Goal: Task Accomplishment & Management: Use online tool/utility

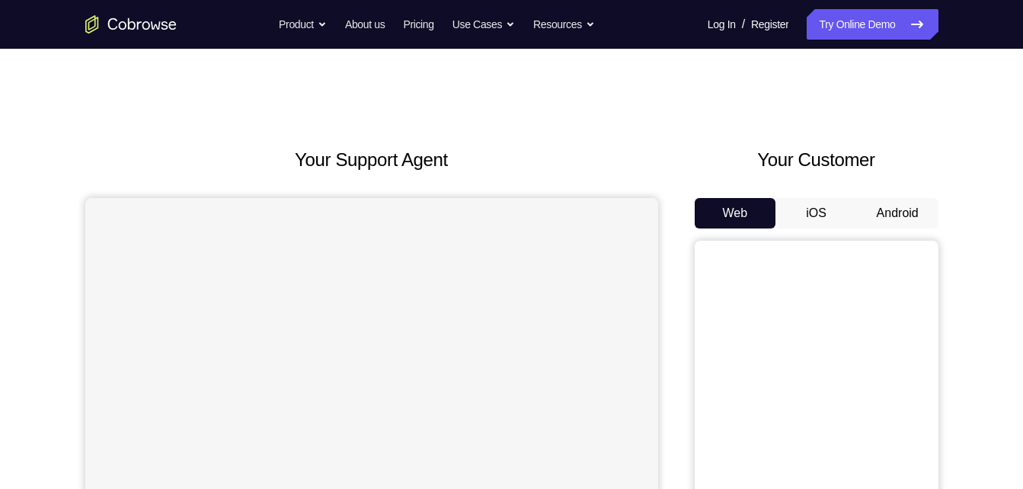
click at [871, 213] on button "Android" at bounding box center [898, 213] width 82 height 30
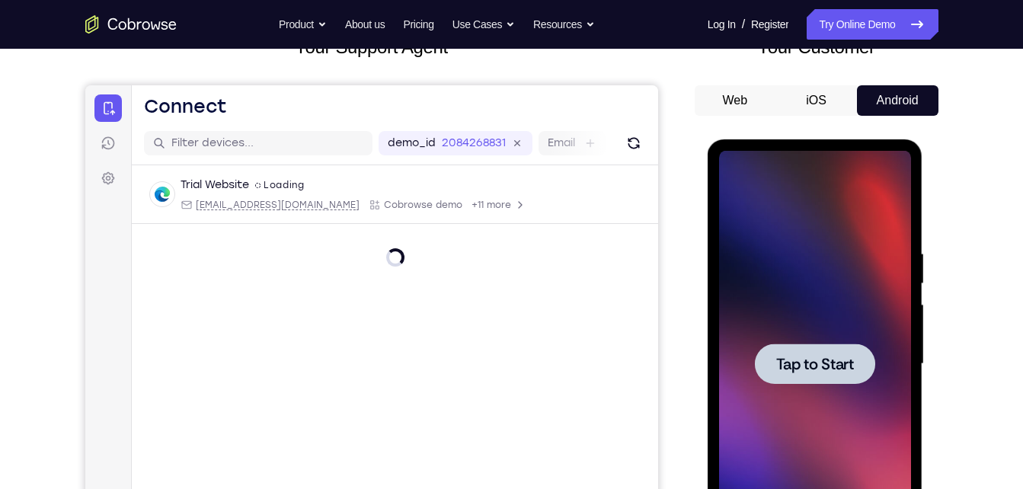
click at [779, 285] on div at bounding box center [815, 364] width 192 height 427
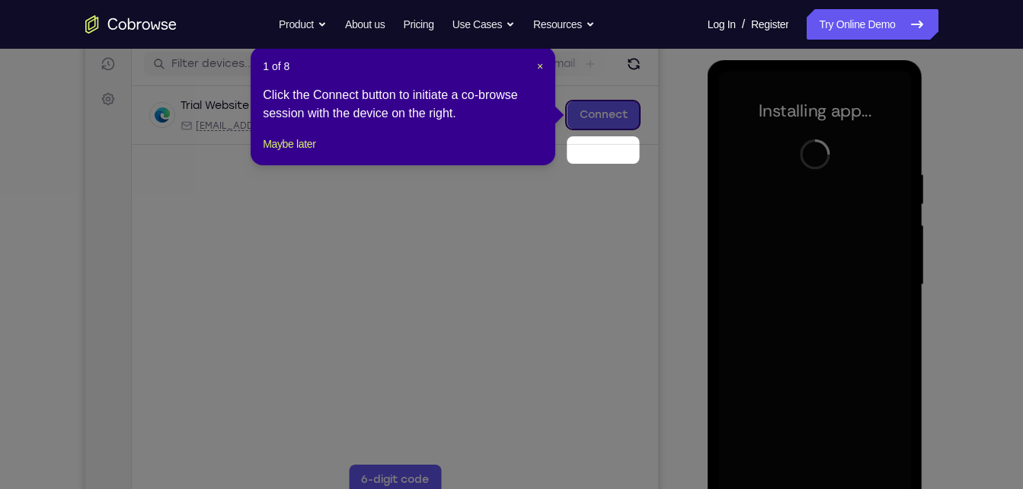
scroll to position [157, 0]
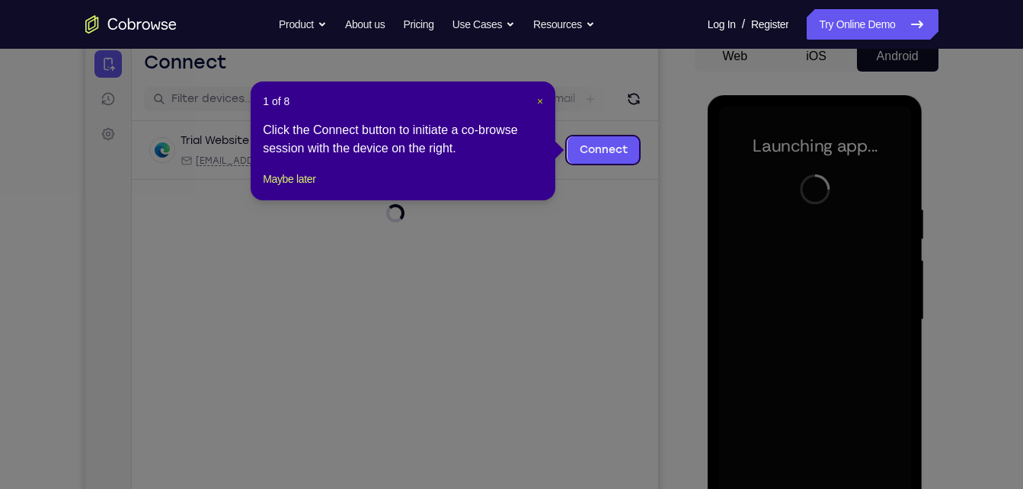
click at [539, 102] on span "×" at bounding box center [540, 101] width 6 height 12
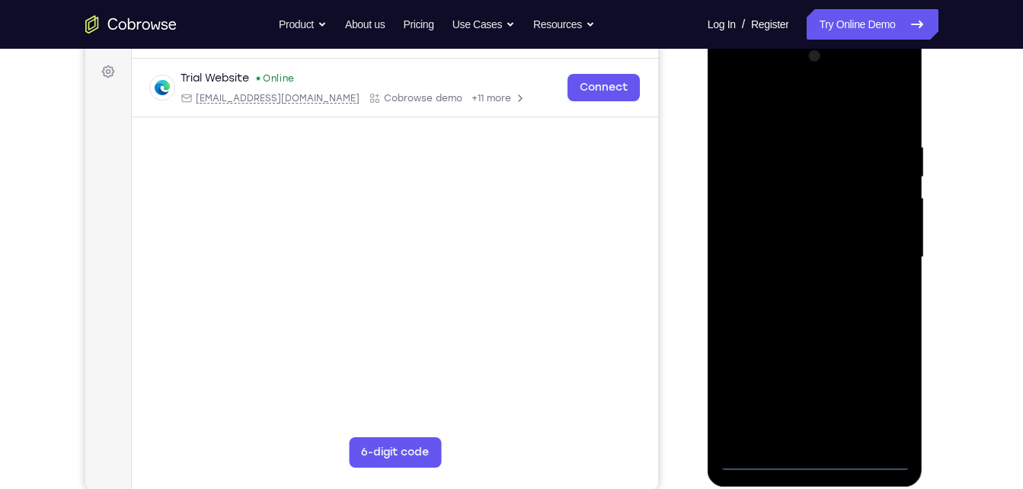
scroll to position [215, 0]
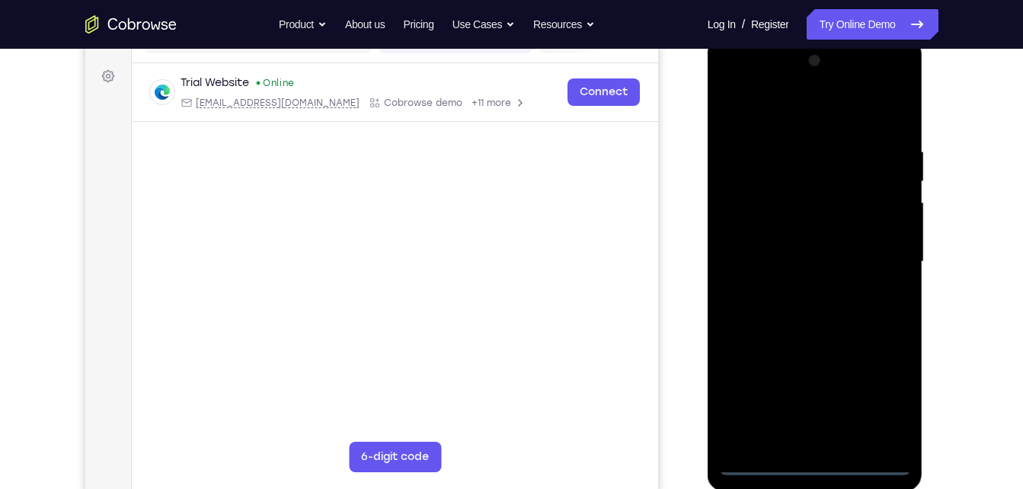
click at [809, 465] on div at bounding box center [815, 262] width 192 height 427
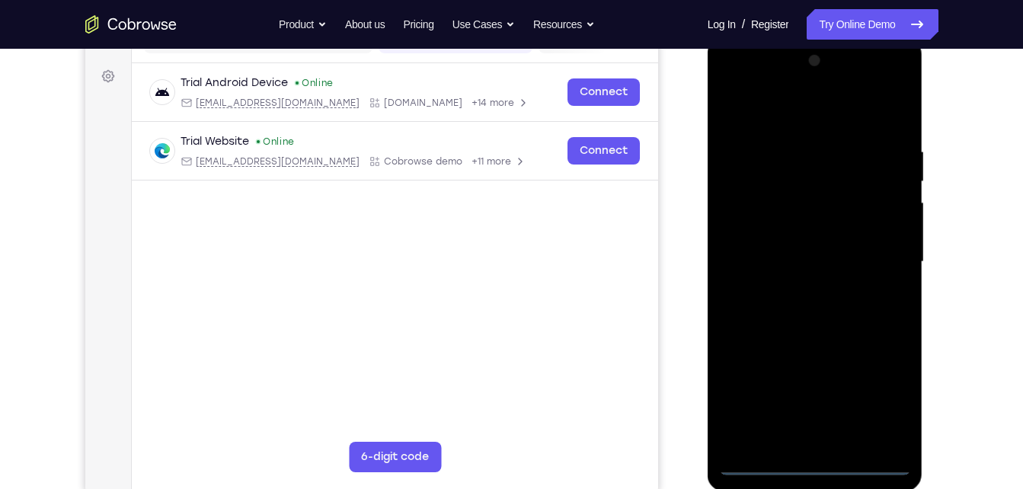
click at [895, 399] on div at bounding box center [815, 262] width 192 height 427
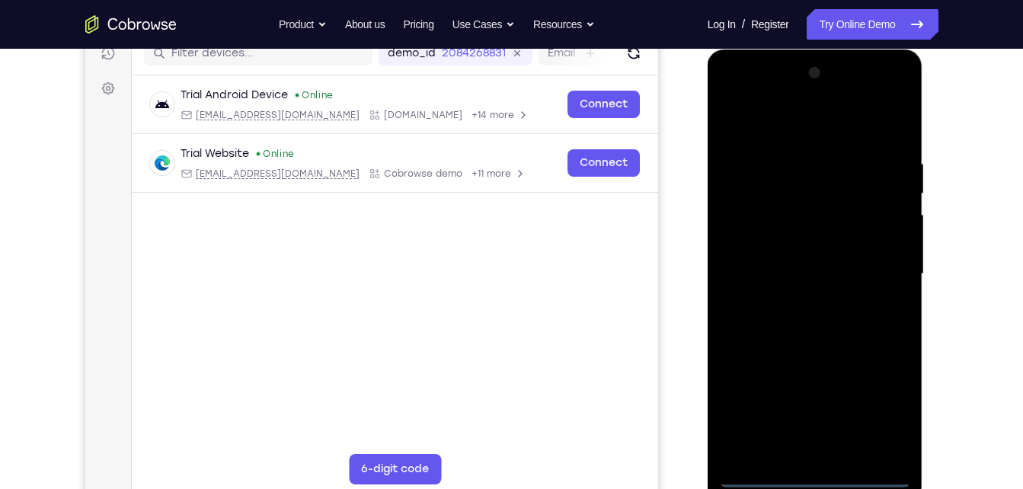
click at [778, 123] on div at bounding box center [815, 274] width 192 height 427
click at [748, 233] on div at bounding box center [815, 274] width 192 height 427
click at [791, 274] on div at bounding box center [815, 274] width 192 height 427
click at [791, 261] on div at bounding box center [815, 274] width 192 height 427
click at [797, 289] on div at bounding box center [815, 274] width 192 height 427
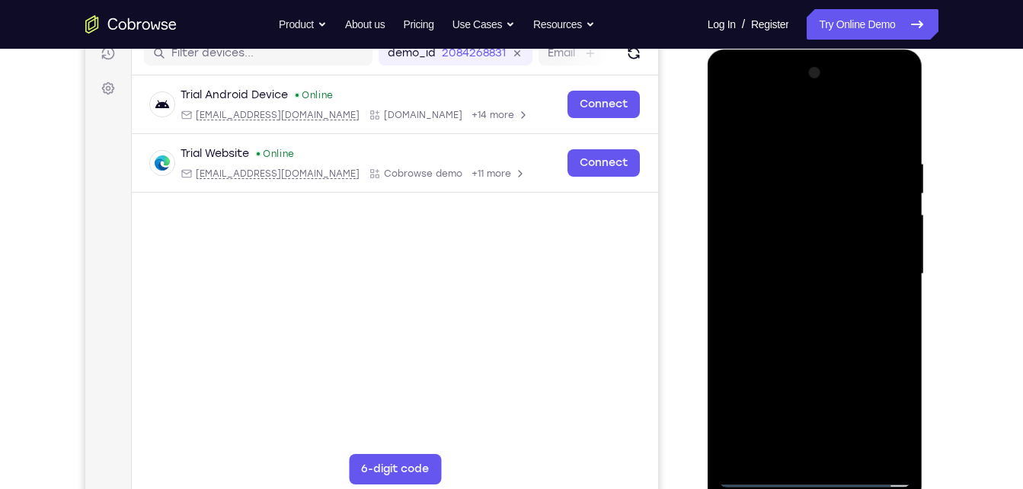
drag, startPoint x: 776, startPoint y: 137, endPoint x: 798, endPoint y: 90, distance: 52.1
click at [798, 90] on div at bounding box center [815, 274] width 192 height 427
drag, startPoint x: 795, startPoint y: 382, endPoint x: 802, endPoint y: 289, distance: 93.3
click at [802, 289] on div at bounding box center [815, 274] width 192 height 427
click at [804, 448] on div at bounding box center [815, 274] width 192 height 427
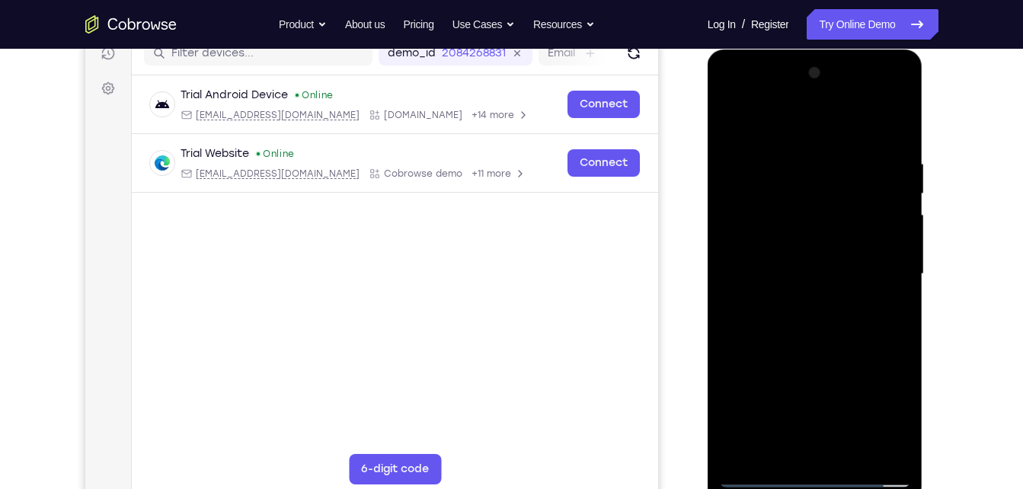
click at [878, 119] on div at bounding box center [815, 274] width 192 height 427
drag, startPoint x: 756, startPoint y: 452, endPoint x: 748, endPoint y: 417, distance: 36.0
click at [748, 417] on div at bounding box center [815, 274] width 192 height 427
click at [787, 169] on div at bounding box center [815, 274] width 192 height 427
click at [811, 445] on div at bounding box center [815, 274] width 192 height 427
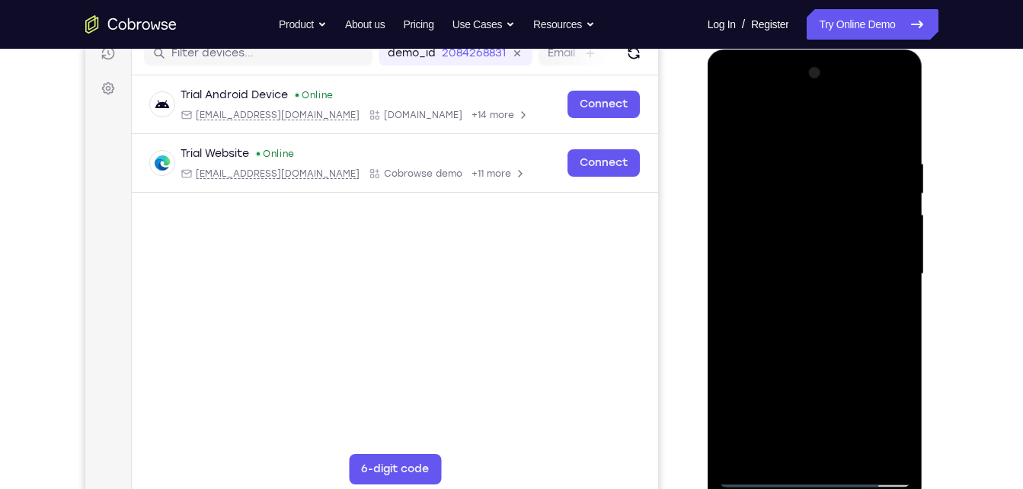
drag, startPoint x: 779, startPoint y: 405, endPoint x: 847, endPoint y: 238, distance: 180.8
click at [847, 238] on div at bounding box center [815, 274] width 192 height 427
drag, startPoint x: 758, startPoint y: 439, endPoint x: 786, endPoint y: 314, distance: 128.1
click at [786, 314] on div at bounding box center [815, 274] width 192 height 427
drag, startPoint x: 760, startPoint y: 416, endPoint x: 789, endPoint y: 277, distance: 142.5
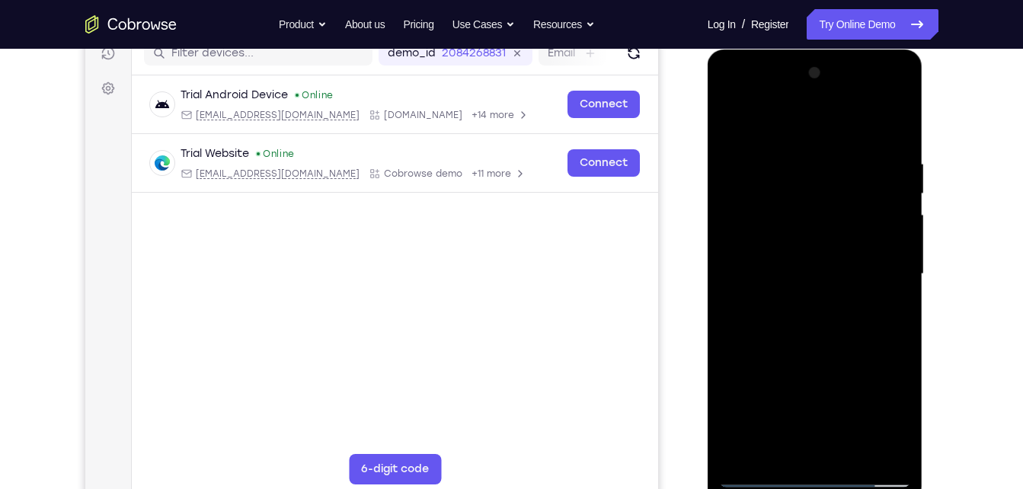
click at [789, 277] on div at bounding box center [815, 274] width 192 height 427
drag, startPoint x: 761, startPoint y: 443, endPoint x: 781, endPoint y: 266, distance: 177.8
click at [781, 266] on div at bounding box center [815, 274] width 192 height 427
drag, startPoint x: 766, startPoint y: 442, endPoint x: 793, endPoint y: 257, distance: 187.1
click at [793, 257] on div at bounding box center [815, 274] width 192 height 427
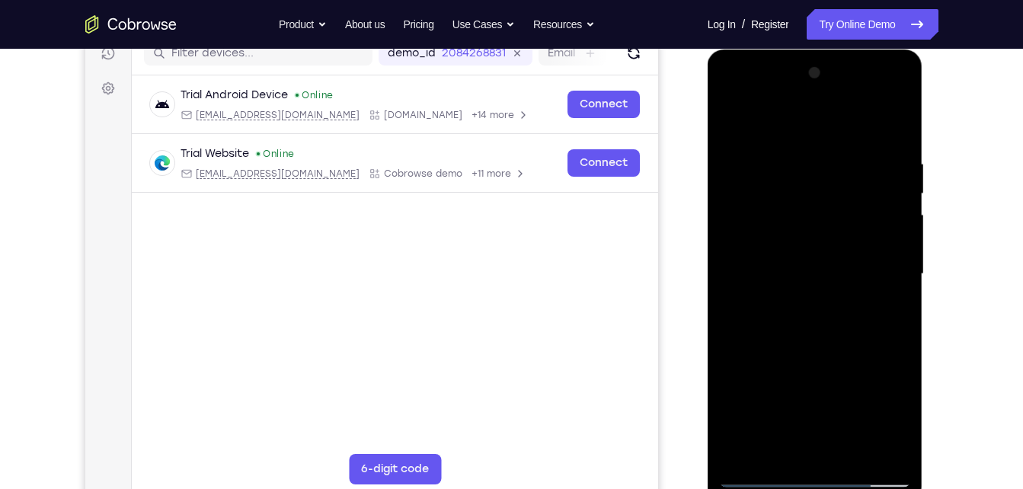
drag, startPoint x: 786, startPoint y: 440, endPoint x: 814, endPoint y: 310, distance: 133.1
click at [814, 310] on div at bounding box center [815, 274] width 192 height 427
drag, startPoint x: 789, startPoint y: 410, endPoint x: 802, endPoint y: 469, distance: 60.8
click at [802, 469] on div at bounding box center [815, 274] width 192 height 427
click at [748, 268] on div at bounding box center [815, 274] width 192 height 427
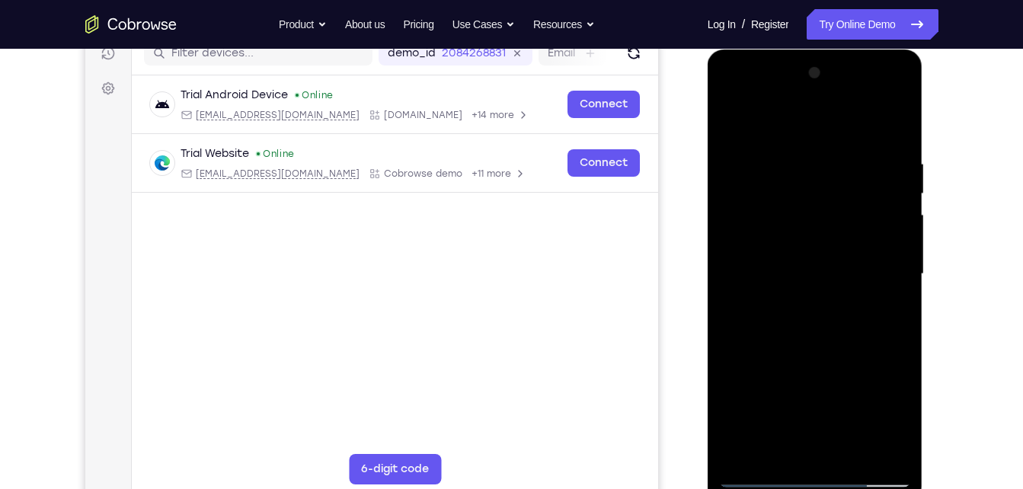
click at [758, 168] on div at bounding box center [815, 274] width 192 height 427
click at [731, 94] on div at bounding box center [815, 274] width 192 height 427
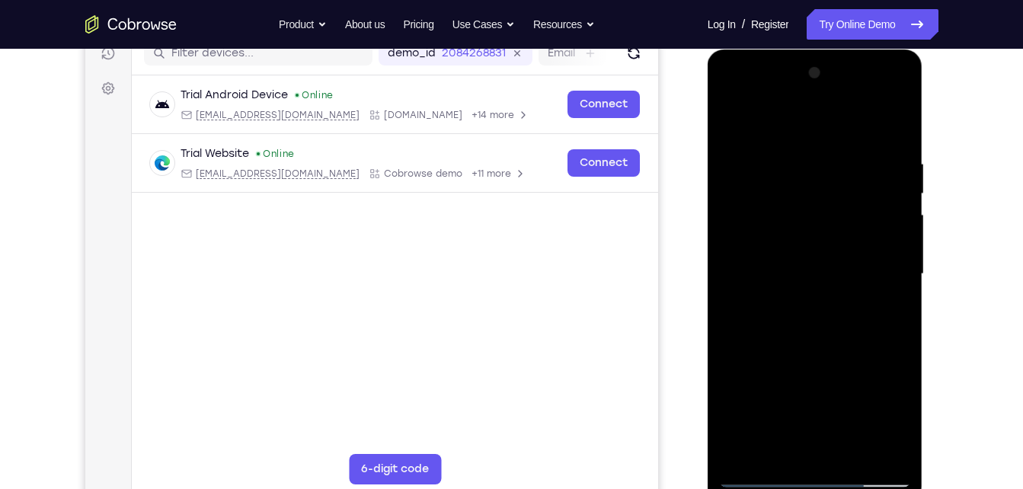
click at [731, 104] on div at bounding box center [815, 274] width 192 height 427
click at [729, 128] on div at bounding box center [815, 274] width 192 height 427
click at [900, 98] on div at bounding box center [815, 274] width 192 height 427
click at [876, 385] on div at bounding box center [815, 274] width 192 height 427
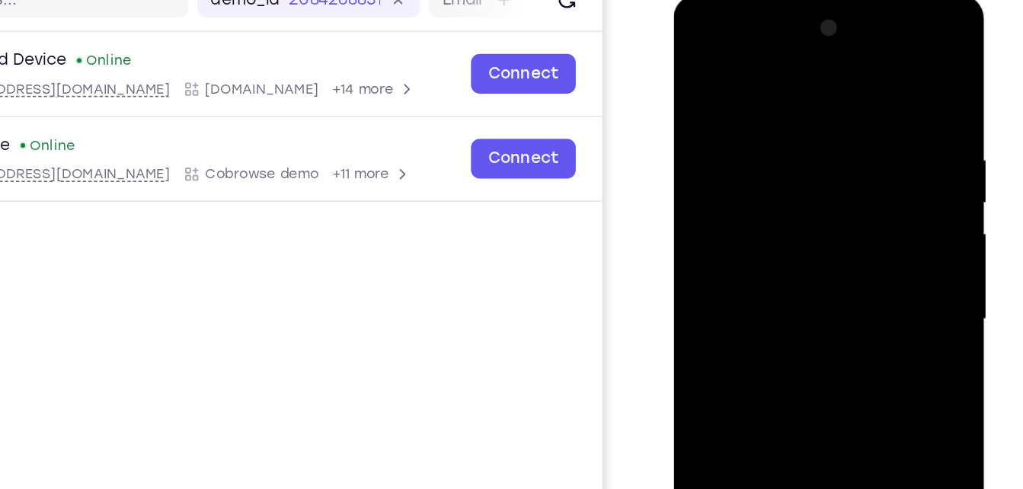
click at [769, 45] on div at bounding box center [782, 219] width 192 height 427
click at [728, 81] on div at bounding box center [782, 219] width 192 height 427
click at [856, 252] on div at bounding box center [782, 219] width 192 height 427
click at [763, 40] on div at bounding box center [782, 219] width 192 height 427
click at [739, 62] on div at bounding box center [782, 219] width 192 height 427
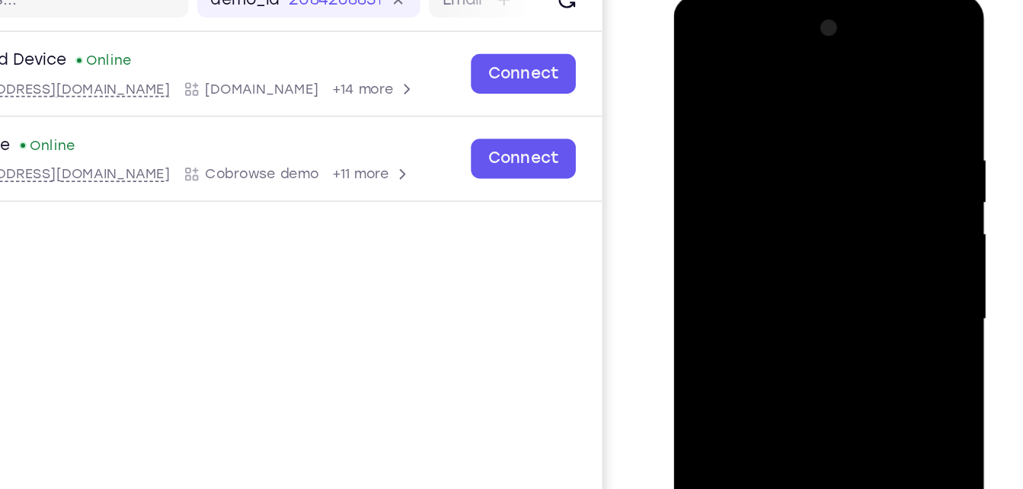
click at [709, 58] on div at bounding box center [782, 219] width 192 height 427
drag, startPoint x: 779, startPoint y: 283, endPoint x: 792, endPoint y: 209, distance: 75.2
click at [792, 209] on div at bounding box center [782, 219] width 192 height 427
drag, startPoint x: 785, startPoint y: 271, endPoint x: 802, endPoint y: 178, distance: 94.6
click at [802, 178] on div at bounding box center [782, 219] width 192 height 427
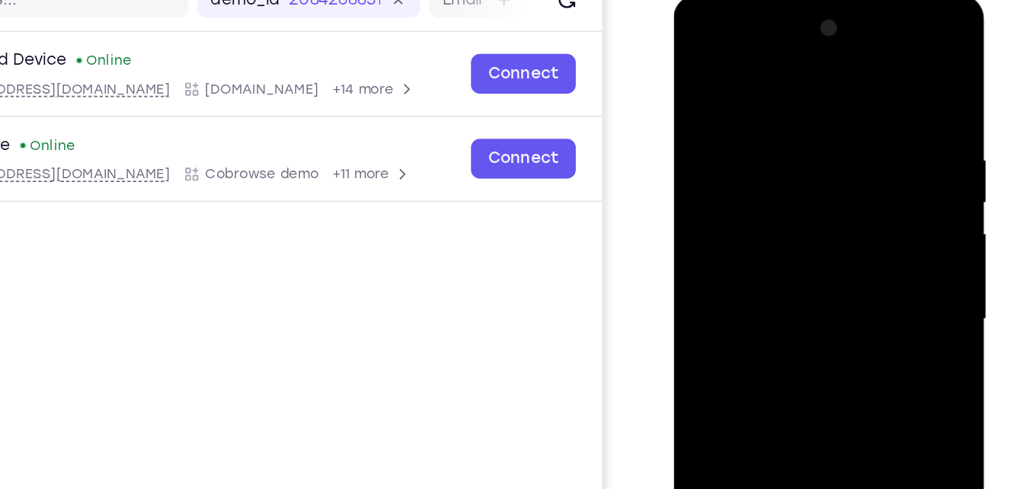
click at [771, 240] on div at bounding box center [782, 219] width 192 height 427
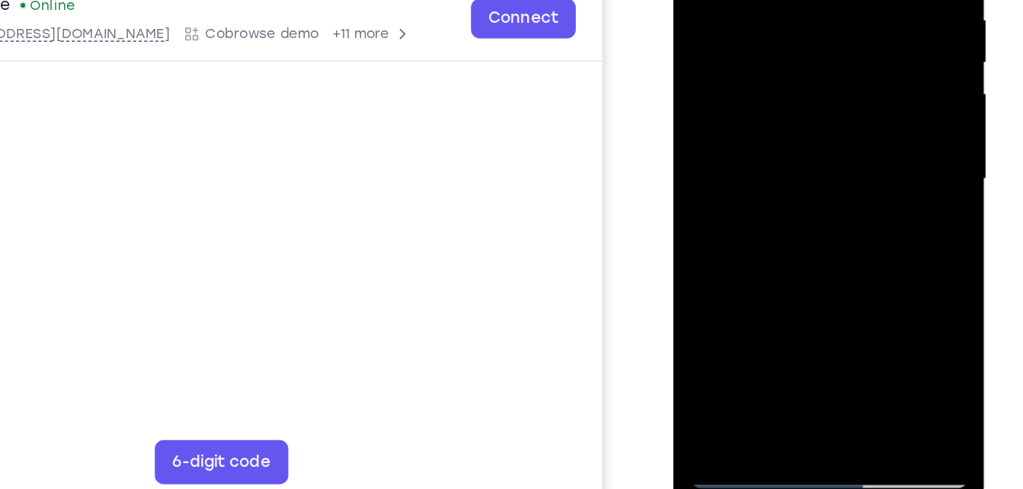
scroll to position [203, 0]
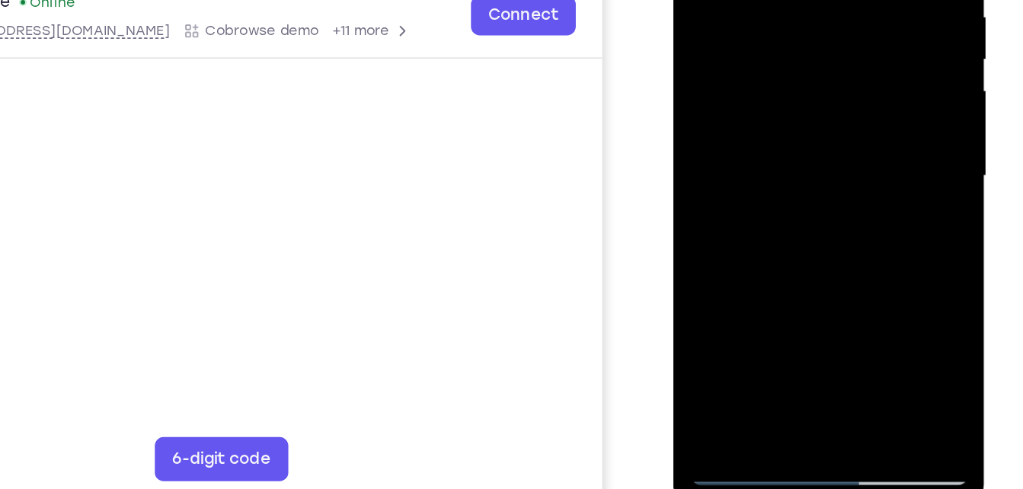
drag, startPoint x: 728, startPoint y: 250, endPoint x: 722, endPoint y: 227, distance: 23.7
click at [722, 227] on div at bounding box center [782, 76] width 192 height 427
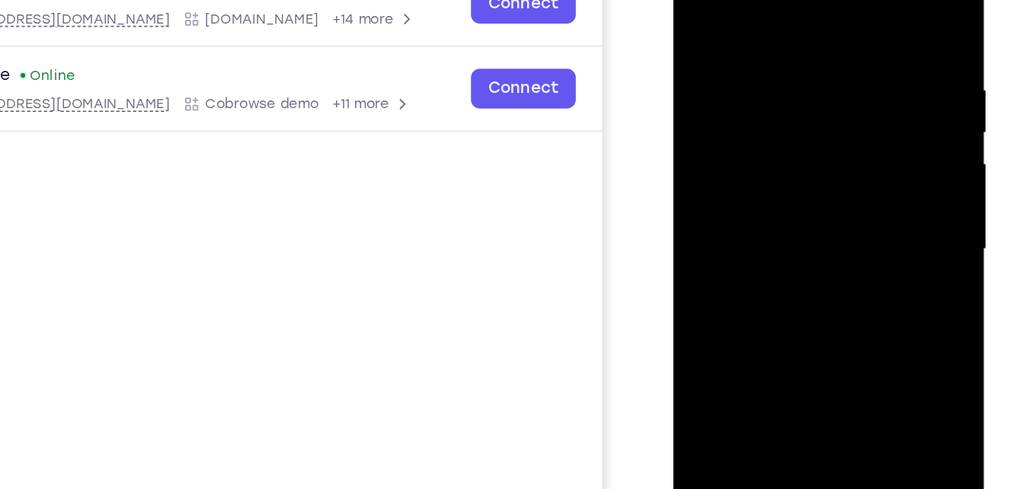
click at [749, 49] on div at bounding box center [782, 149] width 192 height 427
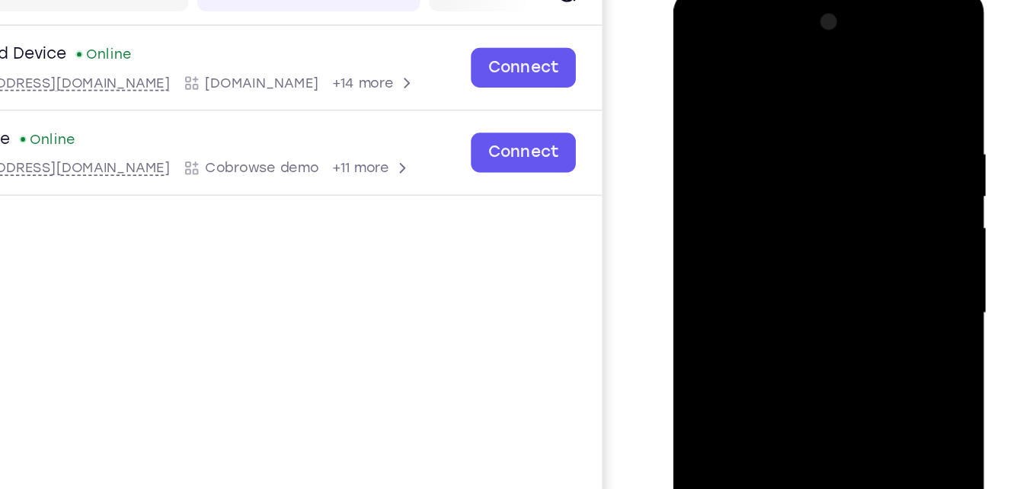
click at [748, 104] on div at bounding box center [782, 213] width 192 height 427
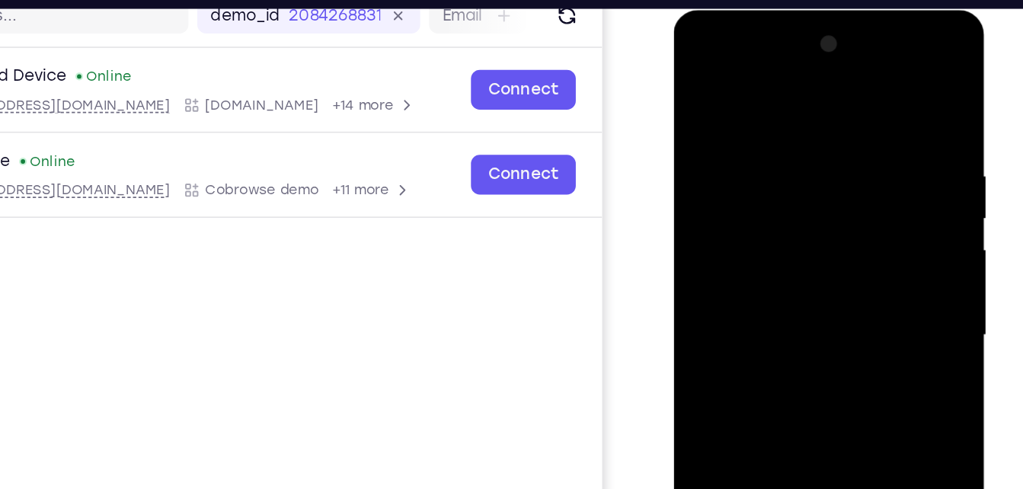
click at [726, 125] on div at bounding box center [782, 234] width 192 height 427
click at [695, 59] on div at bounding box center [782, 234] width 192 height 427
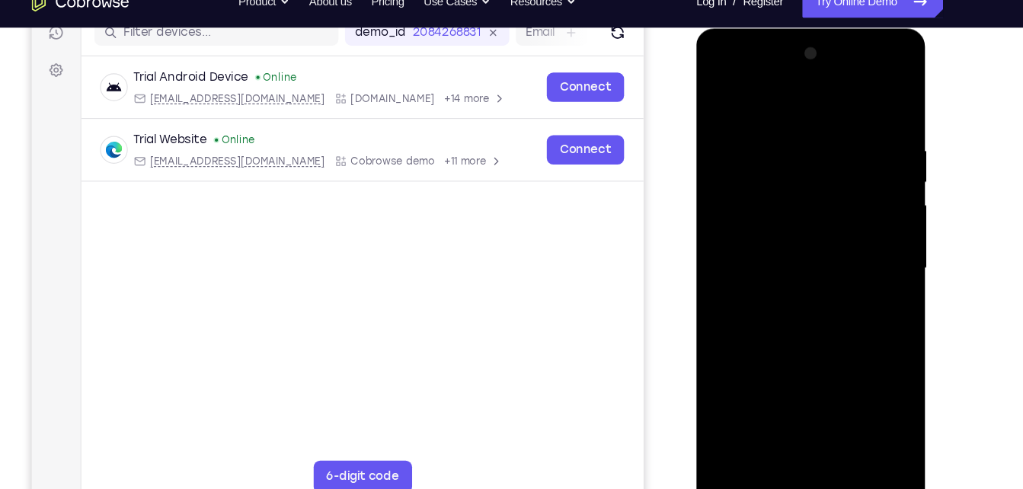
scroll to position [219, 0]
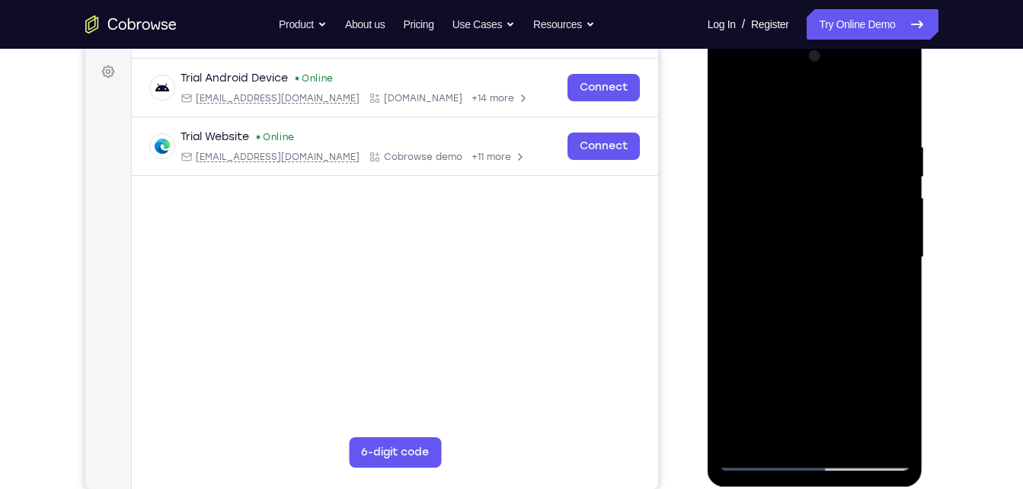
click at [840, 159] on div at bounding box center [815, 257] width 192 height 427
click at [819, 428] on div at bounding box center [815, 257] width 192 height 427
click at [900, 85] on div at bounding box center [815, 257] width 192 height 427
click at [769, 119] on div at bounding box center [815, 257] width 192 height 427
click at [894, 430] on div at bounding box center [815, 257] width 192 height 427
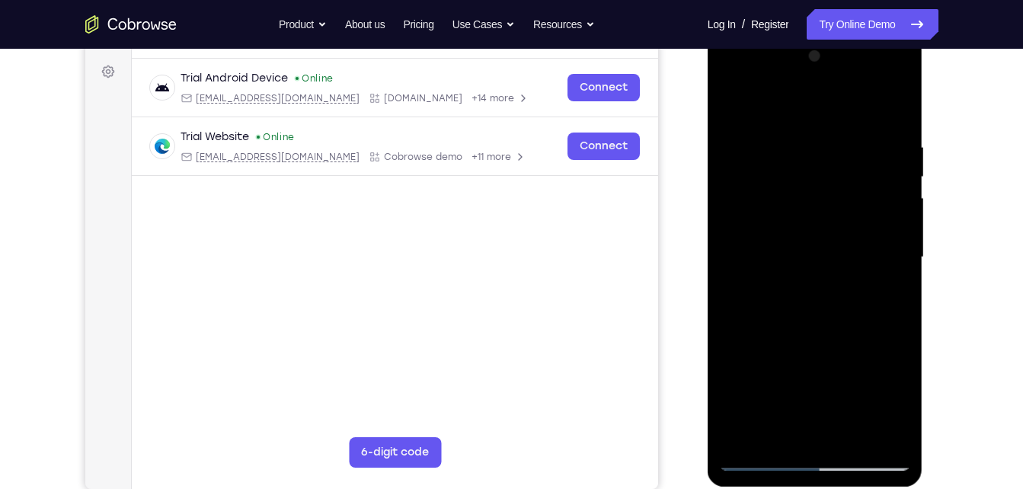
click at [760, 459] on div at bounding box center [815, 257] width 192 height 427
click at [778, 430] on div at bounding box center [815, 257] width 192 height 427
click at [783, 373] on div at bounding box center [815, 257] width 192 height 427
click at [752, 353] on div at bounding box center [815, 257] width 192 height 427
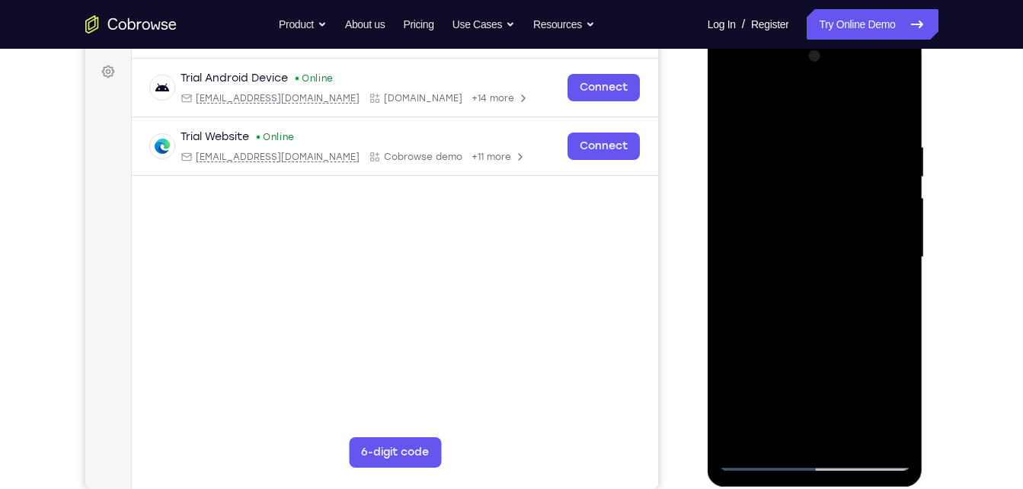
click at [769, 376] on div at bounding box center [815, 257] width 192 height 427
click at [782, 379] on div at bounding box center [815, 257] width 192 height 427
click at [786, 348] on div at bounding box center [815, 257] width 192 height 427
click at [814, 373] on div at bounding box center [815, 257] width 192 height 427
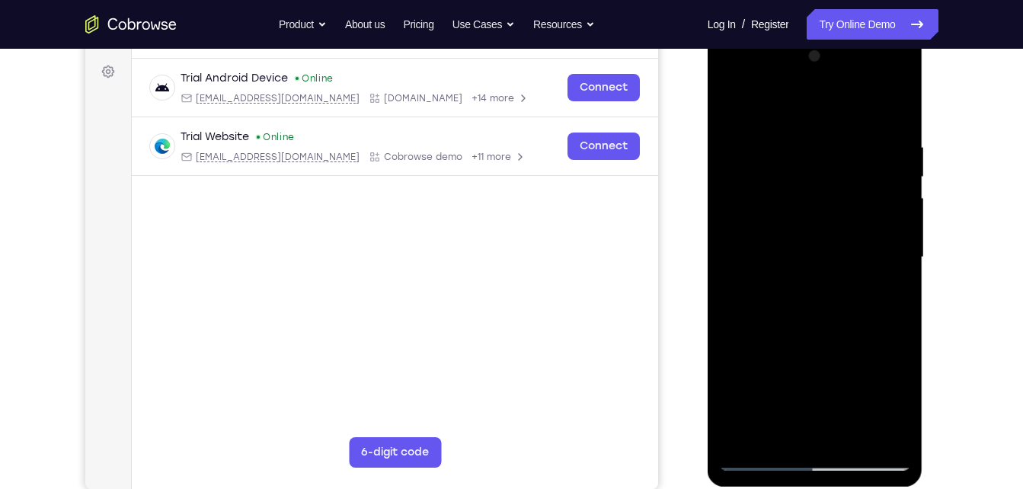
click at [830, 351] on div at bounding box center [815, 257] width 192 height 427
click at [728, 376] on div at bounding box center [815, 257] width 192 height 427
click at [815, 377] on div at bounding box center [815, 257] width 192 height 427
click at [846, 369] on div at bounding box center [815, 257] width 192 height 427
click at [868, 379] on div at bounding box center [815, 257] width 192 height 427
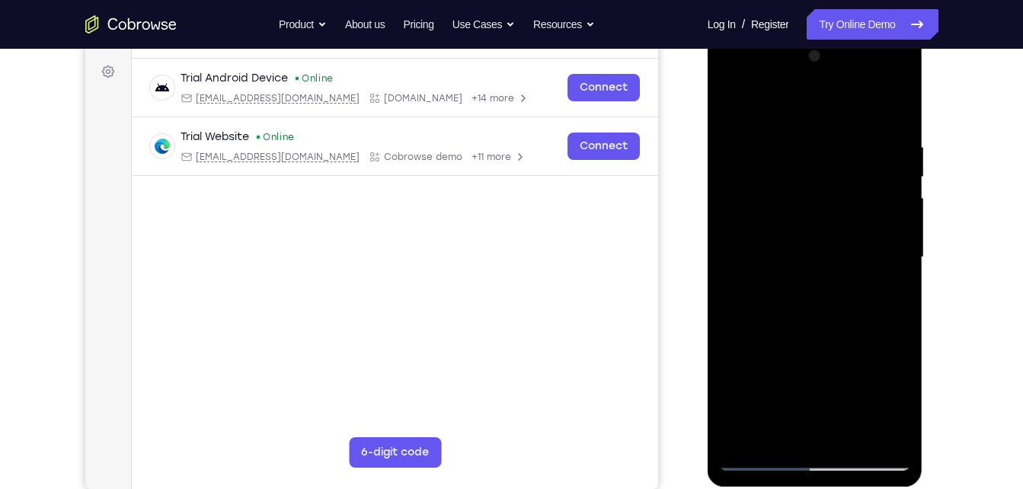
click at [793, 347] on div at bounding box center [815, 257] width 192 height 427
click at [767, 372] on div at bounding box center [815, 257] width 192 height 427
click at [716, 374] on div at bounding box center [816, 260] width 216 height 454
click at [725, 371] on div at bounding box center [815, 257] width 192 height 427
click at [833, 411] on div at bounding box center [815, 257] width 192 height 427
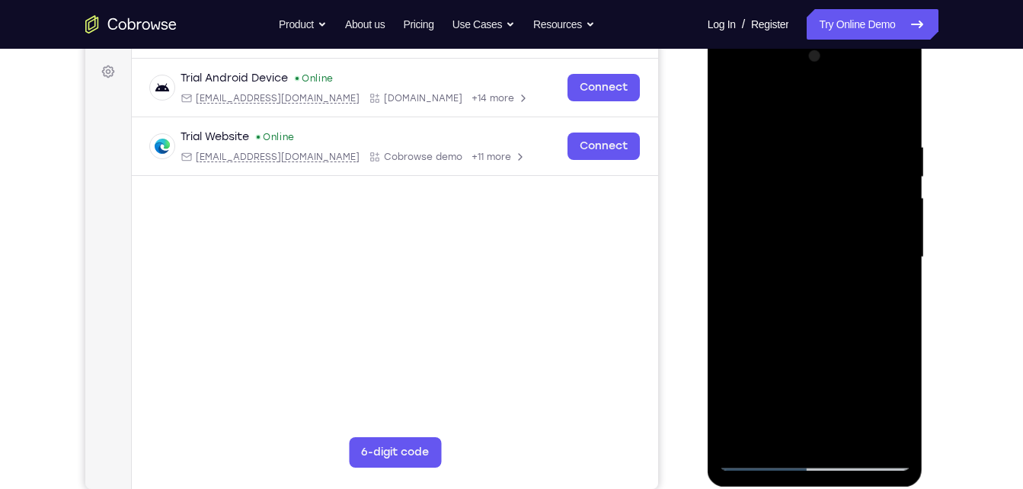
click at [780, 352] on div at bounding box center [815, 257] width 192 height 427
click at [829, 376] on div at bounding box center [815, 257] width 192 height 427
click at [814, 369] on div at bounding box center [815, 257] width 192 height 427
click at [747, 345] on div at bounding box center [815, 257] width 192 height 427
click at [797, 380] on div at bounding box center [815, 257] width 192 height 427
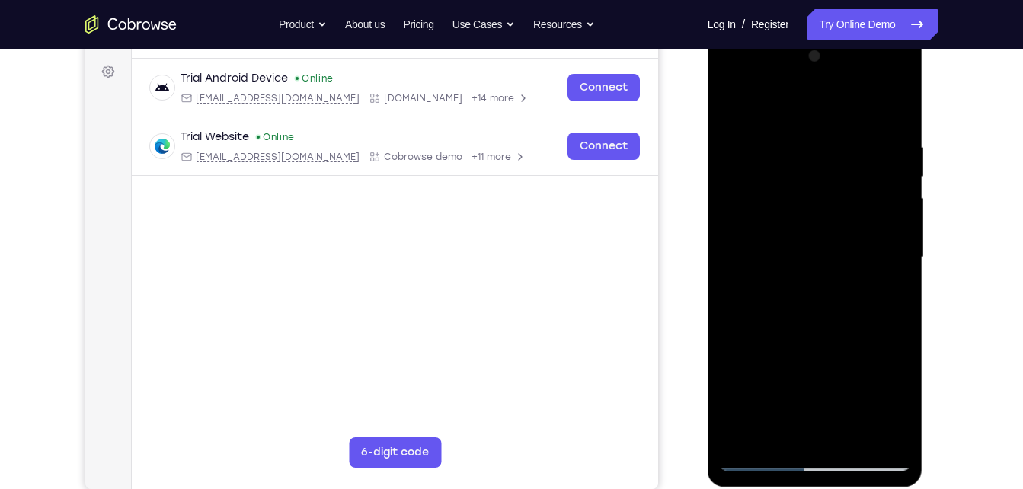
click at [811, 380] on div at bounding box center [815, 257] width 192 height 427
click at [812, 376] on div at bounding box center [815, 257] width 192 height 427
click at [850, 379] on div at bounding box center [815, 257] width 192 height 427
click at [839, 379] on div at bounding box center [815, 257] width 192 height 427
click at [833, 354] on div at bounding box center [815, 257] width 192 height 427
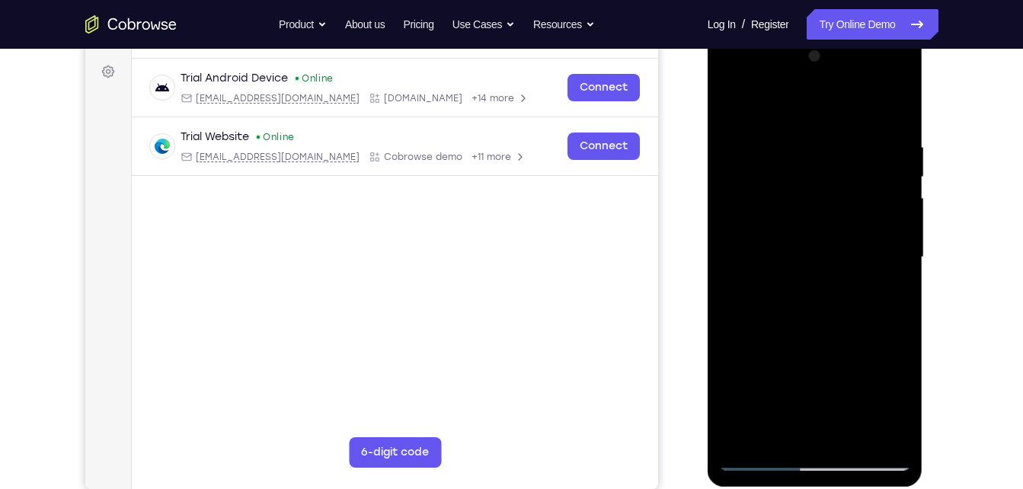
click at [814, 381] on div at bounding box center [815, 257] width 192 height 427
click at [783, 402] on div at bounding box center [815, 257] width 192 height 427
click at [795, 350] on div at bounding box center [815, 257] width 192 height 427
click at [849, 349] on div at bounding box center [815, 257] width 192 height 427
click at [808, 372] on div at bounding box center [815, 257] width 192 height 427
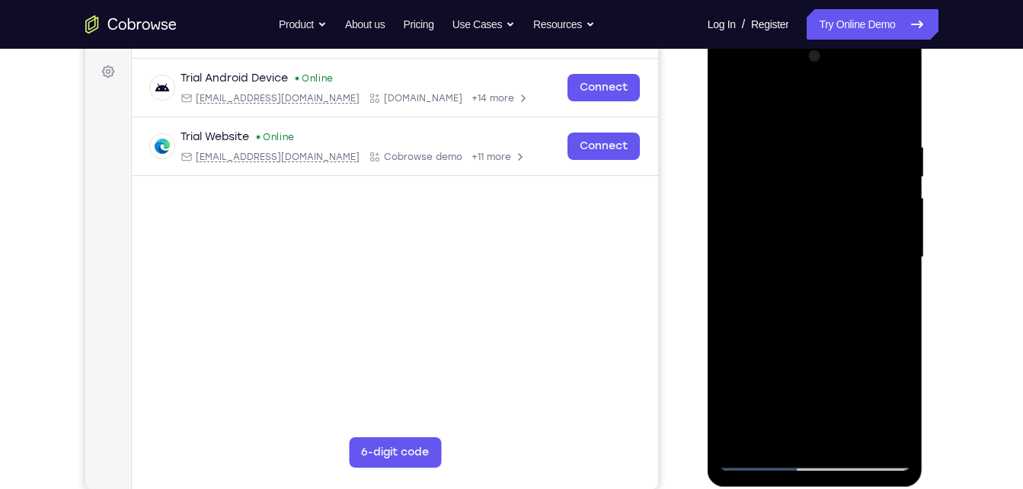
click at [855, 382] on div at bounding box center [815, 257] width 192 height 427
click at [888, 374] on div at bounding box center [815, 257] width 192 height 427
click at [884, 405] on div at bounding box center [815, 257] width 192 height 427
click at [814, 369] on div at bounding box center [815, 257] width 192 height 427
click at [884, 375] on div at bounding box center [815, 257] width 192 height 427
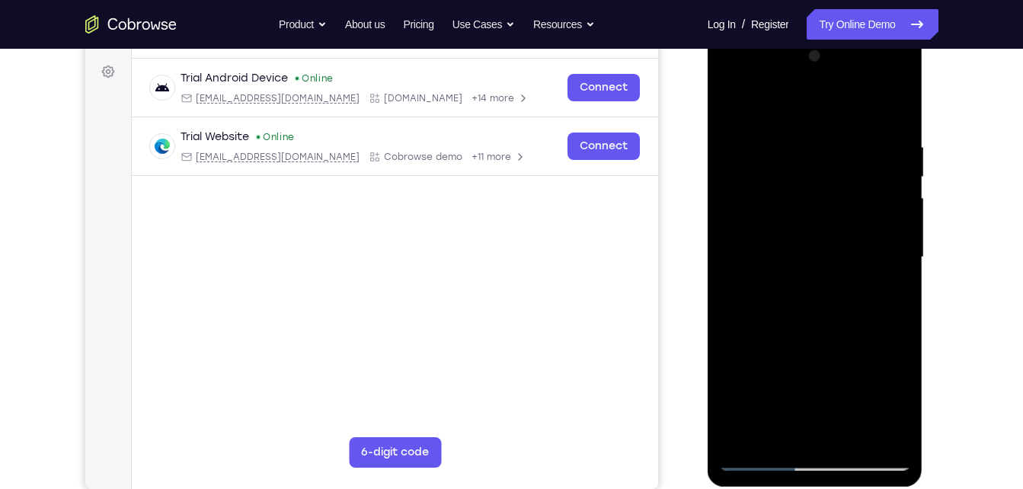
click at [884, 408] on div at bounding box center [815, 257] width 192 height 427
click at [817, 379] on div at bounding box center [815, 257] width 192 height 427
click at [853, 349] on div at bounding box center [815, 257] width 192 height 427
click at [763, 376] on div at bounding box center [815, 257] width 192 height 427
click at [832, 379] on div at bounding box center [815, 257] width 192 height 427
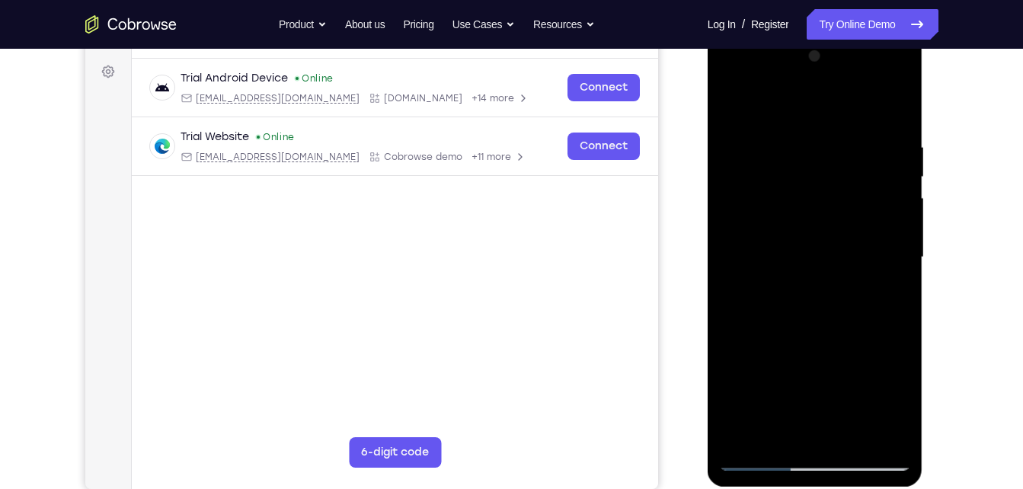
click at [780, 373] on div at bounding box center [815, 257] width 192 height 427
click at [827, 351] on div at bounding box center [815, 257] width 192 height 427
click at [831, 379] on div at bounding box center [815, 257] width 192 height 427
click at [832, 403] on div at bounding box center [815, 257] width 192 height 427
click at [865, 351] on div at bounding box center [815, 257] width 192 height 427
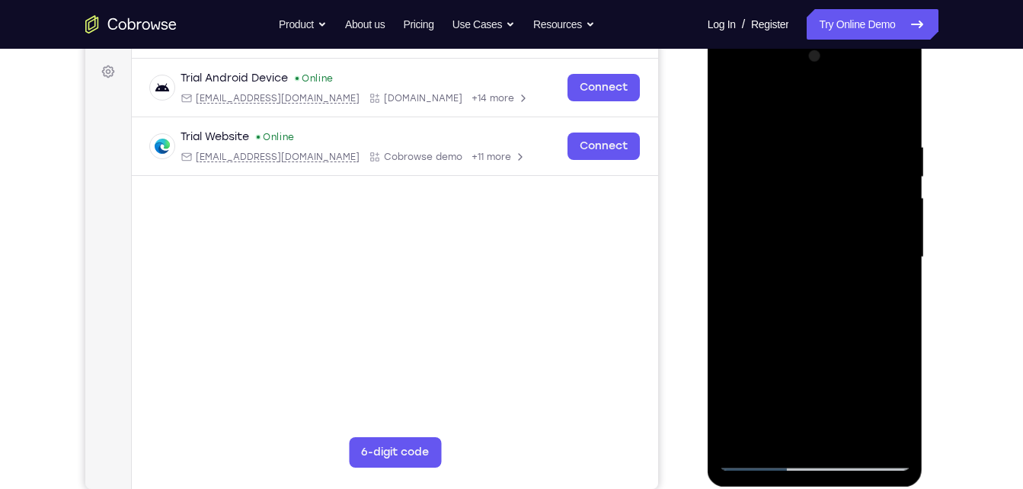
click at [796, 372] on div at bounding box center [815, 257] width 192 height 427
click at [768, 379] on div at bounding box center [815, 257] width 192 height 427
click at [852, 350] on div at bounding box center [815, 257] width 192 height 427
click at [811, 368] on div at bounding box center [815, 257] width 192 height 427
click at [830, 375] on div at bounding box center [815, 257] width 192 height 427
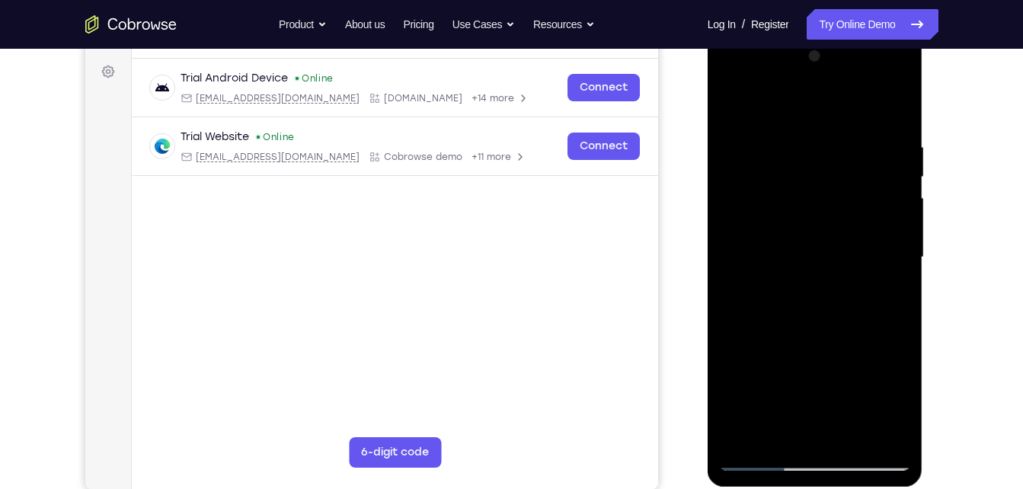
click at [883, 358] on div at bounding box center [815, 257] width 192 height 427
click at [833, 405] on div at bounding box center [815, 257] width 192 height 427
click at [801, 378] on div at bounding box center [815, 257] width 192 height 427
click at [846, 348] on div at bounding box center [815, 257] width 192 height 427
click at [862, 373] on div at bounding box center [815, 257] width 192 height 427
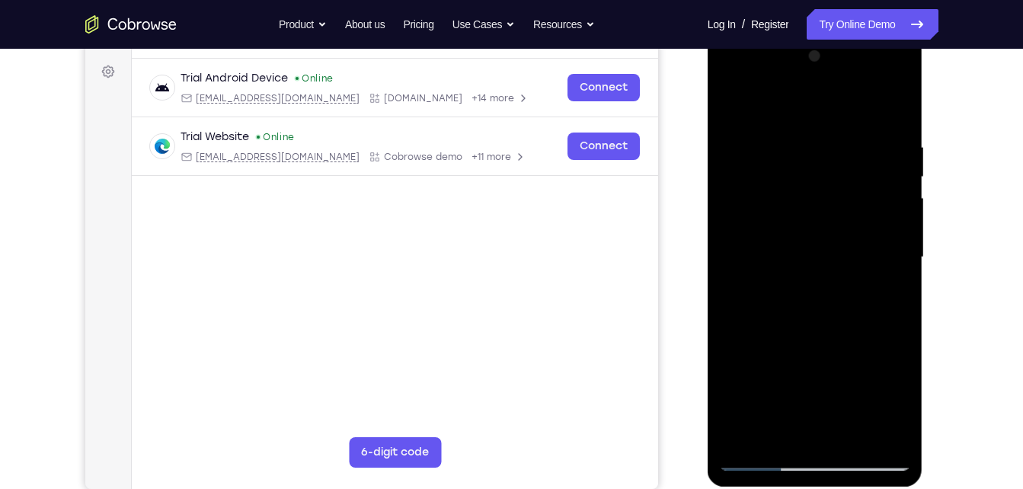
click at [880, 403] on div at bounding box center [815, 257] width 192 height 427
click at [797, 373] on div at bounding box center [815, 257] width 192 height 427
click at [835, 404] on div at bounding box center [815, 257] width 192 height 427
click at [780, 347] on div at bounding box center [815, 257] width 192 height 427
click at [830, 376] on div at bounding box center [815, 257] width 192 height 427
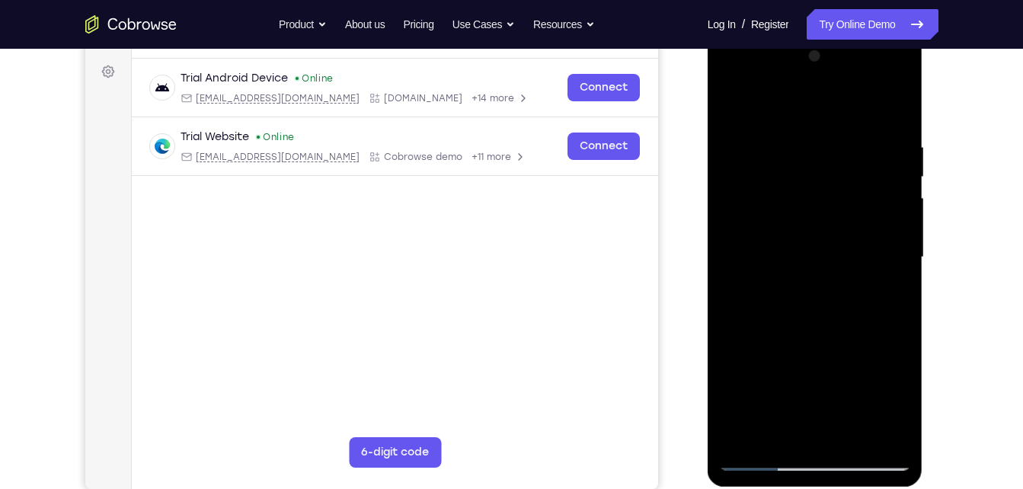
click at [832, 352] on div at bounding box center [815, 257] width 192 height 427
click at [731, 368] on div at bounding box center [815, 257] width 192 height 427
click at [813, 370] on div at bounding box center [815, 257] width 192 height 427
click at [856, 381] on div at bounding box center [815, 257] width 192 height 427
click at [865, 375] on div at bounding box center [815, 257] width 192 height 427
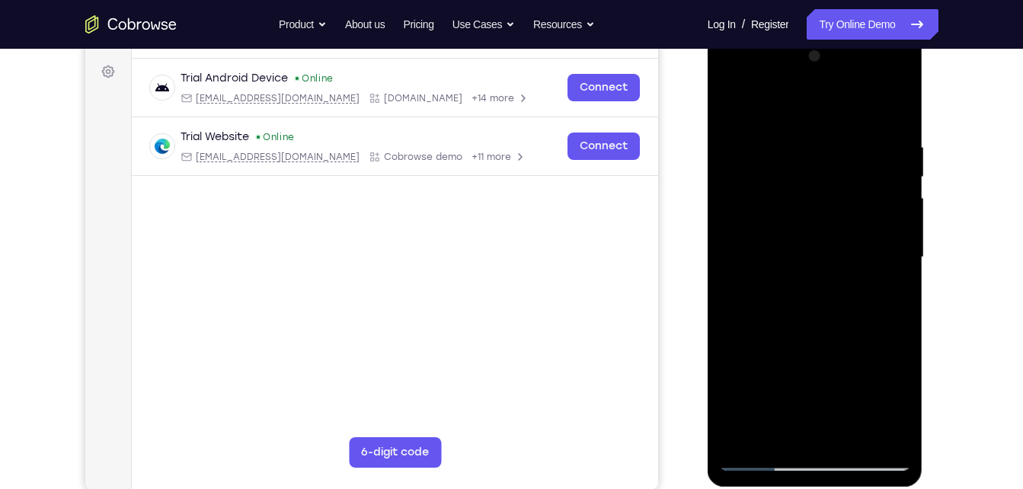
click at [800, 350] on div at bounding box center [815, 257] width 192 height 427
click at [766, 376] on div at bounding box center [815, 257] width 192 height 427
click at [719, 375] on div at bounding box center [815, 257] width 192 height 427
click at [811, 379] on div at bounding box center [815, 257] width 192 height 427
click at [903, 353] on div at bounding box center [815, 257] width 192 height 427
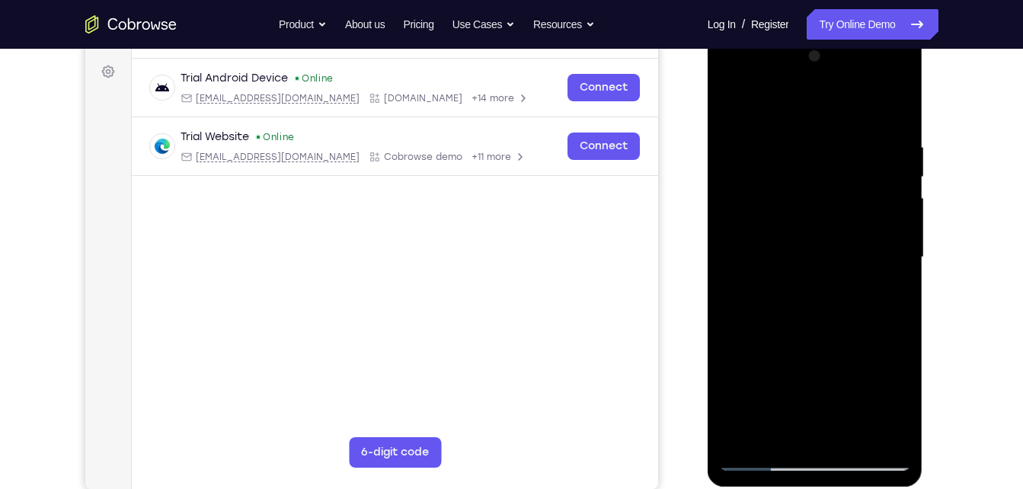
click at [818, 377] on div at bounding box center [815, 257] width 192 height 427
click at [846, 401] on div at bounding box center [815, 257] width 192 height 427
click at [811, 376] on div at bounding box center [815, 257] width 192 height 427
click at [826, 375] on div at bounding box center [815, 257] width 192 height 427
click at [831, 374] on div at bounding box center [815, 257] width 192 height 427
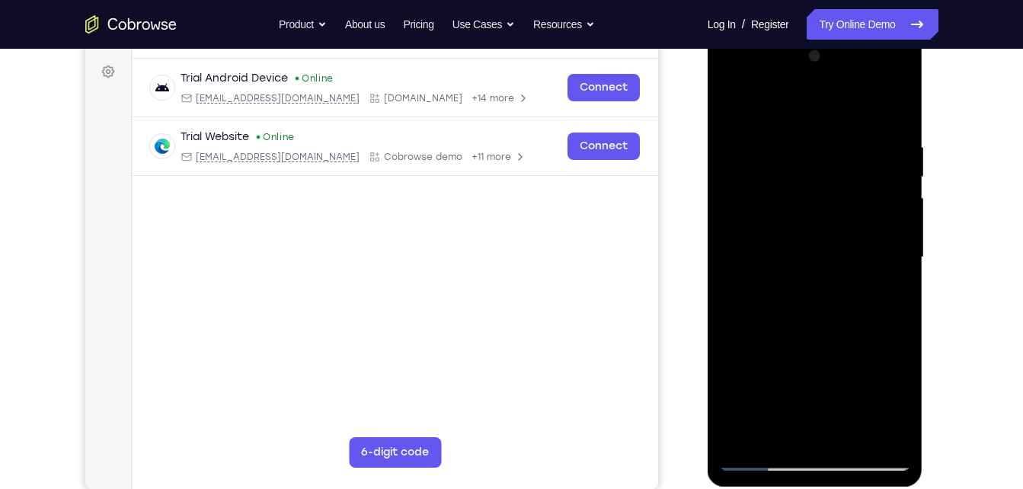
click at [814, 374] on div at bounding box center [815, 257] width 192 height 427
click at [858, 379] on div at bounding box center [815, 257] width 192 height 427
click at [771, 376] on div at bounding box center [815, 257] width 192 height 427
click at [847, 346] on div at bounding box center [815, 257] width 192 height 427
click at [833, 408] on div at bounding box center [815, 257] width 192 height 427
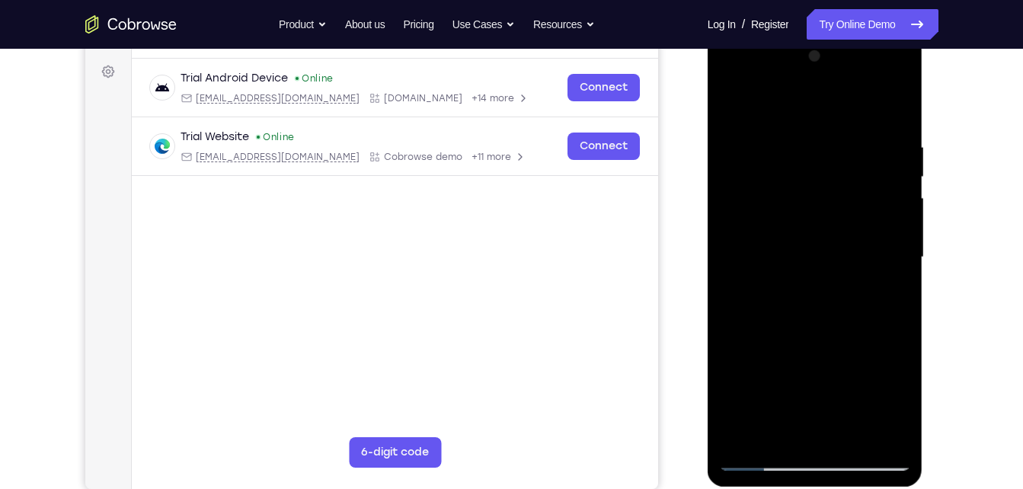
click at [883, 376] on div at bounding box center [815, 257] width 192 height 427
click at [847, 377] on div at bounding box center [815, 257] width 192 height 427
click at [832, 377] on div at bounding box center [815, 257] width 192 height 427
click at [812, 377] on div at bounding box center [815, 257] width 192 height 427
click at [802, 377] on div at bounding box center [815, 257] width 192 height 427
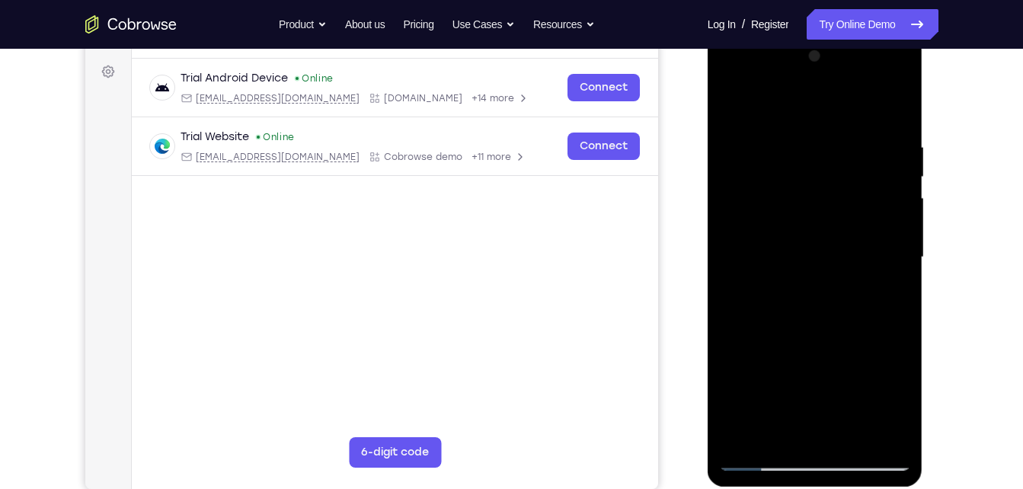
click at [862, 378] on div at bounding box center [815, 257] width 192 height 427
click at [795, 349] on div at bounding box center [815, 257] width 192 height 427
click at [776, 405] on div at bounding box center [815, 257] width 192 height 427
click at [830, 405] on div at bounding box center [815, 257] width 192 height 427
click at [726, 350] on div at bounding box center [815, 257] width 192 height 427
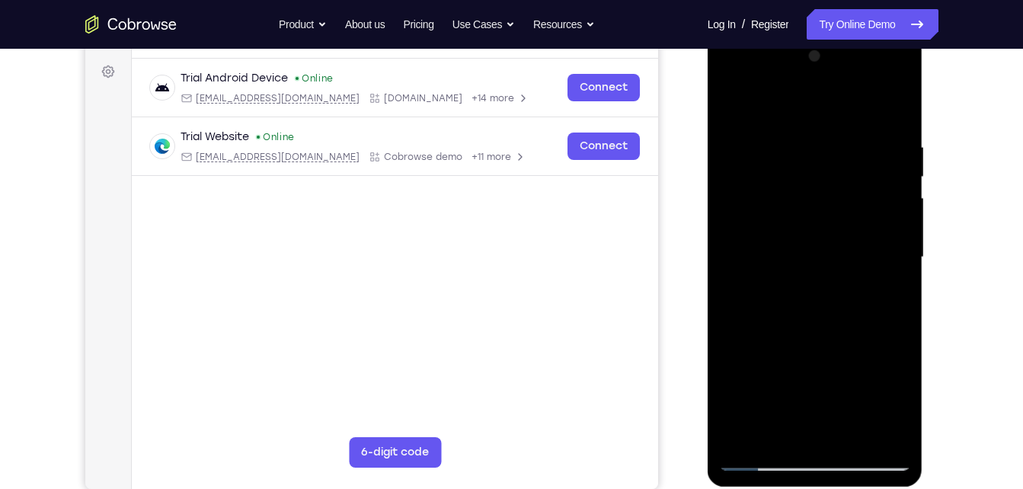
click at [899, 408] on div at bounding box center [815, 257] width 192 height 427
click at [814, 371] on div at bounding box center [815, 257] width 192 height 427
click at [894, 353] on div at bounding box center [815, 257] width 192 height 427
click at [763, 376] on div at bounding box center [815, 257] width 192 height 427
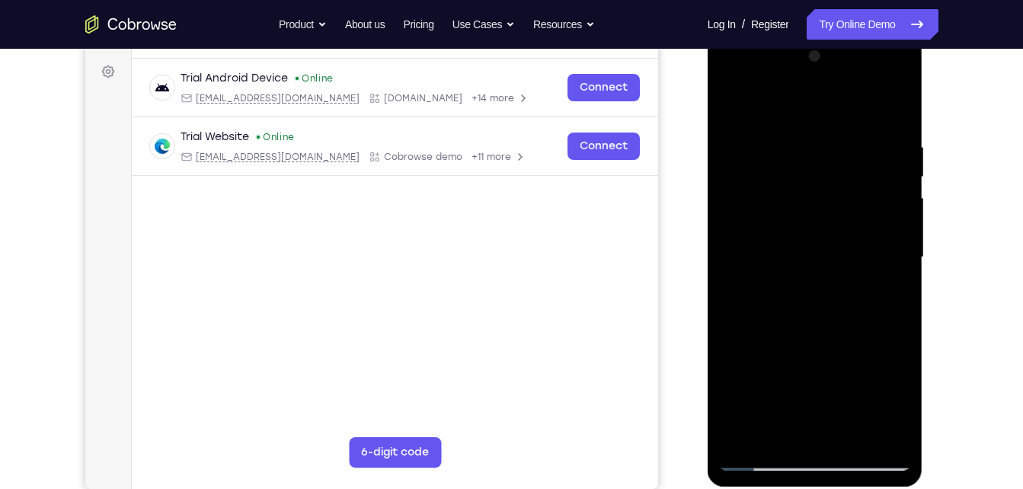
click at [779, 376] on div at bounding box center [815, 257] width 192 height 427
click at [844, 349] on div at bounding box center [815, 257] width 192 height 427
click at [862, 379] on div at bounding box center [815, 257] width 192 height 427
click at [812, 379] on div at bounding box center [815, 257] width 192 height 427
click at [801, 379] on div at bounding box center [815, 257] width 192 height 427
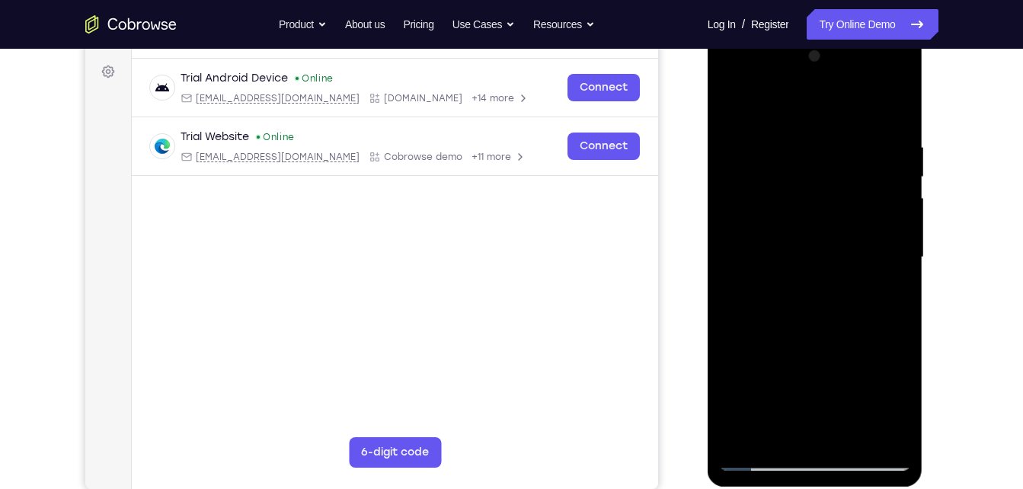
click at [798, 353] on div at bounding box center [815, 257] width 192 height 427
click at [814, 374] on div at bounding box center [815, 257] width 192 height 427
click at [830, 375] on div at bounding box center [815, 257] width 192 height 427
click at [783, 379] on div at bounding box center [815, 257] width 192 height 427
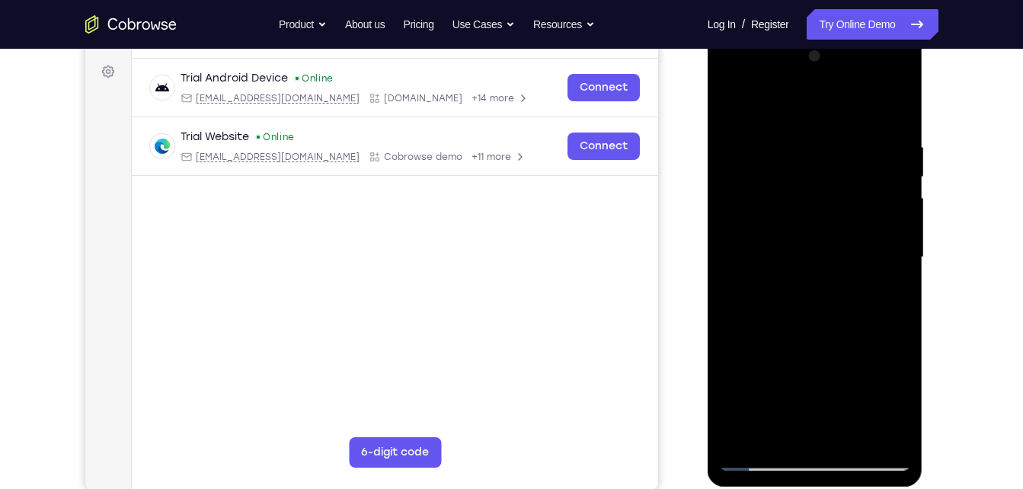
click at [748, 378] on div at bounding box center [815, 257] width 192 height 427
click at [861, 373] on div at bounding box center [815, 257] width 192 height 427
click at [884, 372] on div at bounding box center [815, 257] width 192 height 427
click at [849, 374] on div at bounding box center [815, 257] width 192 height 427
click at [729, 382] on div at bounding box center [815, 257] width 192 height 427
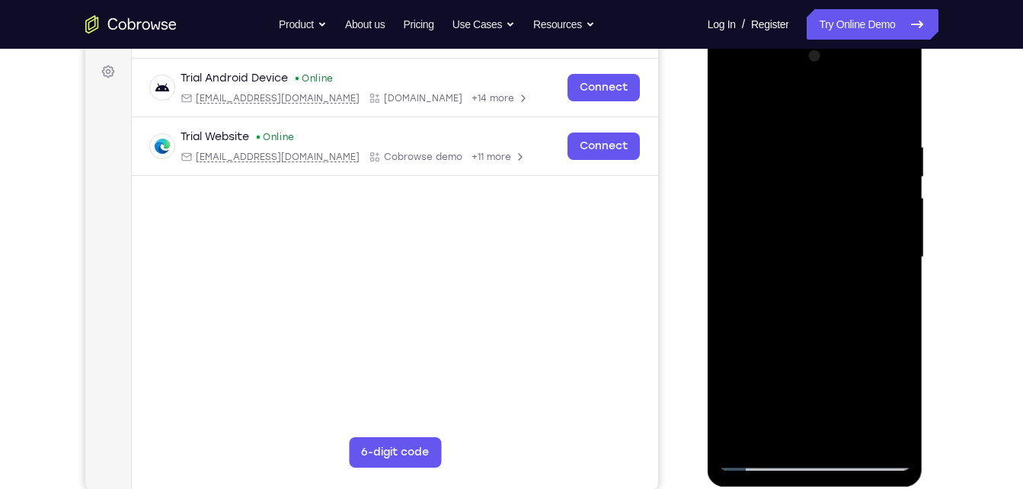
click at [799, 349] on div at bounding box center [815, 257] width 192 height 427
click at [830, 408] on div at bounding box center [815, 257] width 192 height 427
click at [781, 349] on div at bounding box center [815, 257] width 192 height 427
click at [832, 373] on div at bounding box center [815, 257] width 192 height 427
click at [793, 344] on div at bounding box center [815, 257] width 192 height 427
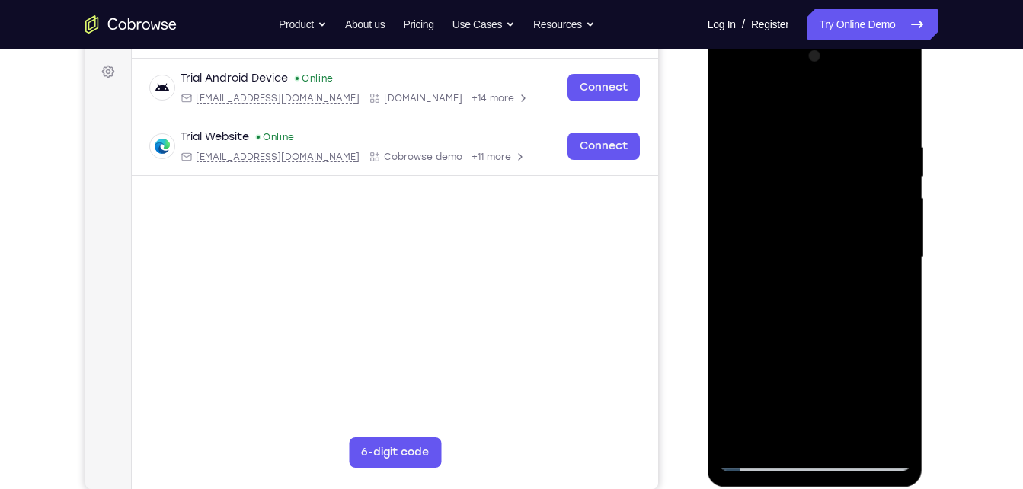
click at [808, 370] on div at bounding box center [815, 257] width 192 height 427
click at [868, 352] on div at bounding box center [815, 257] width 192 height 427
click at [799, 381] on div at bounding box center [815, 257] width 192 height 427
click at [744, 350] on div at bounding box center [815, 257] width 192 height 427
click at [765, 377] on div at bounding box center [815, 257] width 192 height 427
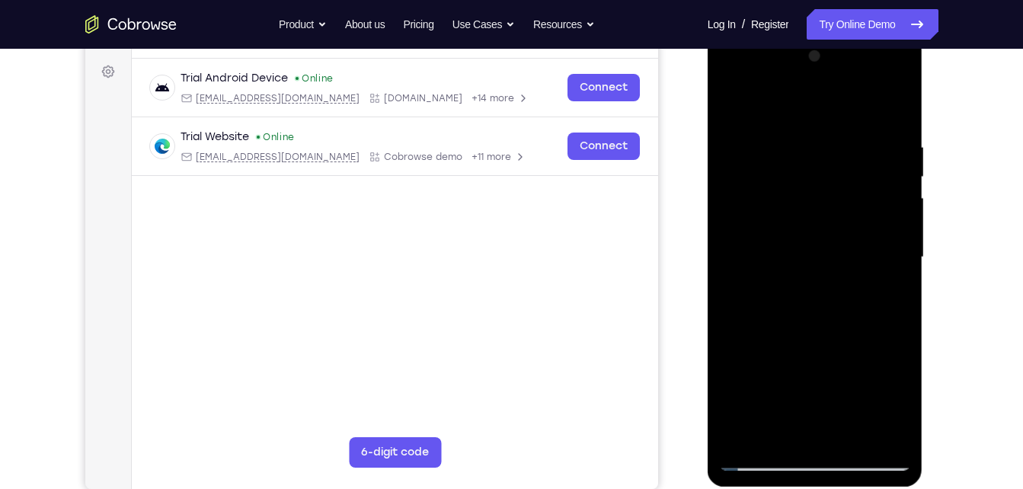
click at [838, 349] on div at bounding box center [815, 257] width 192 height 427
click at [726, 373] on div at bounding box center [815, 257] width 192 height 427
click at [814, 375] on div at bounding box center [815, 257] width 192 height 427
click at [849, 381] on div at bounding box center [815, 257] width 192 height 427
click at [866, 378] on div at bounding box center [815, 257] width 192 height 427
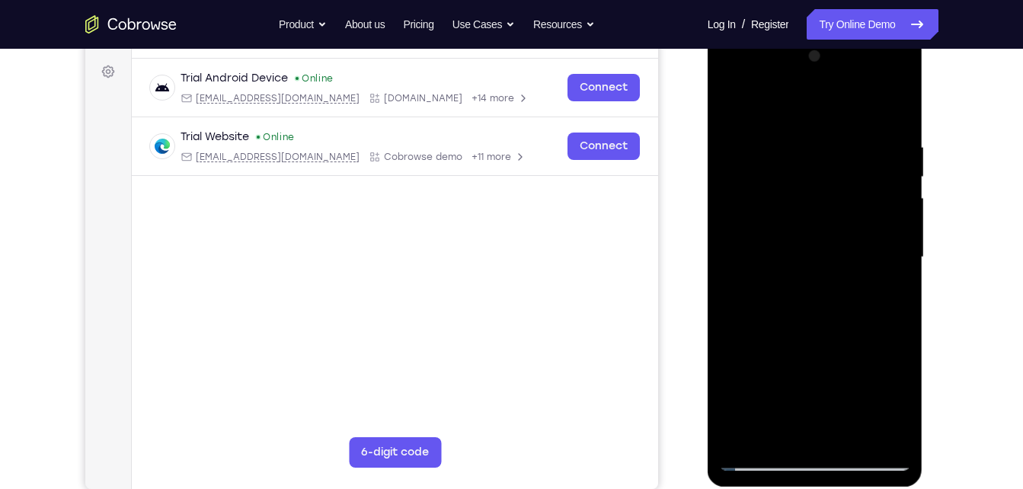
click at [793, 345] on div at bounding box center [815, 257] width 192 height 427
click at [763, 376] on div at bounding box center [815, 257] width 192 height 427
click at [734, 377] on div at bounding box center [815, 257] width 192 height 427
click at [886, 354] on div at bounding box center [815, 257] width 192 height 427
click at [881, 403] on div at bounding box center [815, 257] width 192 height 427
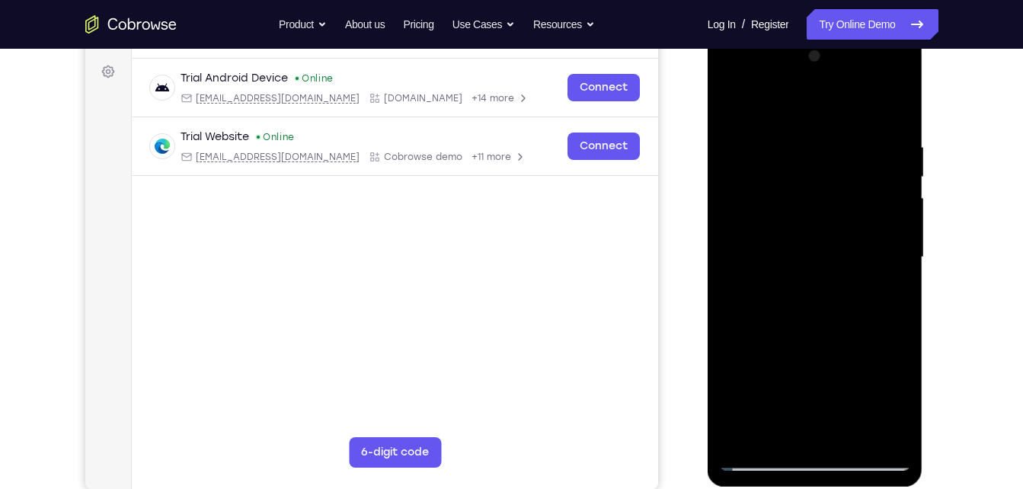
click at [846, 344] on div at bounding box center [815, 257] width 192 height 427
click at [763, 381] on div at bounding box center [815, 257] width 192 height 427
click at [830, 347] on div at bounding box center [815, 257] width 192 height 427
click at [776, 411] on div at bounding box center [815, 257] width 192 height 427
click at [800, 351] on div at bounding box center [815, 257] width 192 height 427
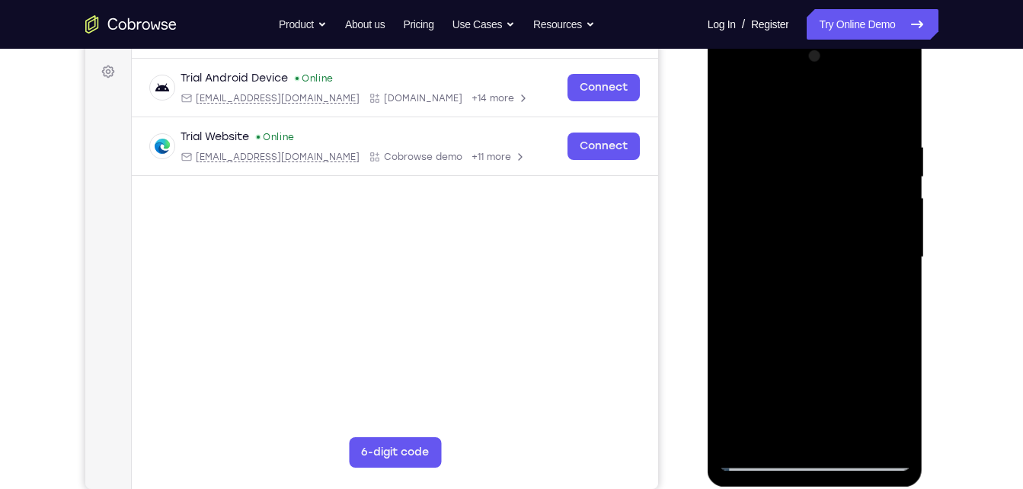
click at [763, 384] on div at bounding box center [815, 257] width 192 height 427
click at [746, 379] on div at bounding box center [815, 257] width 192 height 427
click at [827, 375] on div at bounding box center [815, 257] width 192 height 427
click at [798, 379] on div at bounding box center [815, 257] width 192 height 427
click at [866, 373] on div at bounding box center [815, 257] width 192 height 427
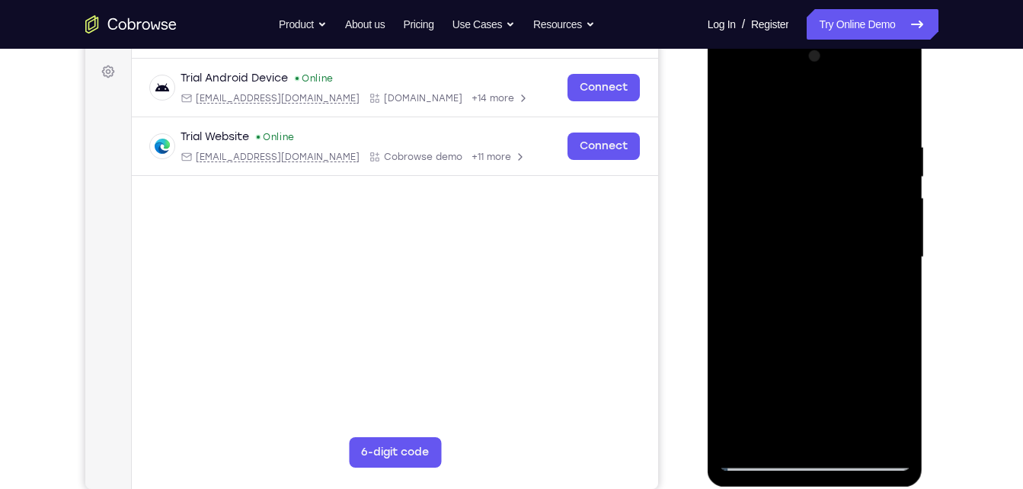
click at [849, 351] on div at bounding box center [815, 257] width 192 height 427
click at [864, 372] on div at bounding box center [815, 257] width 192 height 427
click at [814, 350] on div at bounding box center [815, 257] width 192 height 427
click at [763, 378] on div at bounding box center [815, 257] width 192 height 427
click at [790, 413] on div at bounding box center [815, 257] width 192 height 427
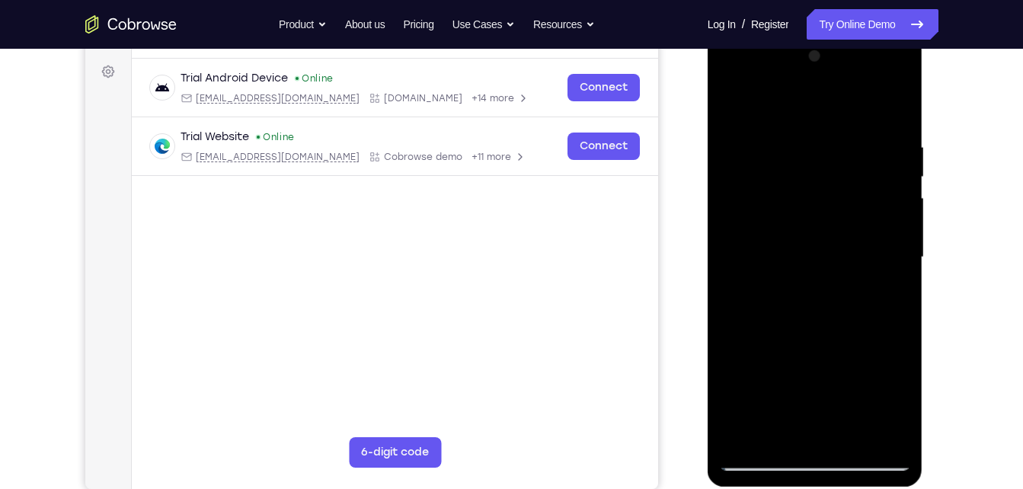
click at [779, 401] on div at bounding box center [815, 257] width 192 height 427
click at [763, 376] on div at bounding box center [815, 257] width 192 height 427
click at [753, 308] on div at bounding box center [815, 257] width 192 height 427
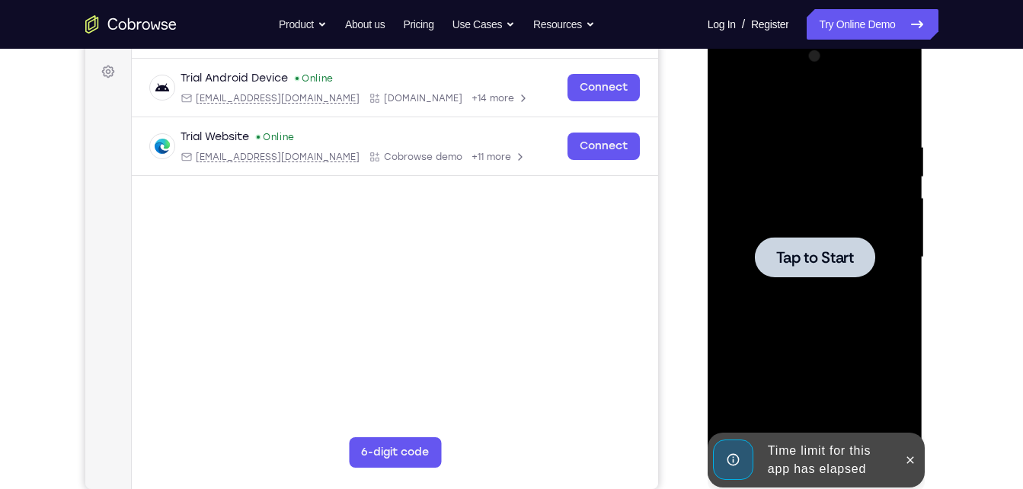
click at [804, 237] on div at bounding box center [815, 257] width 120 height 40
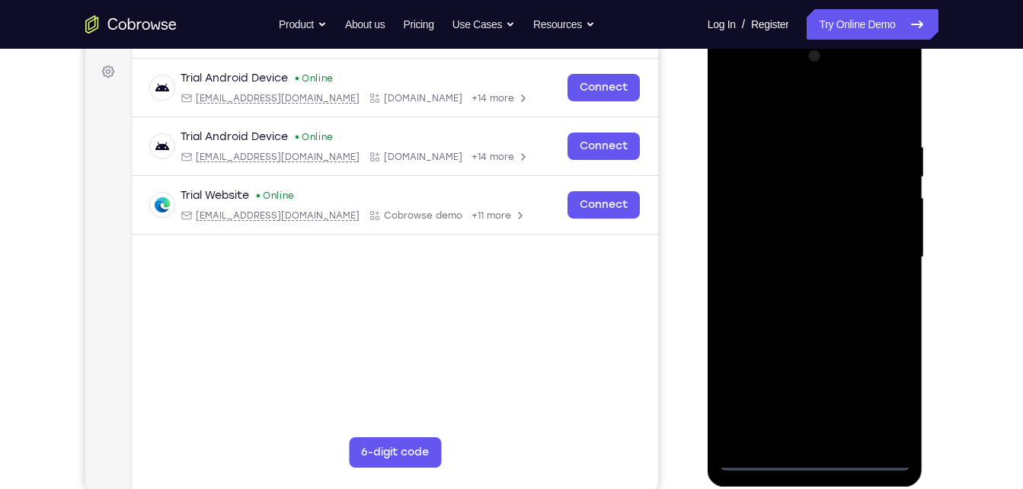
click at [814, 461] on div at bounding box center [815, 257] width 192 height 427
click at [882, 398] on div at bounding box center [815, 257] width 192 height 427
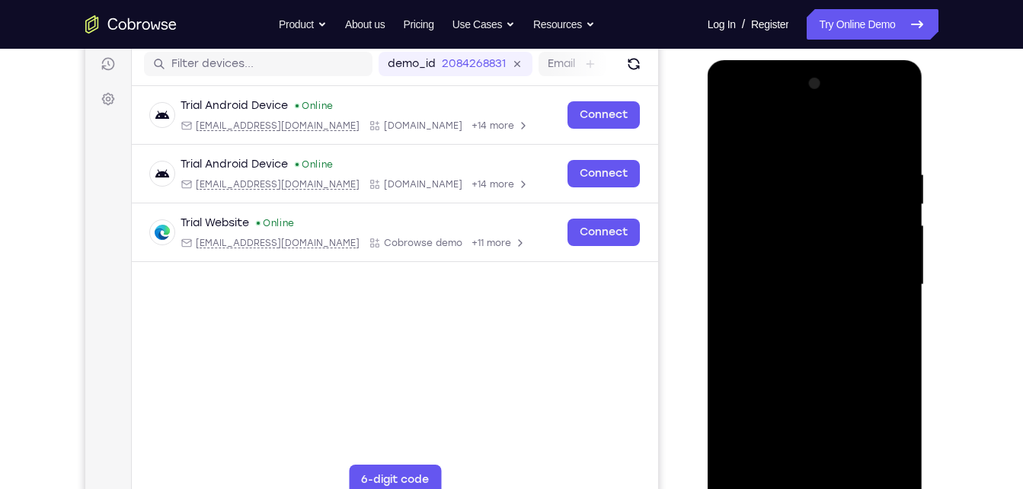
click at [812, 151] on div at bounding box center [815, 285] width 192 height 427
click at [884, 280] on div at bounding box center [815, 285] width 192 height 427
click at [791, 314] on div at bounding box center [815, 285] width 192 height 427
click at [786, 270] on div at bounding box center [815, 285] width 192 height 427
click at [781, 255] on div at bounding box center [815, 285] width 192 height 427
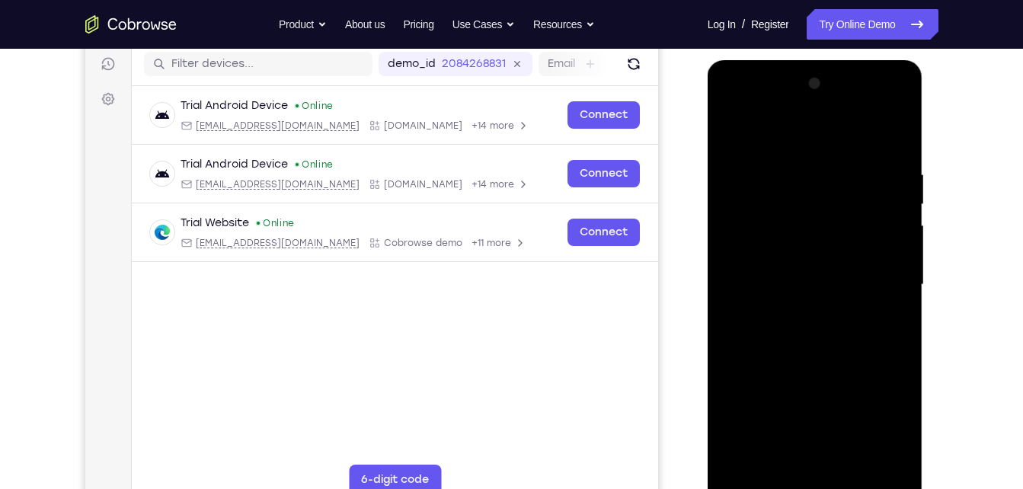
click at [780, 278] on div at bounding box center [815, 285] width 192 height 427
click at [788, 332] on div at bounding box center [815, 285] width 192 height 427
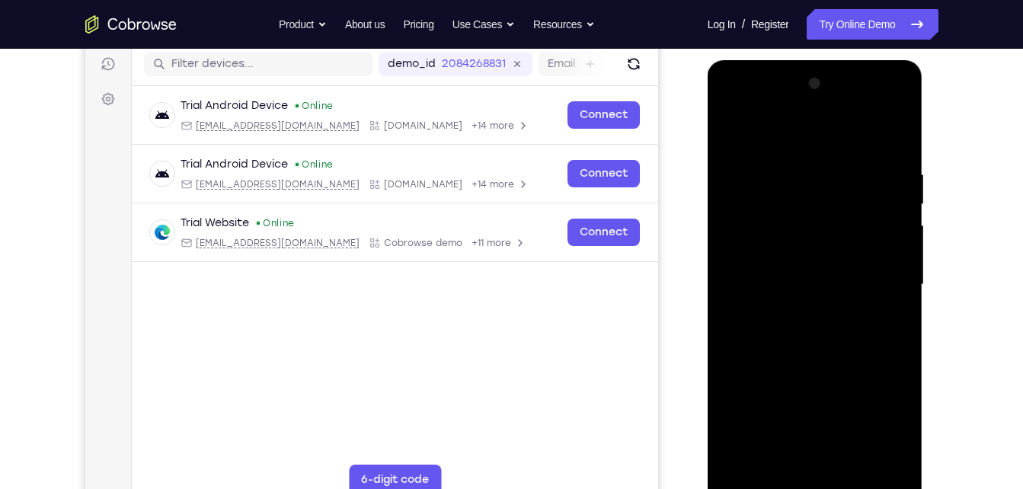
click at [814, 348] on div at bounding box center [815, 285] width 192 height 427
click at [896, 462] on div at bounding box center [815, 285] width 192 height 427
click at [784, 164] on div at bounding box center [815, 285] width 192 height 427
click at [877, 459] on div at bounding box center [815, 285] width 192 height 427
drag, startPoint x: 889, startPoint y: 235, endPoint x: 733, endPoint y: 254, distance: 157.3
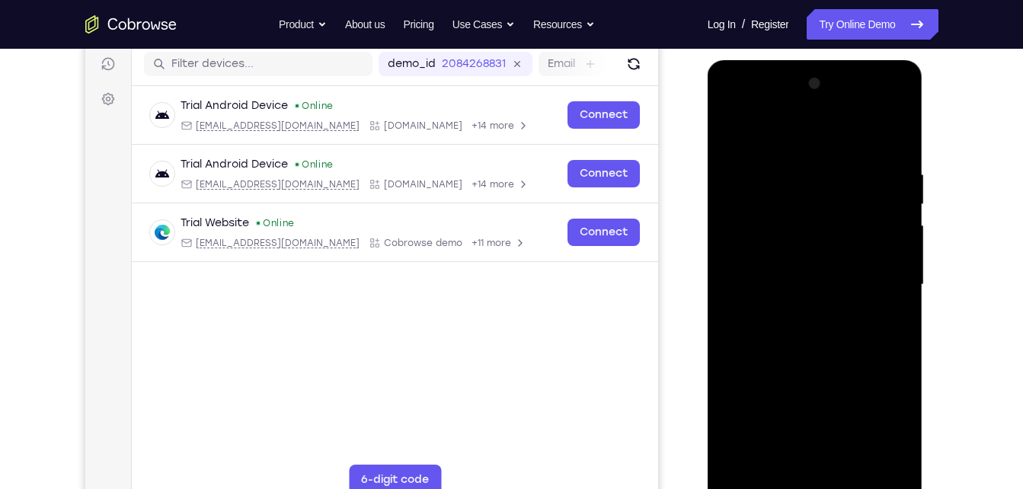
click at [733, 254] on div at bounding box center [815, 285] width 192 height 427
click at [894, 133] on div at bounding box center [815, 285] width 192 height 427
drag, startPoint x: 870, startPoint y: 158, endPoint x: 765, endPoint y: 170, distance: 105.7
click at [765, 170] on div at bounding box center [815, 285] width 192 height 427
drag, startPoint x: 856, startPoint y: 162, endPoint x: 738, endPoint y: 171, distance: 118.5
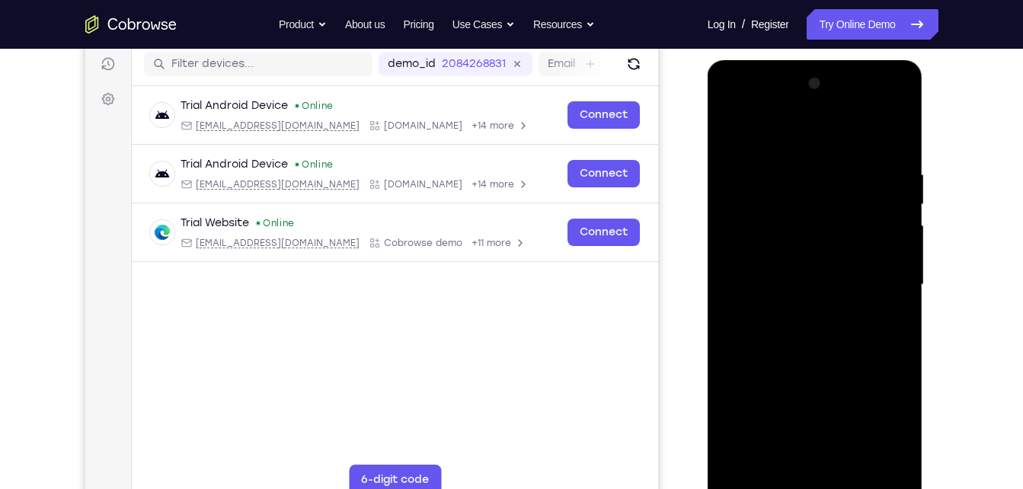
click at [738, 171] on div at bounding box center [815, 285] width 192 height 427
drag, startPoint x: 864, startPoint y: 162, endPoint x: 770, endPoint y: 168, distance: 93.9
click at [770, 168] on div at bounding box center [815, 285] width 192 height 427
drag, startPoint x: 896, startPoint y: 163, endPoint x: 757, endPoint y: 176, distance: 139.3
click at [757, 176] on div at bounding box center [815, 285] width 192 height 427
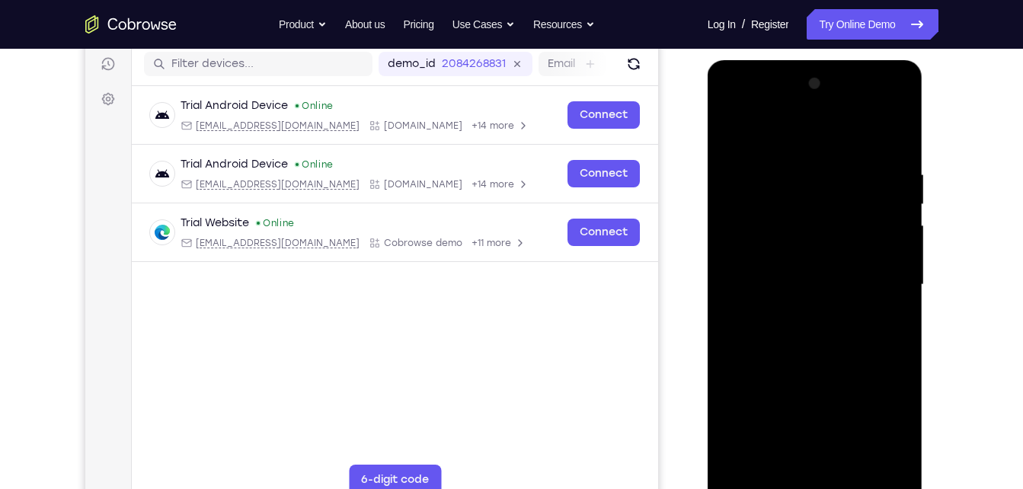
click at [850, 462] on div at bounding box center [815, 285] width 192 height 427
click at [822, 360] on div at bounding box center [815, 285] width 192 height 427
click at [895, 234] on div at bounding box center [815, 285] width 192 height 427
click at [736, 124] on div at bounding box center [815, 285] width 192 height 427
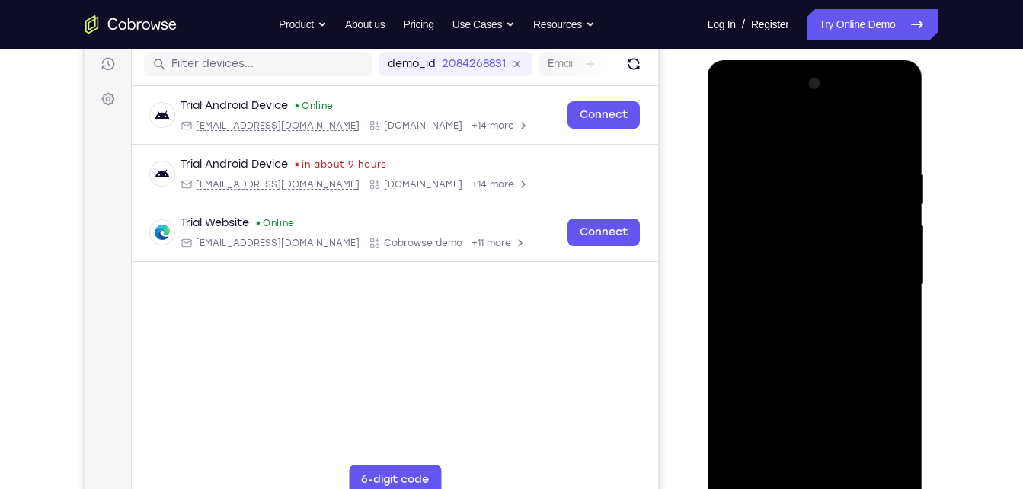
drag, startPoint x: 839, startPoint y: 347, endPoint x: 860, endPoint y: 323, distance: 32.4
click at [860, 323] on div at bounding box center [815, 285] width 192 height 427
click at [848, 464] on div at bounding box center [815, 285] width 192 height 427
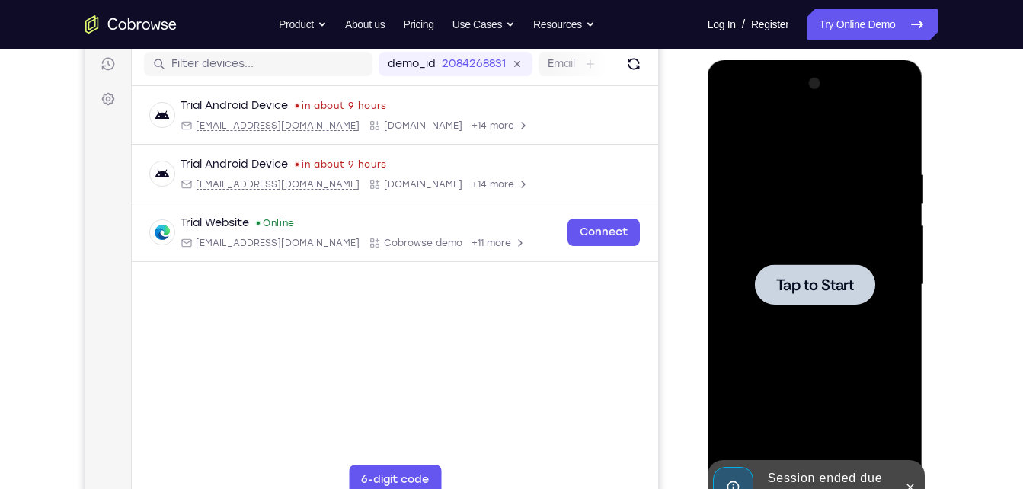
click at [811, 253] on div at bounding box center [815, 285] width 192 height 427
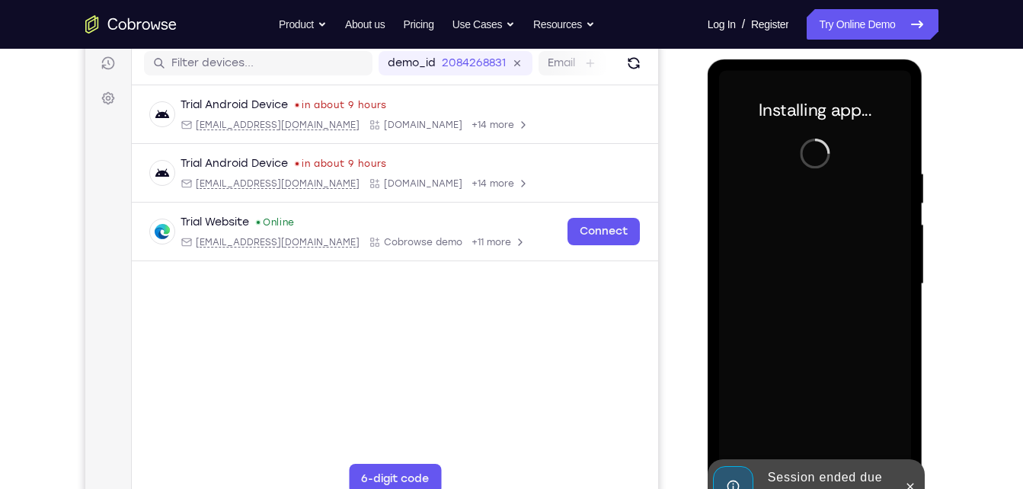
scroll to position [218, 0]
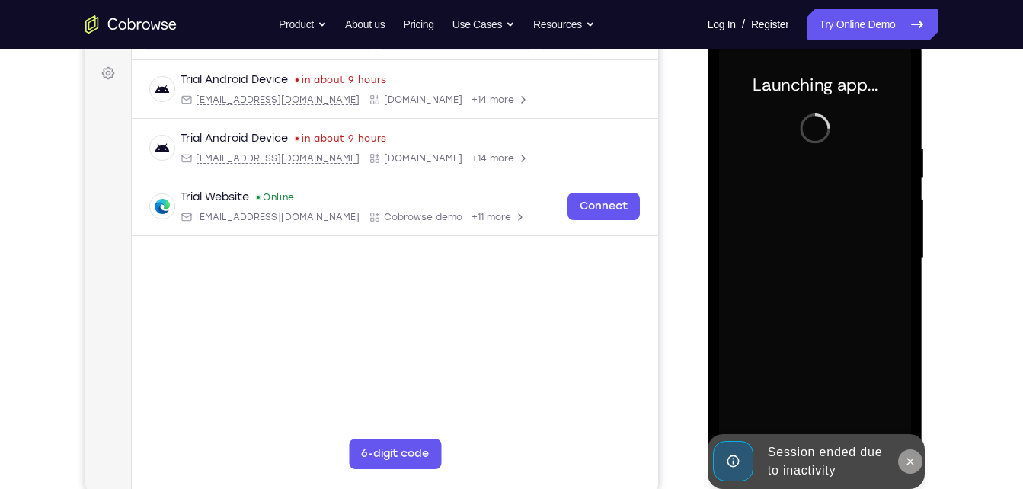
click at [907, 457] on icon at bounding box center [910, 462] width 12 height 12
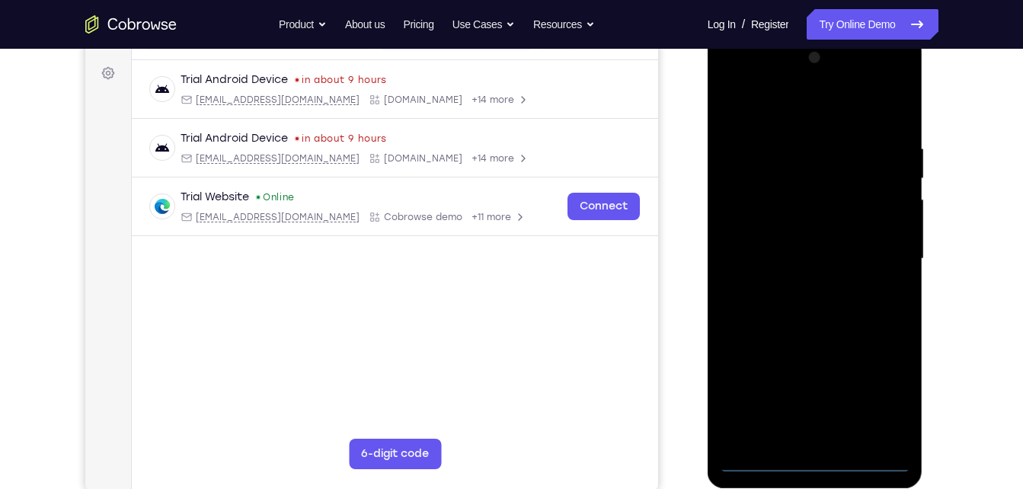
click at [822, 464] on div at bounding box center [815, 259] width 192 height 427
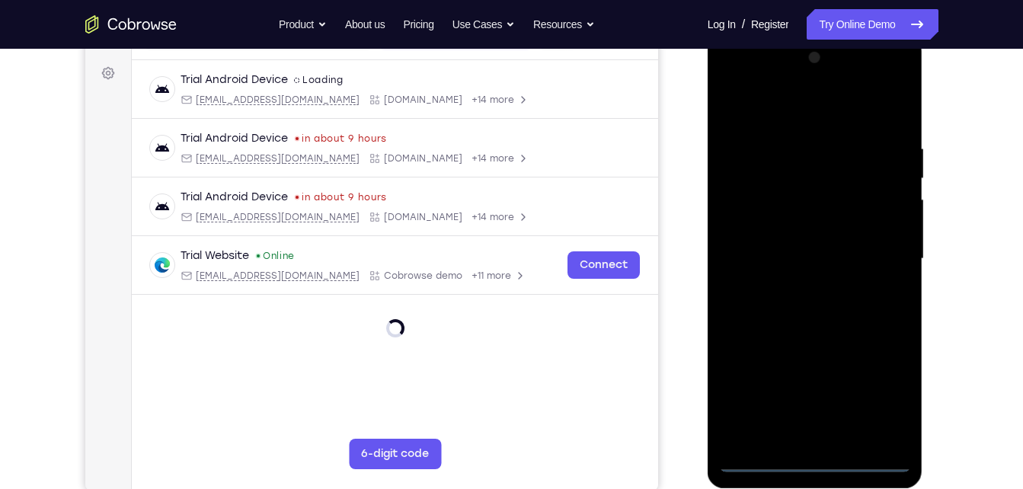
click at [881, 404] on div at bounding box center [815, 259] width 192 height 427
click at [785, 101] on div at bounding box center [815, 259] width 192 height 427
click at [734, 219] on div at bounding box center [815, 259] width 192 height 427
click at [807, 272] on div at bounding box center [815, 259] width 192 height 427
click at [803, 251] on div at bounding box center [815, 259] width 192 height 427
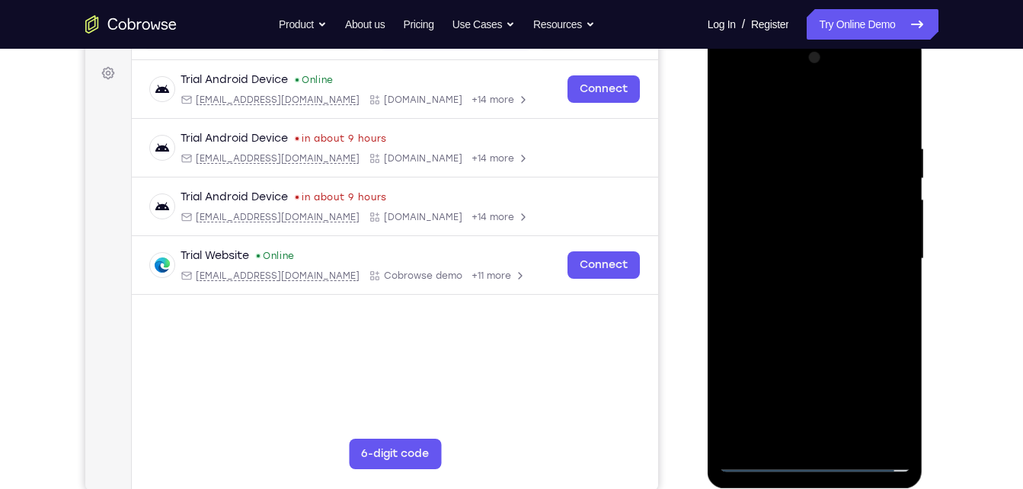
click at [792, 270] on div at bounding box center [815, 259] width 192 height 427
click at [792, 296] on div at bounding box center [815, 259] width 192 height 427
click at [806, 278] on div at bounding box center [815, 259] width 192 height 427
click at [801, 328] on div at bounding box center [815, 259] width 192 height 427
drag, startPoint x: 780, startPoint y: 382, endPoint x: 811, endPoint y: 219, distance: 166.6
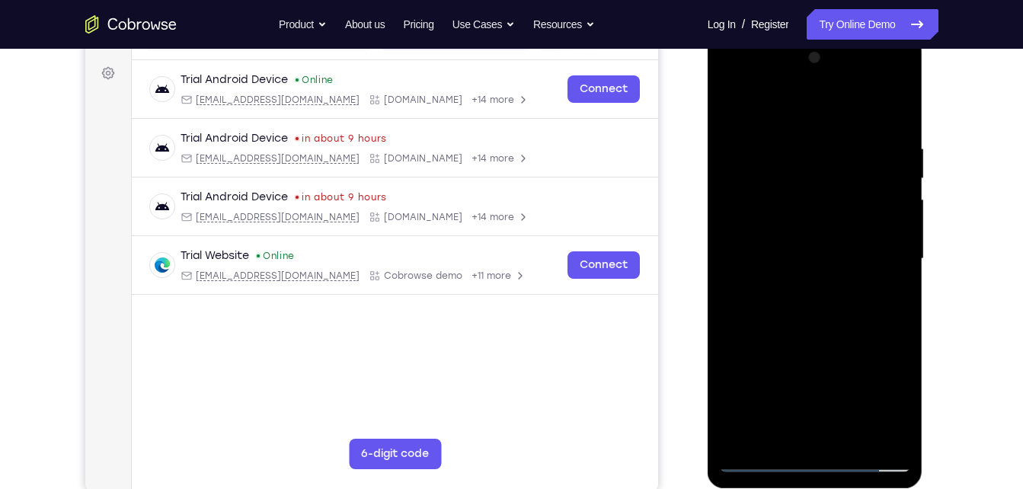
click at [811, 219] on div at bounding box center [815, 259] width 192 height 427
click at [785, 430] on div at bounding box center [815, 259] width 192 height 427
click at [863, 123] on div at bounding box center [815, 259] width 192 height 427
click at [734, 110] on div at bounding box center [815, 259] width 192 height 427
click at [896, 82] on div at bounding box center [815, 259] width 192 height 427
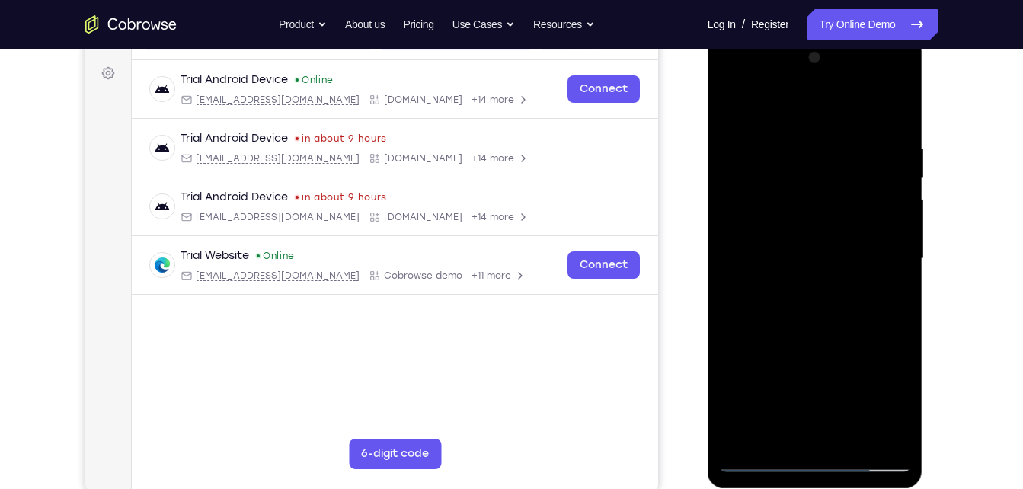
click at [846, 367] on div at bounding box center [815, 259] width 192 height 427
click at [802, 84] on div at bounding box center [815, 259] width 192 height 427
click at [760, 110] on div at bounding box center [815, 259] width 192 height 427
click at [873, 283] on div at bounding box center [815, 259] width 192 height 427
click at [789, 76] on div at bounding box center [815, 259] width 192 height 427
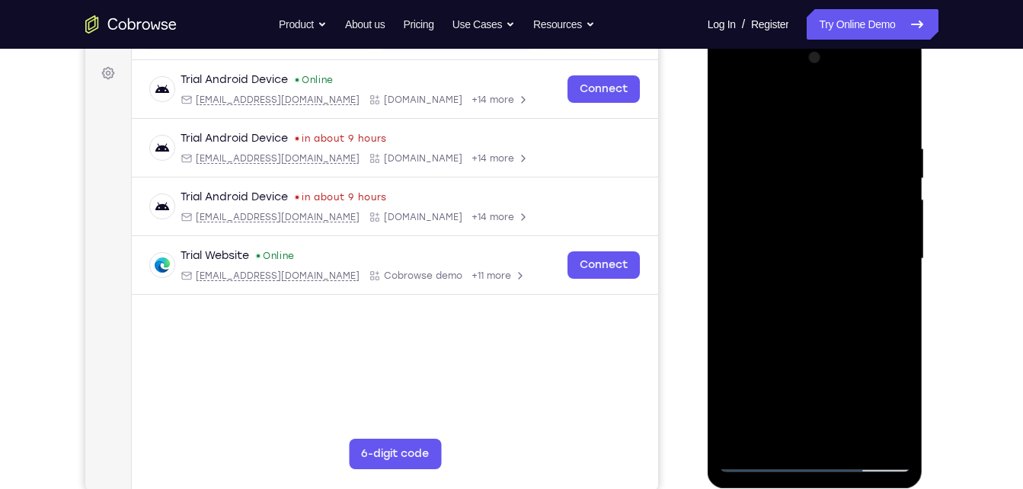
click at [772, 96] on div at bounding box center [815, 259] width 192 height 427
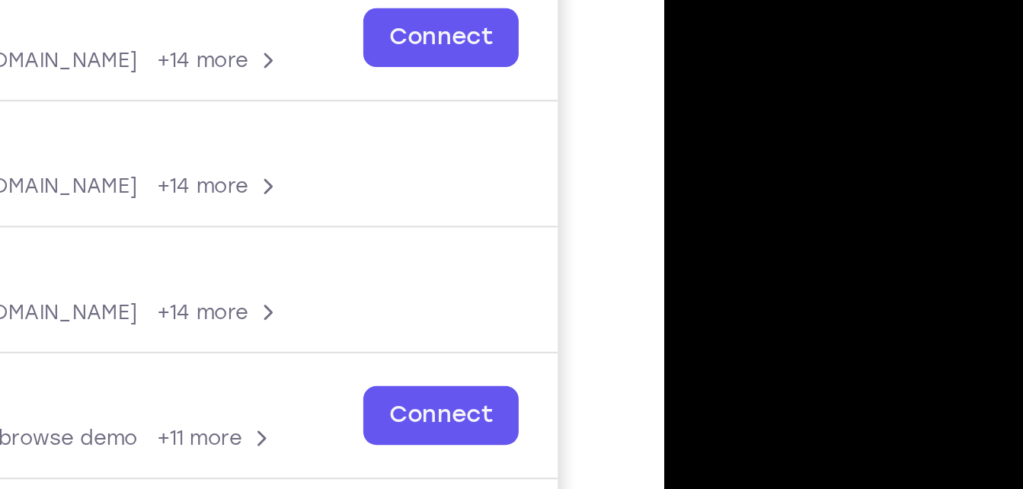
click at [700, 0] on div at bounding box center [771, 144] width 192 height 427
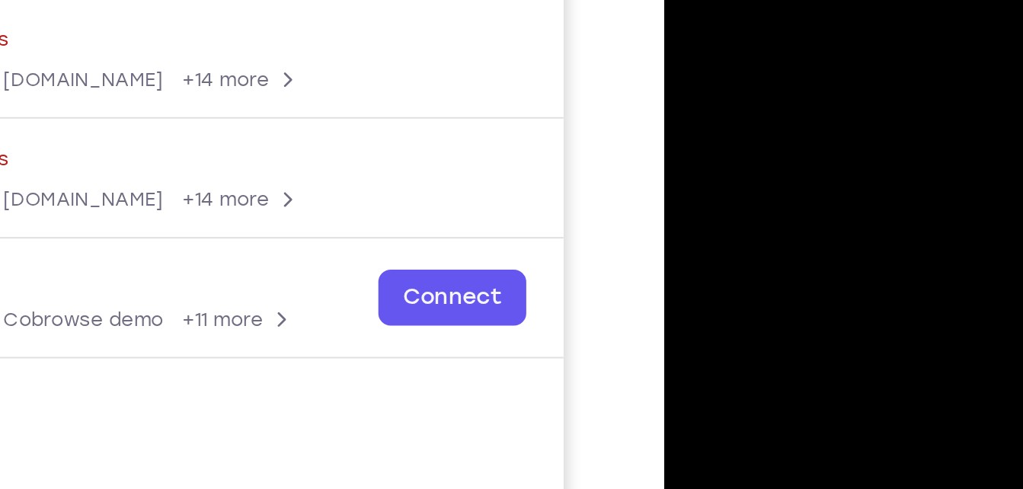
drag, startPoint x: 772, startPoint y: 50, endPoint x: 774, endPoint y: -2, distance: 52.6
click at [774, 0] on div at bounding box center [772, 51] width 192 height 427
click at [708, 0] on div at bounding box center [772, 51] width 192 height 427
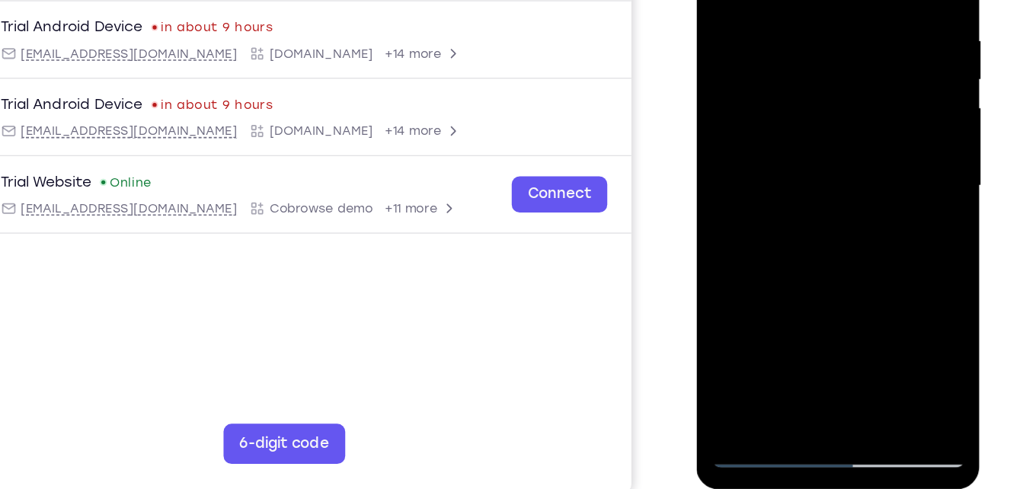
scroll to position [216, 0]
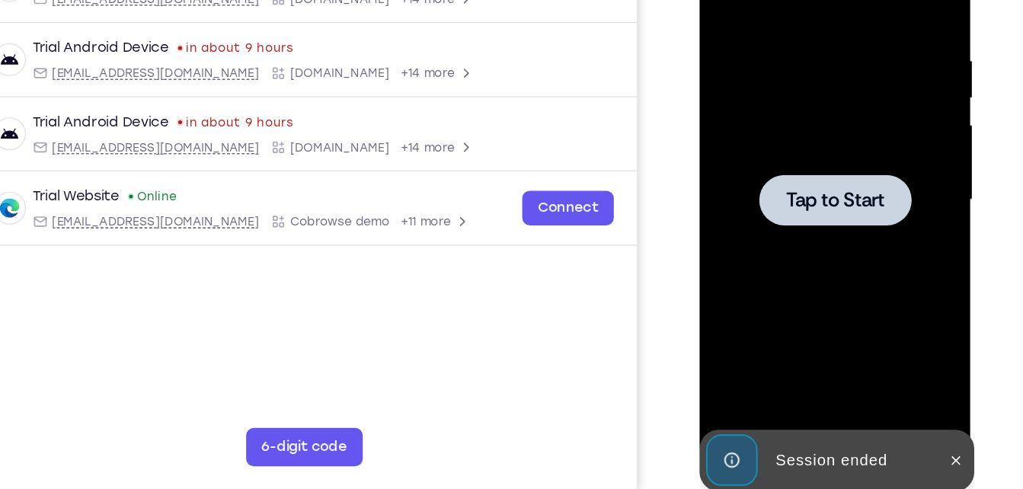
click at [718, 82] on div at bounding box center [807, 141] width 192 height 427
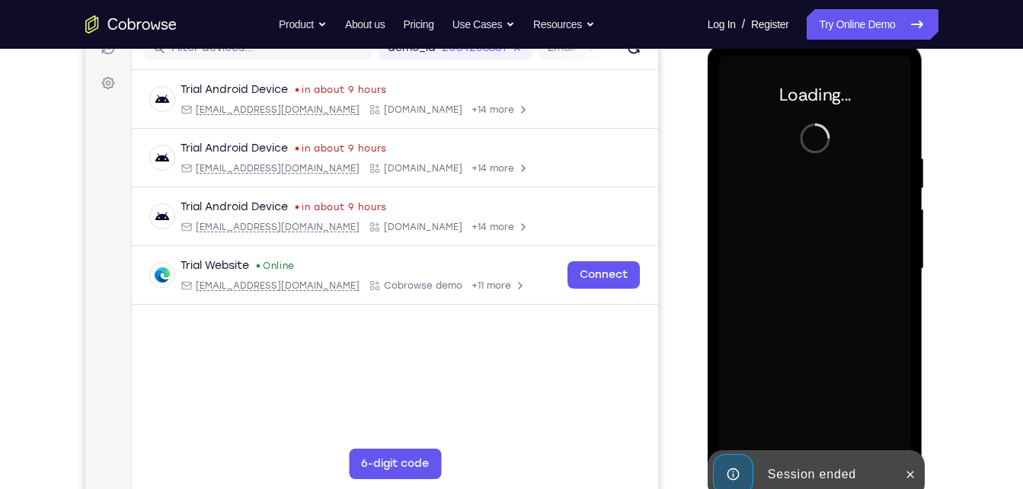
scroll to position [207, 0]
click at [913, 466] on button at bounding box center [910, 475] width 24 height 24
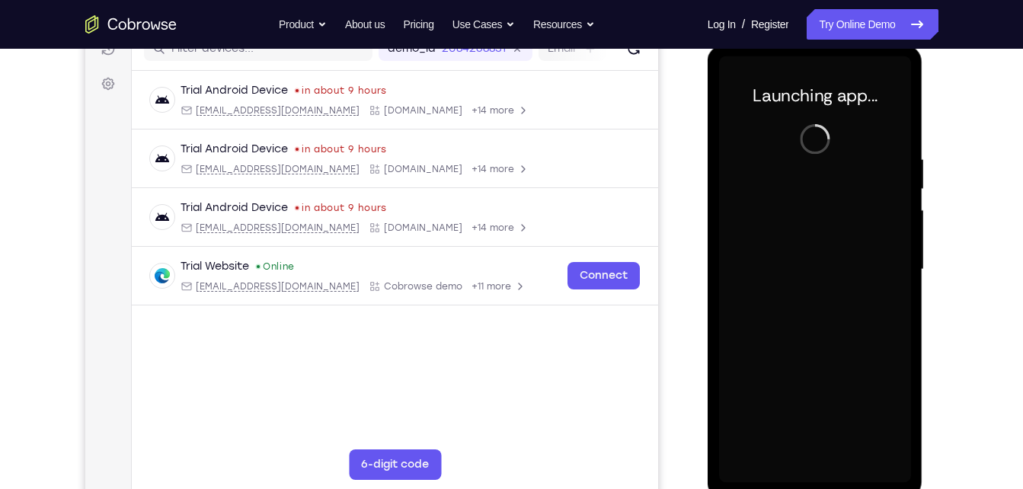
scroll to position [215, 0]
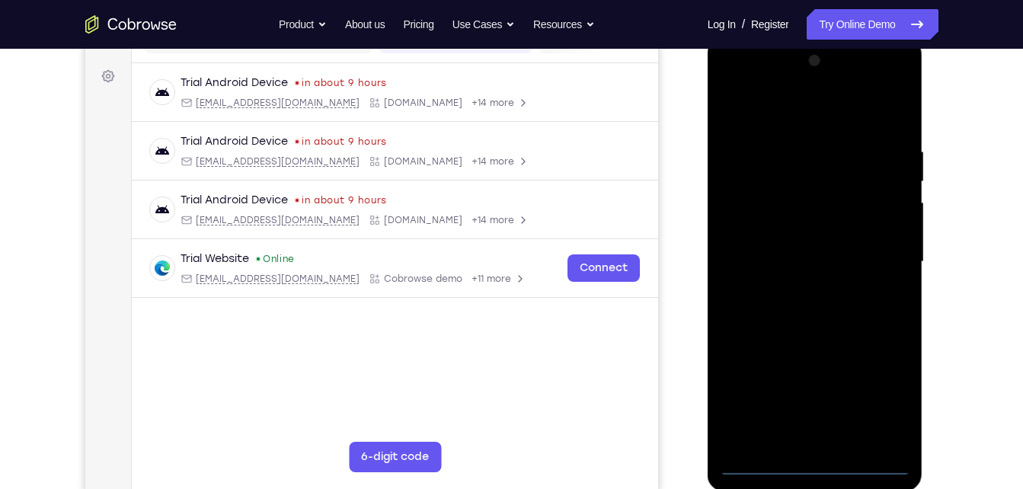
click at [818, 471] on div at bounding box center [815, 262] width 192 height 427
click at [875, 371] on div at bounding box center [815, 262] width 192 height 427
click at [875, 376] on div at bounding box center [815, 262] width 192 height 427
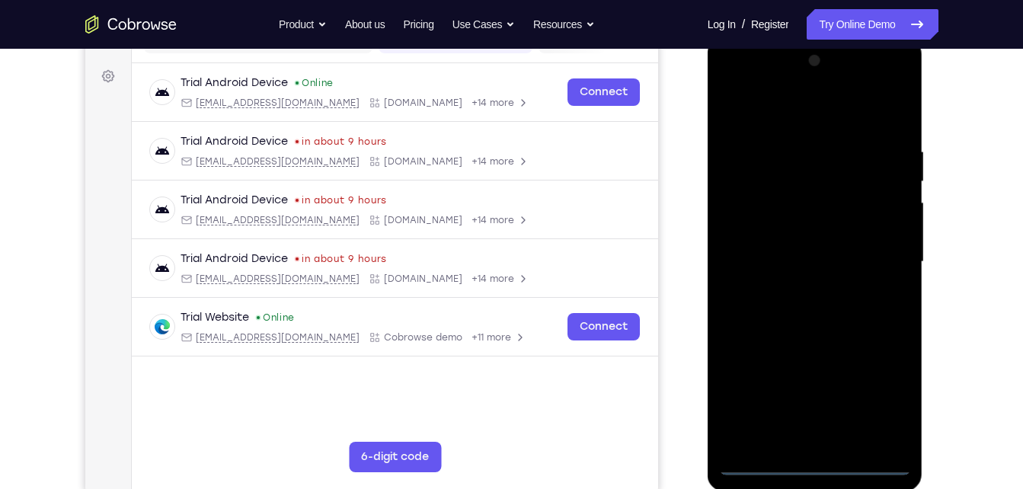
click at [877, 398] on div at bounding box center [815, 262] width 192 height 427
click at [804, 120] on div at bounding box center [815, 262] width 192 height 427
click at [779, 112] on div at bounding box center [815, 262] width 192 height 427
click at [745, 217] on div at bounding box center [815, 262] width 192 height 427
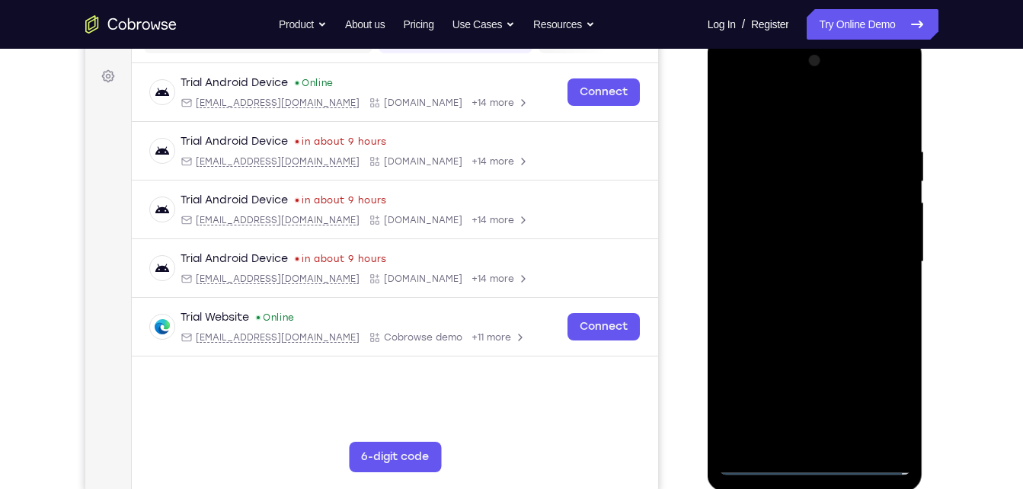
click at [793, 269] on div at bounding box center [815, 262] width 192 height 427
click at [800, 256] on div at bounding box center [815, 262] width 192 height 427
click at [808, 275] on div at bounding box center [815, 262] width 192 height 427
drag, startPoint x: 787, startPoint y: 369, endPoint x: 817, endPoint y: 296, distance: 78.2
click at [817, 296] on div at bounding box center [815, 262] width 192 height 427
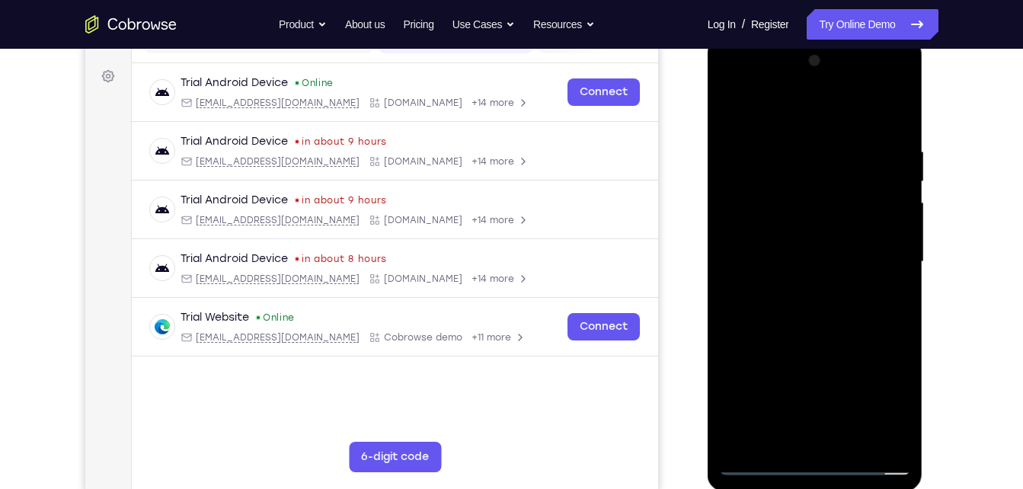
click at [786, 440] on div at bounding box center [815, 262] width 192 height 427
click at [825, 165] on div at bounding box center [815, 262] width 192 height 427
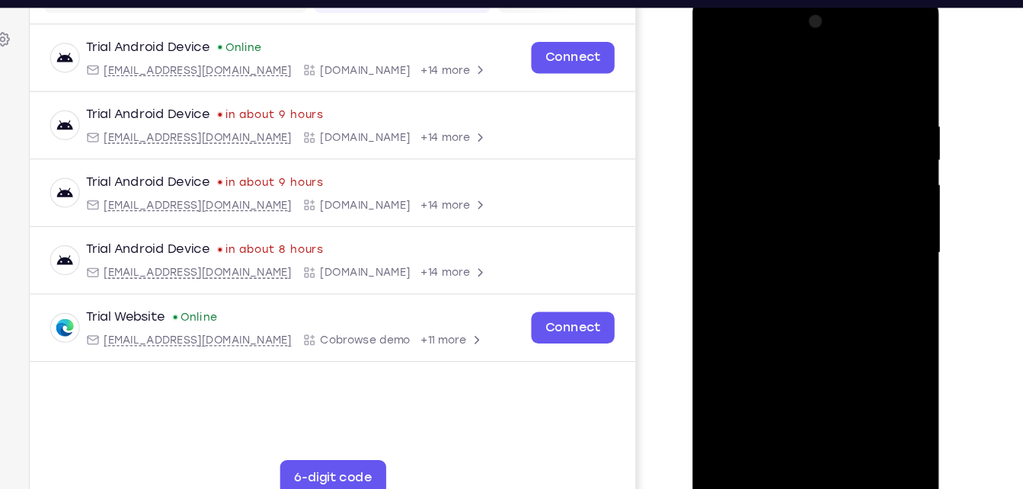
drag, startPoint x: 794, startPoint y: 357, endPoint x: 817, endPoint y: 165, distance: 193.4
click at [817, 165] on div at bounding box center [800, 220] width 192 height 427
drag, startPoint x: 865, startPoint y: 240, endPoint x: 749, endPoint y: 241, distance: 115.8
click at [749, 241] on div at bounding box center [800, 220] width 192 height 427
drag, startPoint x: 749, startPoint y: 241, endPoint x: 864, endPoint y: 227, distance: 115.8
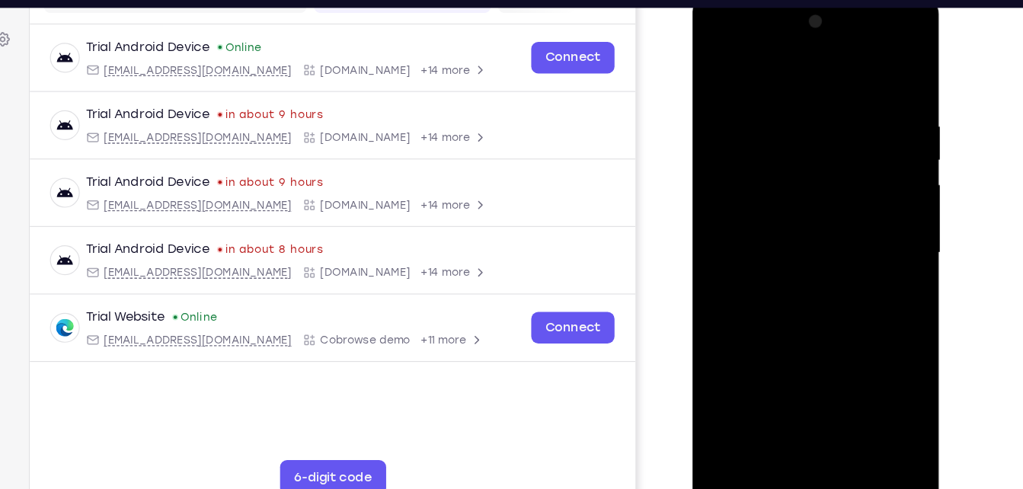
click at [864, 227] on div at bounding box center [800, 220] width 192 height 427
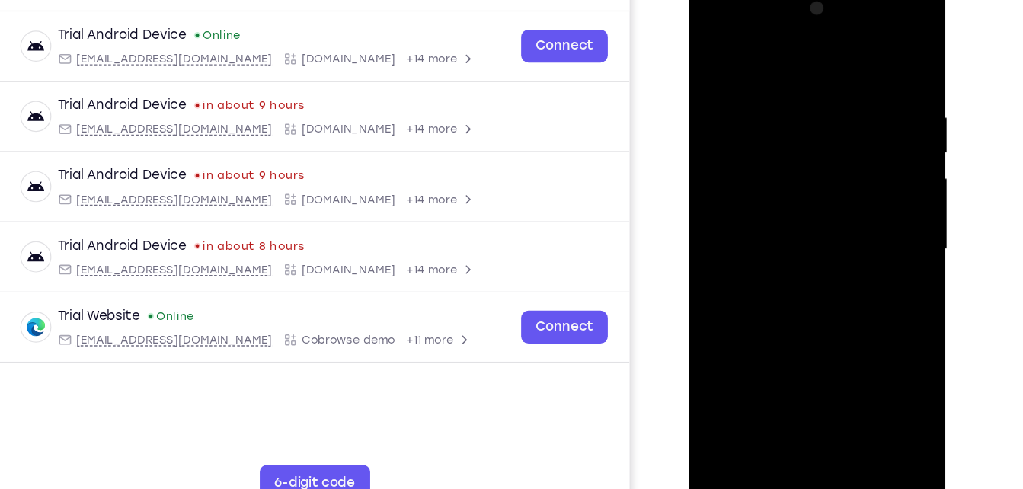
drag, startPoint x: 854, startPoint y: 214, endPoint x: 720, endPoint y: 221, distance: 134.3
click at [720, 221] on div at bounding box center [796, 205] width 192 height 427
click at [721, 207] on div at bounding box center [796, 205] width 192 height 427
drag, startPoint x: 777, startPoint y: 267, endPoint x: 788, endPoint y: 245, distance: 25.6
click at [788, 245] on div at bounding box center [796, 205] width 192 height 427
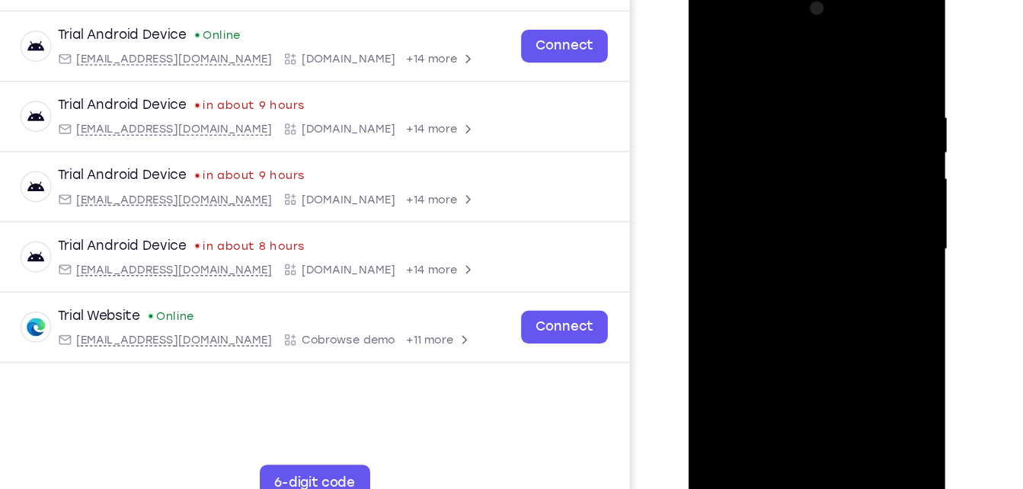
click at [706, 46] on div at bounding box center [796, 205] width 192 height 427
drag, startPoint x: 840, startPoint y: 178, endPoint x: 735, endPoint y: 184, distance: 104.5
click at [735, 184] on div at bounding box center [796, 205] width 192 height 427
drag, startPoint x: 862, startPoint y: 208, endPoint x: 704, endPoint y: 213, distance: 157.8
click at [704, 213] on div at bounding box center [796, 205] width 192 height 427
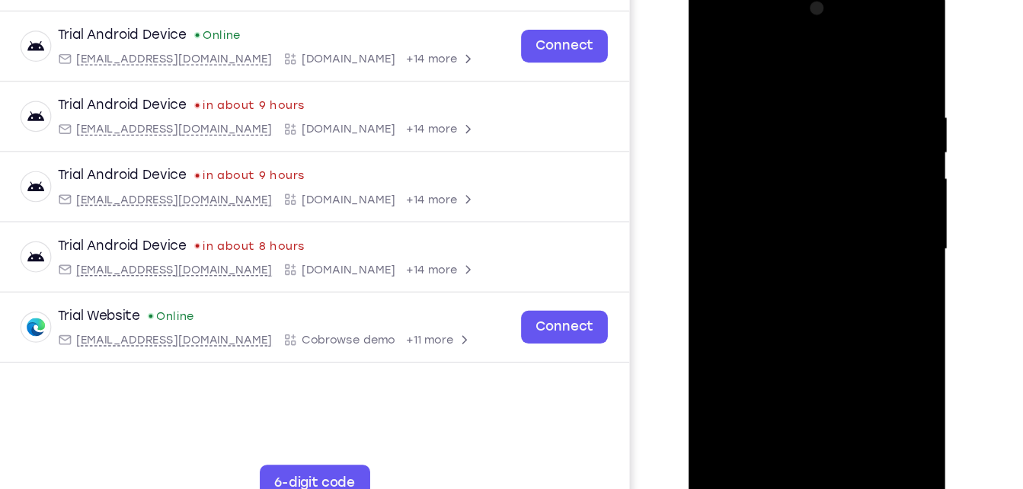
drag, startPoint x: 839, startPoint y: 190, endPoint x: 694, endPoint y: 189, distance: 144.7
click at [694, 189] on div at bounding box center [797, 208] width 216 height 454
drag, startPoint x: 844, startPoint y: 192, endPoint x: 687, endPoint y: 181, distance: 157.3
click at [689, 181] on html "Online web based iOS Simulators and Android Emulators. Run iPhone, iPad, Mobile…" at bounding box center [797, 209] width 217 height 457
drag, startPoint x: 858, startPoint y: 200, endPoint x: 718, endPoint y: 192, distance: 140.4
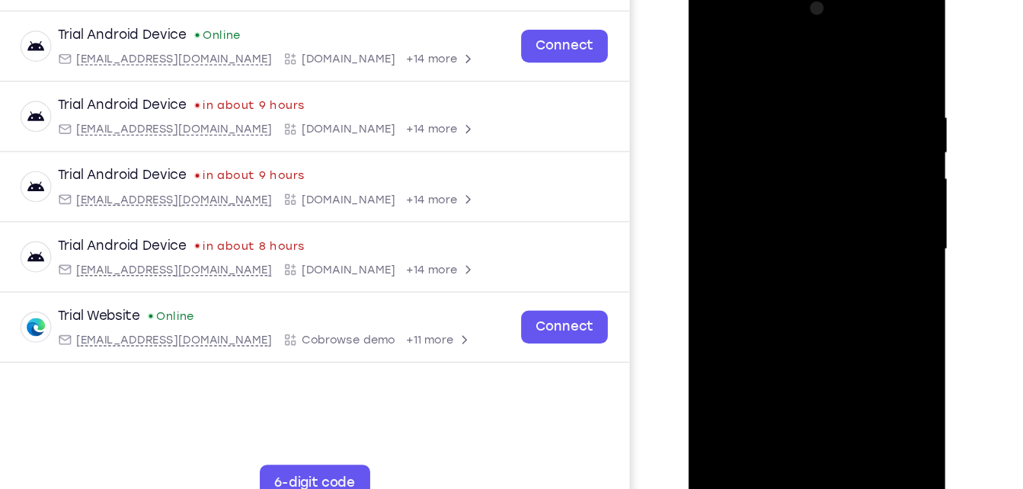
click at [718, 192] on div at bounding box center [796, 205] width 192 height 427
drag, startPoint x: 819, startPoint y: 207, endPoint x: 691, endPoint y: 202, distance: 128.1
click at [691, 202] on div at bounding box center [797, 208] width 216 height 454
drag, startPoint x: 844, startPoint y: 218, endPoint x: 739, endPoint y: 225, distance: 105.4
click at [739, 225] on div at bounding box center [796, 205] width 192 height 427
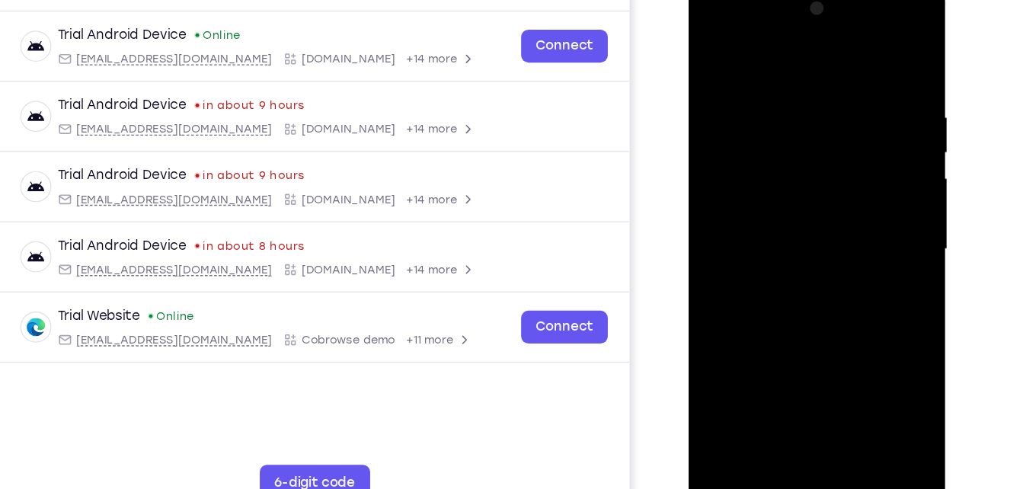
click at [747, 208] on div at bounding box center [796, 205] width 192 height 427
drag, startPoint x: 811, startPoint y: 321, endPoint x: 836, endPoint y: 223, distance: 101.6
click at [836, 223] on div at bounding box center [796, 205] width 192 height 427
drag, startPoint x: 795, startPoint y: 316, endPoint x: 835, endPoint y: 130, distance: 190.1
click at [835, 130] on div at bounding box center [796, 205] width 192 height 427
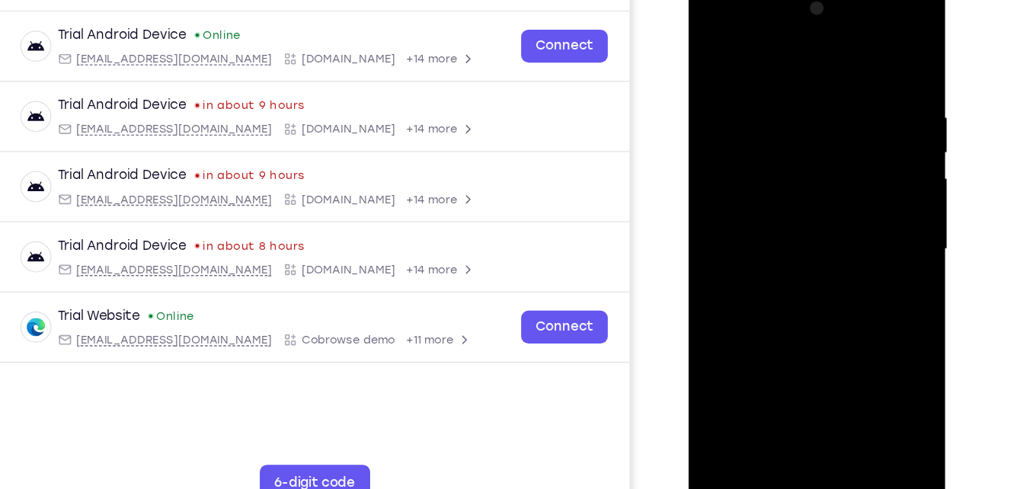
drag, startPoint x: 792, startPoint y: 290, endPoint x: 814, endPoint y: 350, distance: 63.1
click at [814, 350] on div at bounding box center [796, 205] width 192 height 427
drag, startPoint x: 822, startPoint y: 281, endPoint x: 862, endPoint y: 91, distance: 193.8
click at [862, 91] on div at bounding box center [796, 205] width 192 height 427
drag, startPoint x: 826, startPoint y: 145, endPoint x: 811, endPoint y: 309, distance: 165.3
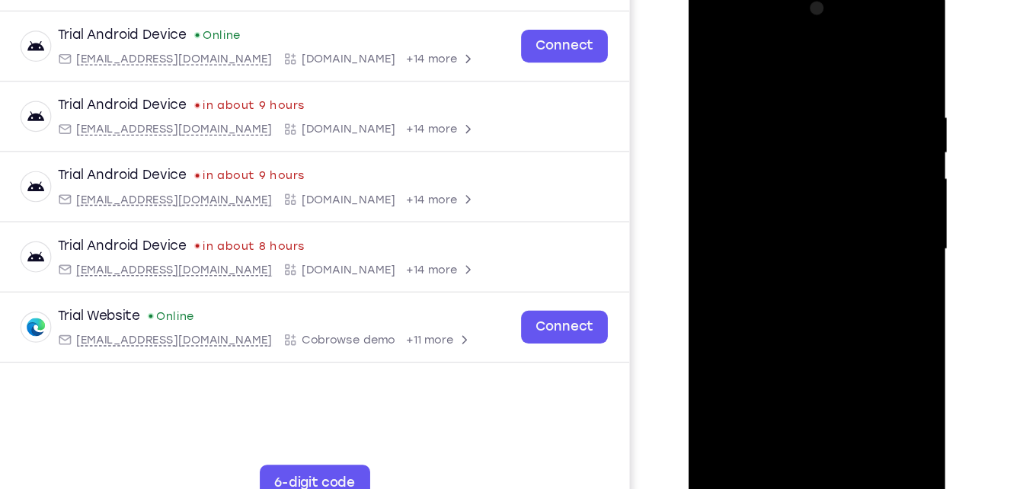
click at [811, 309] on div at bounding box center [796, 205] width 192 height 427
click at [719, 143] on div at bounding box center [796, 205] width 192 height 427
drag, startPoint x: 826, startPoint y: 339, endPoint x: 852, endPoint y: 216, distance: 125.4
click at [852, 216] on div at bounding box center [796, 205] width 192 height 427
click at [716, 224] on div at bounding box center [796, 205] width 192 height 427
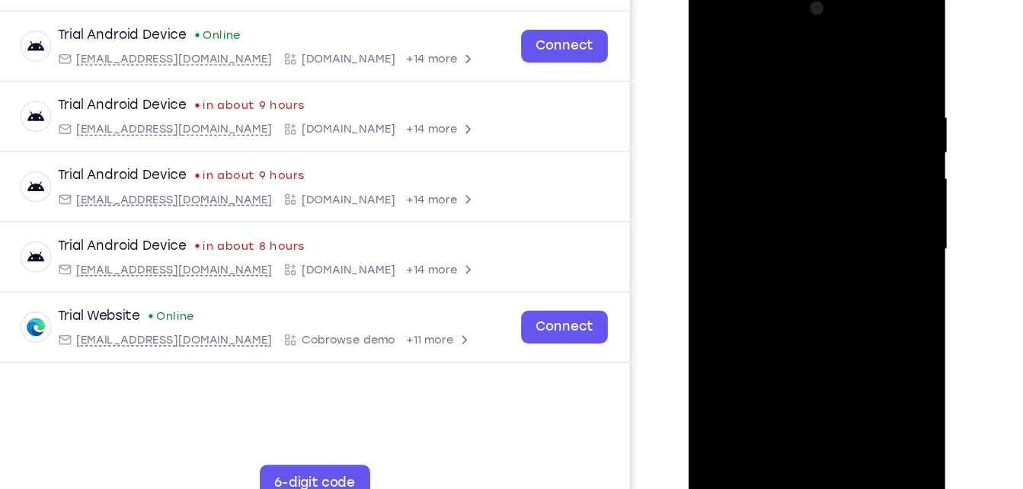
click at [876, 209] on div at bounding box center [796, 205] width 192 height 427
click at [783, 97] on div at bounding box center [796, 205] width 192 height 427
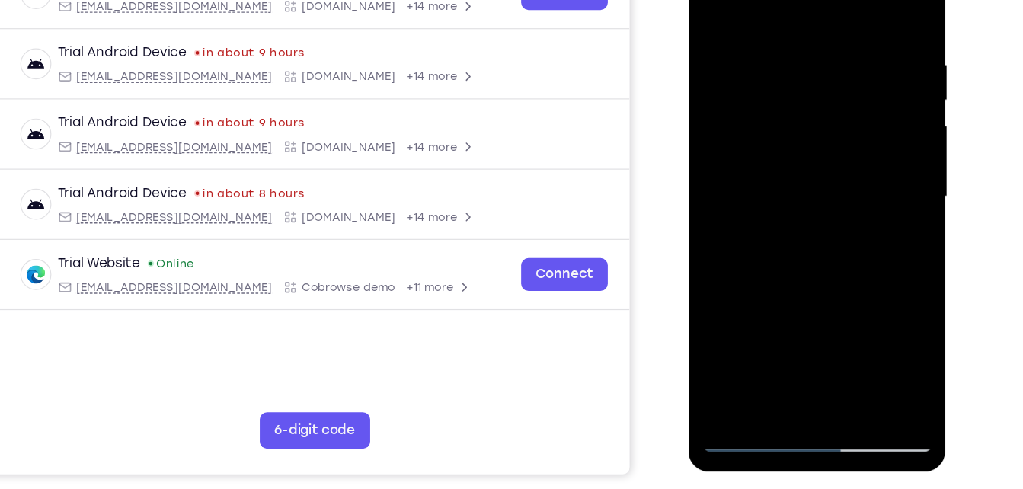
scroll to position [234, 0]
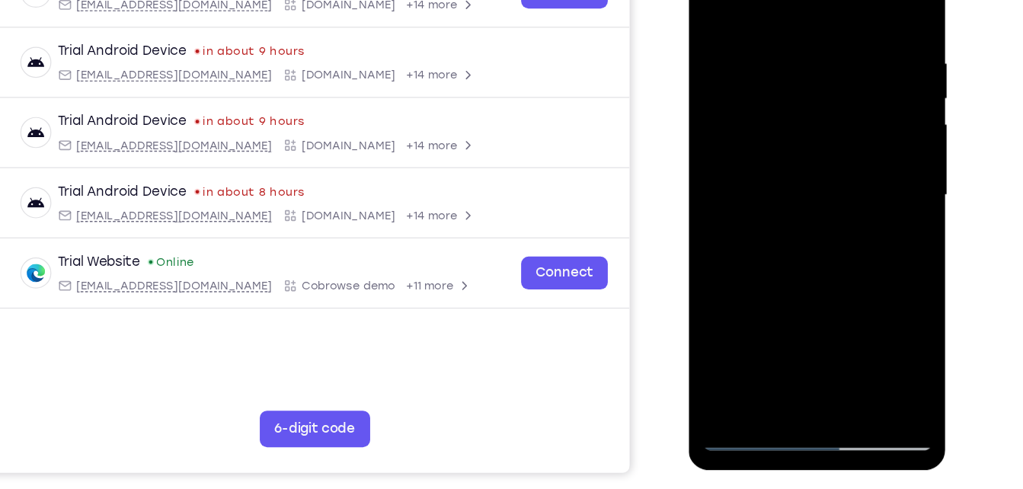
click at [740, 353] on div at bounding box center [796, 151] width 192 height 427
click at [887, 49] on div at bounding box center [796, 151] width 192 height 427
click at [804, 43] on div at bounding box center [796, 151] width 192 height 427
drag, startPoint x: 766, startPoint y: 178, endPoint x: 782, endPoint y: 100, distance: 80.1
click at [782, 100] on div at bounding box center [796, 151] width 192 height 427
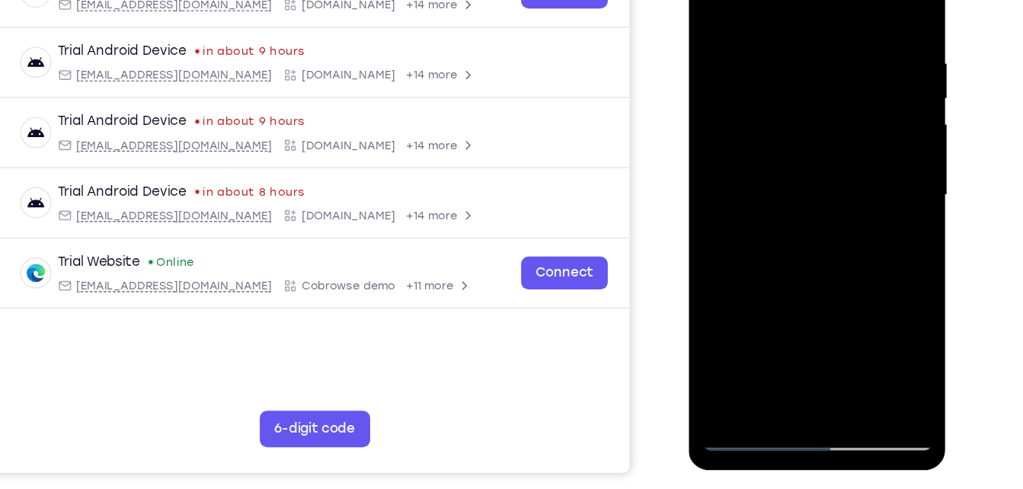
click at [734, 347] on div at bounding box center [796, 151] width 192 height 427
click at [862, 46] on div at bounding box center [796, 151] width 192 height 427
click at [760, 38] on div at bounding box center [796, 151] width 192 height 427
drag, startPoint x: 764, startPoint y: 149, endPoint x: 780, endPoint y: 50, distance: 101.1
click at [780, 50] on div at bounding box center [796, 151] width 192 height 427
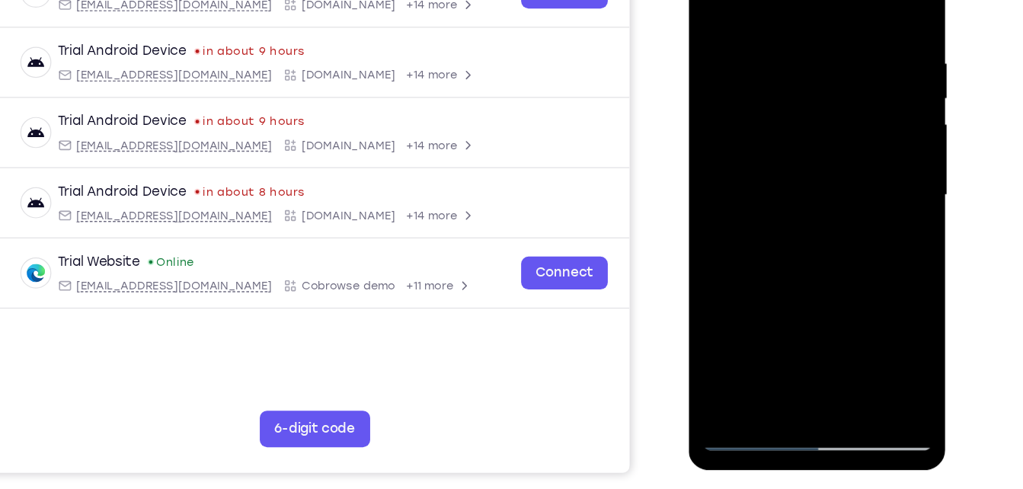
drag, startPoint x: 766, startPoint y: 176, endPoint x: 784, endPoint y: 110, distance: 68.0
click at [784, 110] on div at bounding box center [796, 151] width 192 height 427
click at [737, 351] on div at bounding box center [796, 151] width 192 height 427
drag, startPoint x: 744, startPoint y: 206, endPoint x: 773, endPoint y: 14, distance: 194.1
click at [773, 14] on div at bounding box center [796, 151] width 192 height 427
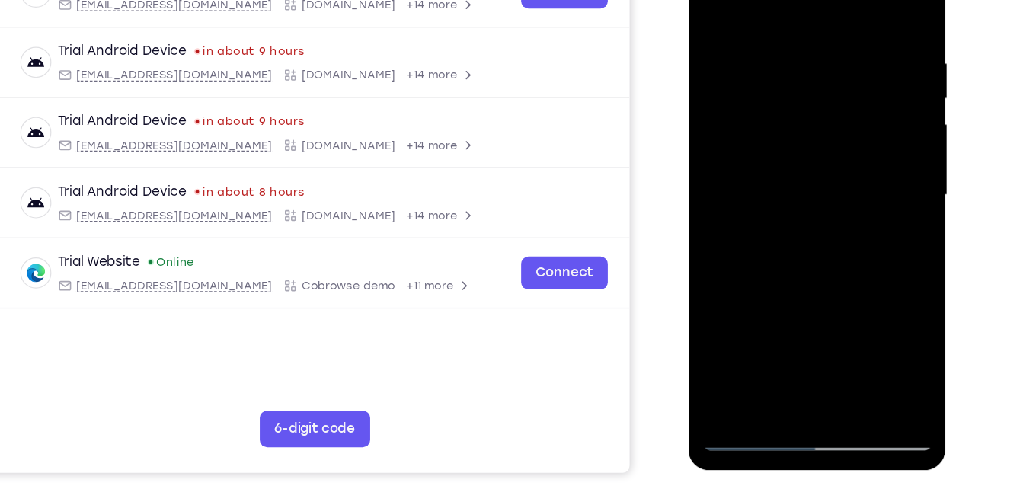
drag, startPoint x: 768, startPoint y: 219, endPoint x: 780, endPoint y: 77, distance: 143.0
click at [780, 77] on div at bounding box center [796, 151] width 192 height 427
drag, startPoint x: 763, startPoint y: 242, endPoint x: 777, endPoint y: 126, distance: 117.4
click at [777, 126] on div at bounding box center [796, 151] width 192 height 427
drag, startPoint x: 757, startPoint y: 242, endPoint x: 780, endPoint y: 72, distance: 171.4
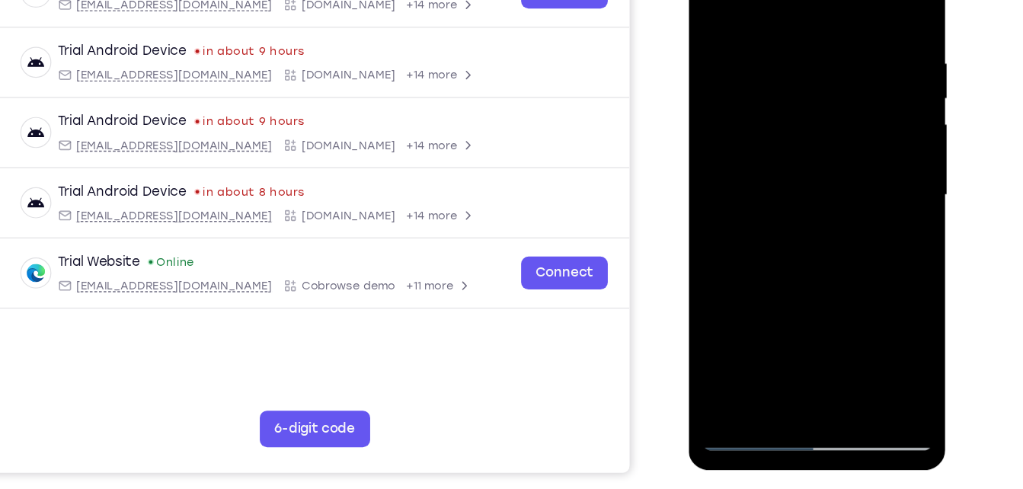
click at [780, 72] on div at bounding box center [796, 151] width 192 height 427
drag, startPoint x: 772, startPoint y: 255, endPoint x: 788, endPoint y: 101, distance: 155.5
click at [788, 101] on div at bounding box center [796, 151] width 192 height 427
drag, startPoint x: 731, startPoint y: 222, endPoint x: 757, endPoint y: 95, distance: 129.1
click at [757, 95] on div at bounding box center [796, 151] width 192 height 427
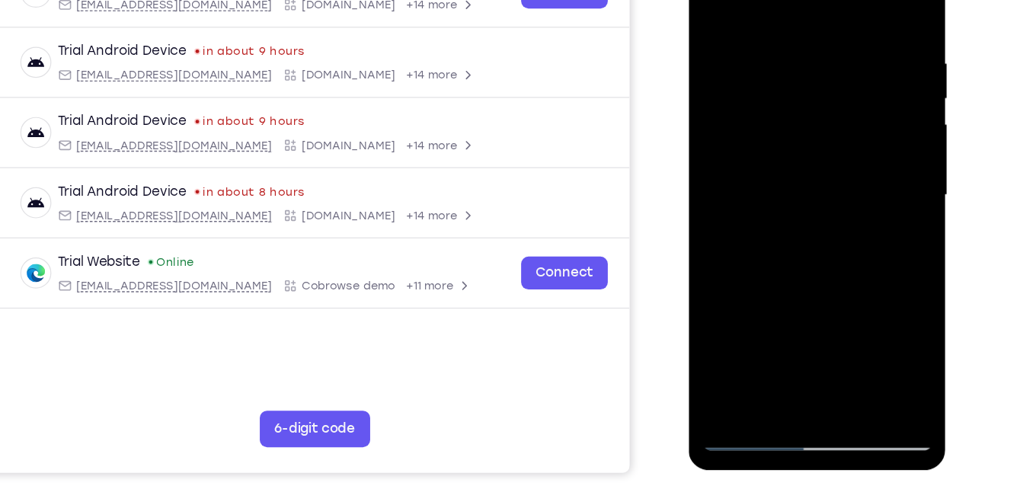
drag, startPoint x: 767, startPoint y: 265, endPoint x: 778, endPoint y: 134, distance: 131.5
click at [778, 134] on div at bounding box center [796, 151] width 192 height 427
drag, startPoint x: 769, startPoint y: 245, endPoint x: 773, endPoint y: 107, distance: 138.0
click at [773, 107] on div at bounding box center [796, 151] width 192 height 427
drag, startPoint x: 775, startPoint y: 260, endPoint x: 784, endPoint y: 88, distance: 171.6
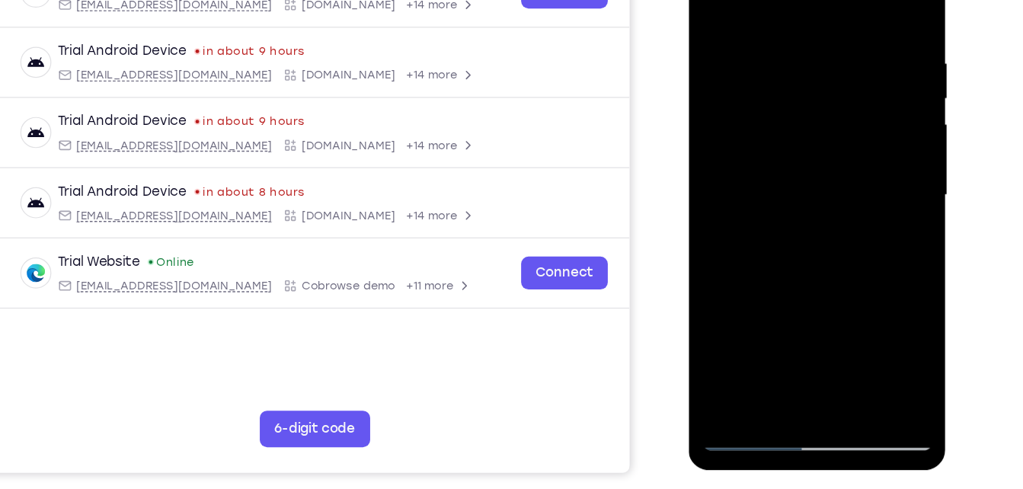
click at [784, 88] on div at bounding box center [796, 151] width 192 height 427
drag, startPoint x: 772, startPoint y: 279, endPoint x: 789, endPoint y: 95, distance: 184.4
click at [789, 95] on div at bounding box center [796, 151] width 192 height 427
drag, startPoint x: 792, startPoint y: 238, endPoint x: 816, endPoint y: 81, distance: 159.5
click at [816, 81] on div at bounding box center [796, 151] width 192 height 427
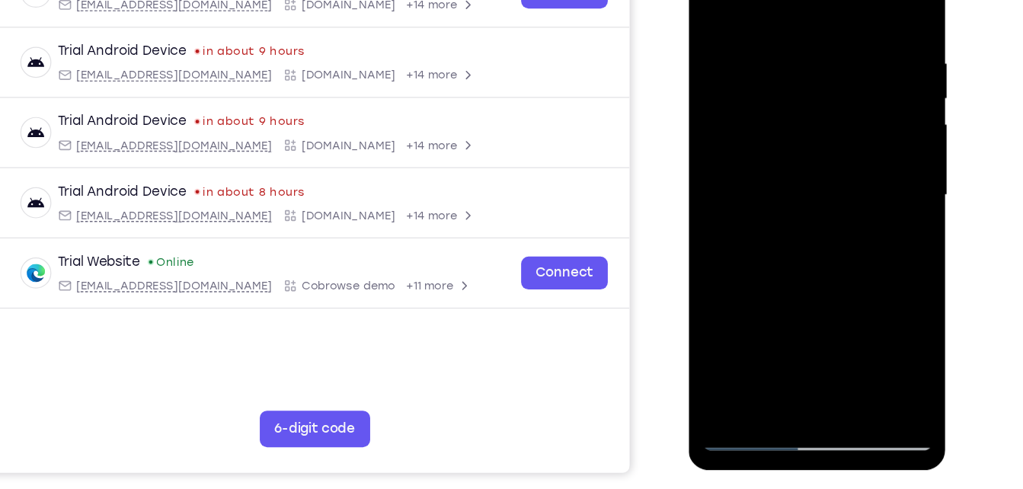
drag, startPoint x: 769, startPoint y: 254, endPoint x: 800, endPoint y: 114, distance: 143.6
click at [800, 114] on div at bounding box center [796, 151] width 192 height 427
drag, startPoint x: 742, startPoint y: 302, endPoint x: 776, endPoint y: 83, distance: 222.1
click at [776, 83] on div at bounding box center [796, 151] width 192 height 427
click at [742, 352] on div at bounding box center [796, 151] width 192 height 427
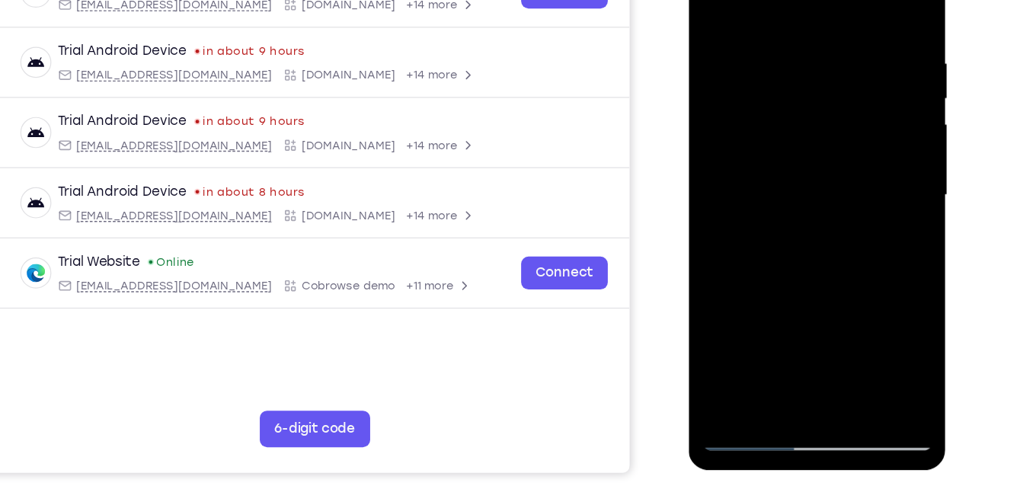
click at [742, 352] on div at bounding box center [796, 151] width 192 height 427
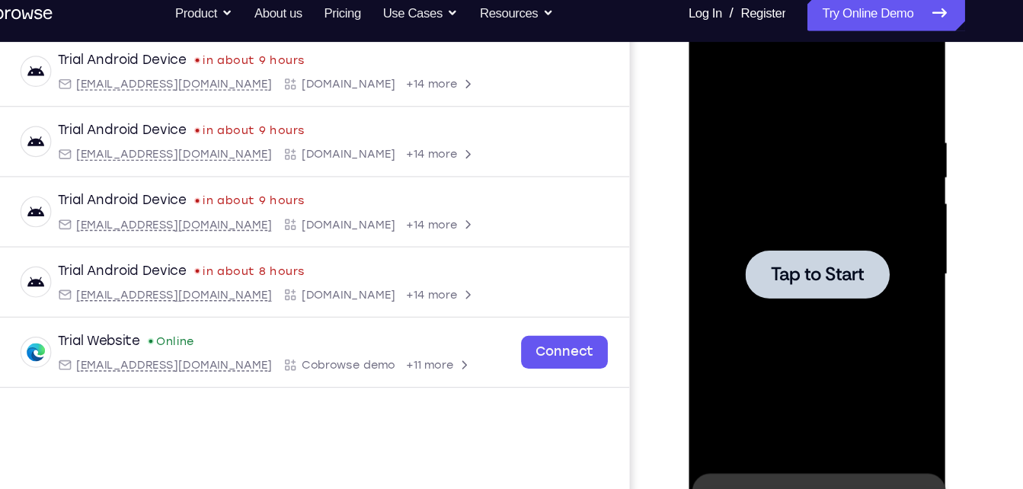
click at [324, 322] on div "Trial Android Device in about 9 hours [EMAIL_ADDRESS][DOMAIN_NAME] [DOMAIN_NAME…" at bounding box center [253, 204] width 526 height 366
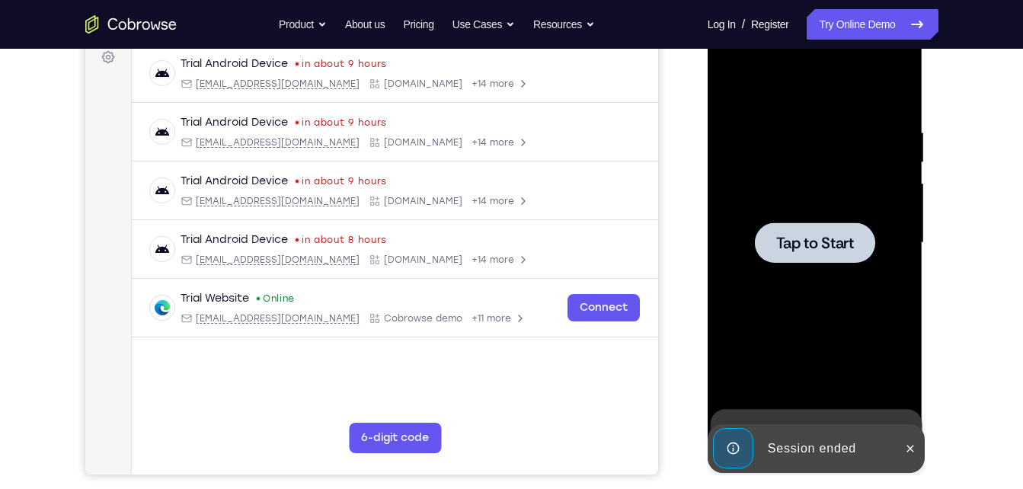
click at [779, 169] on div at bounding box center [815, 243] width 192 height 427
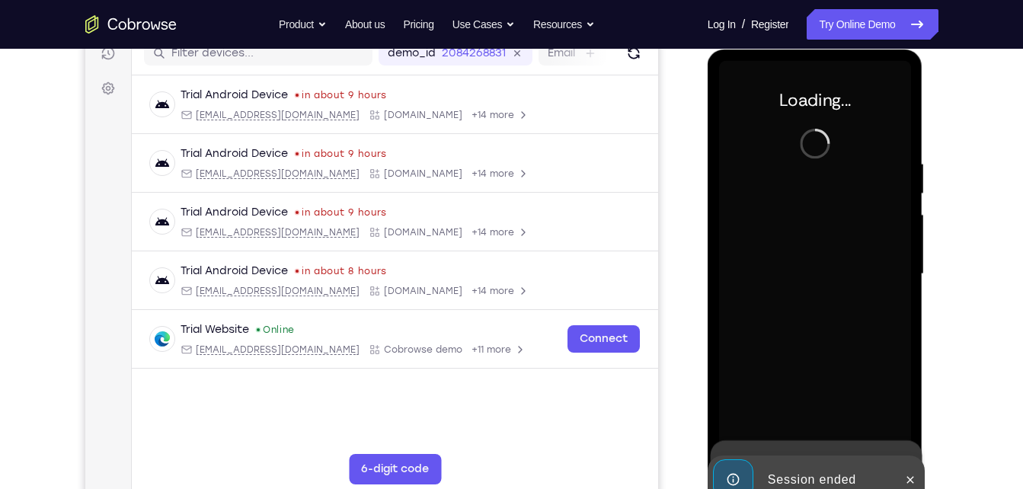
scroll to position [203, 0]
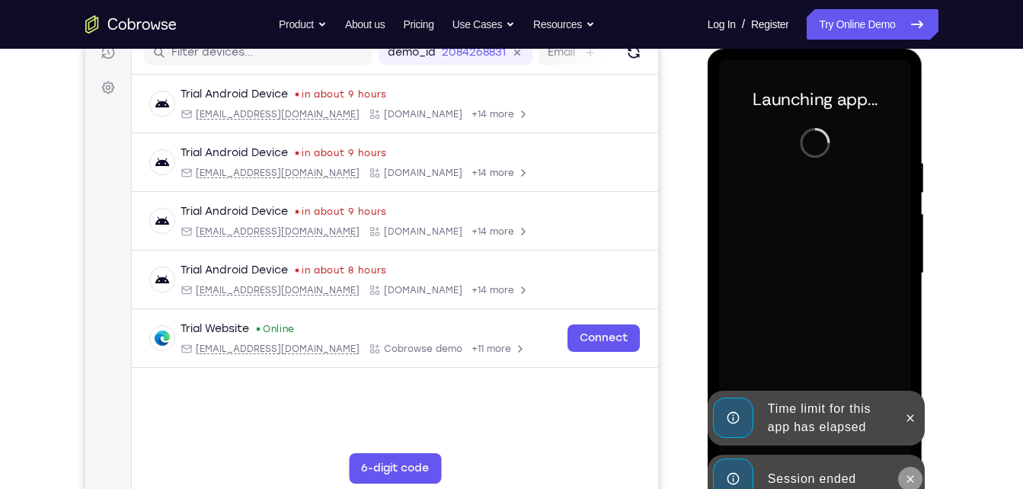
click at [909, 473] on icon at bounding box center [910, 479] width 12 height 12
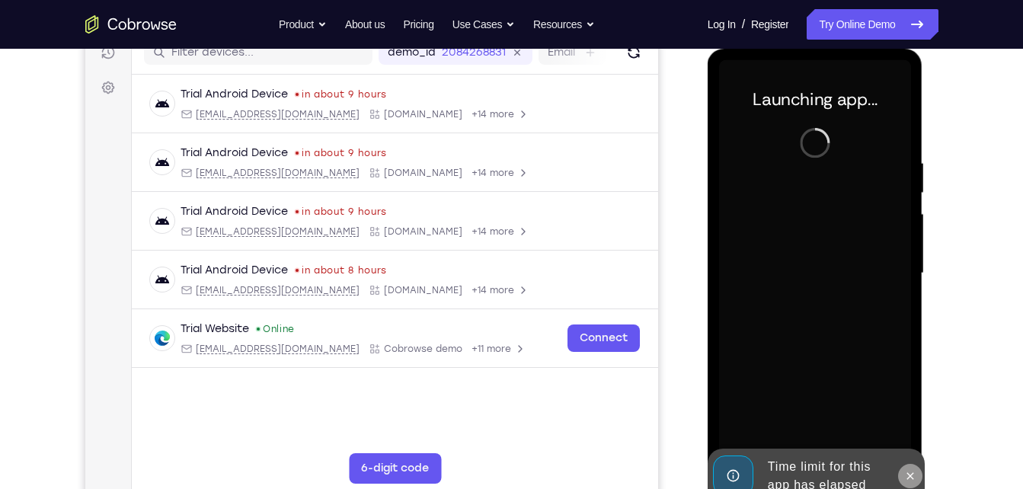
click at [908, 472] on icon at bounding box center [910, 476] width 12 height 12
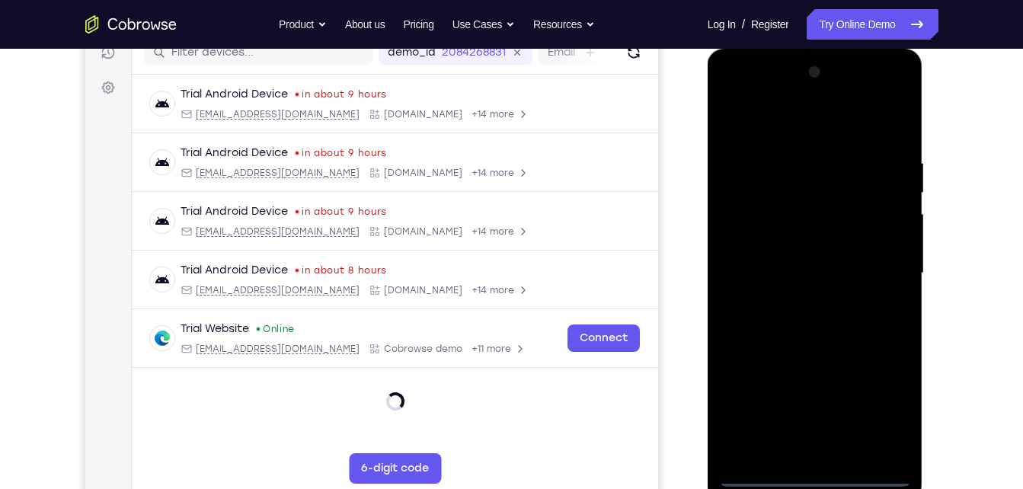
click at [811, 481] on div at bounding box center [815, 273] width 192 height 427
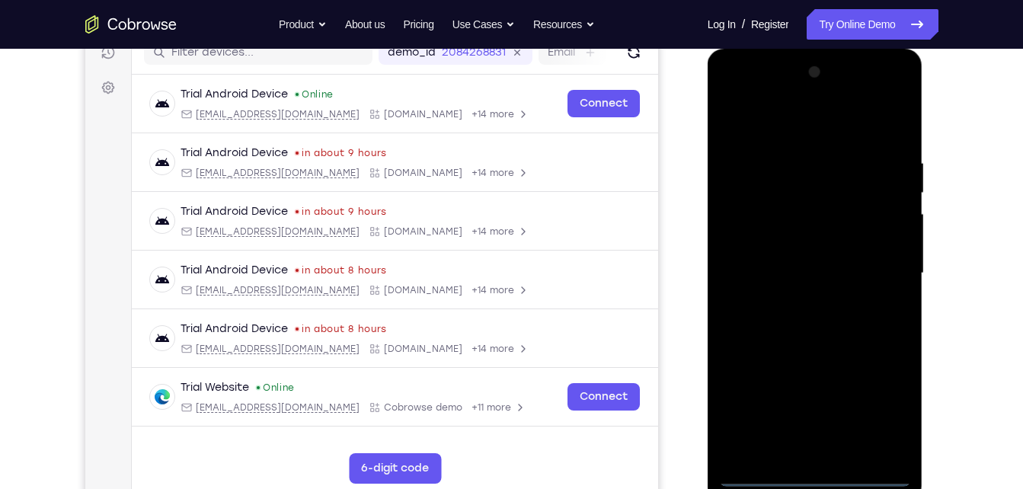
click at [885, 405] on div at bounding box center [815, 273] width 192 height 427
click at [764, 124] on div at bounding box center [815, 273] width 192 height 427
click at [888, 272] on div at bounding box center [815, 273] width 192 height 427
click at [796, 298] on div at bounding box center [815, 273] width 192 height 427
click at [810, 250] on div at bounding box center [815, 273] width 192 height 427
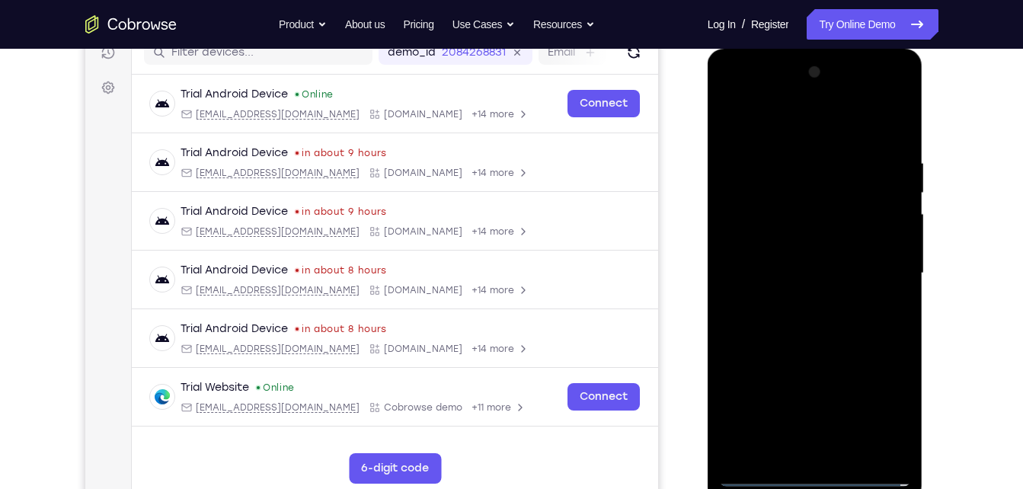
click at [790, 250] on div at bounding box center [815, 273] width 192 height 427
click at [790, 265] on div at bounding box center [815, 273] width 192 height 427
click at [790, 320] on div at bounding box center [815, 273] width 192 height 427
click at [804, 290] on div at bounding box center [815, 273] width 192 height 427
click at [795, 315] on div at bounding box center [815, 273] width 192 height 427
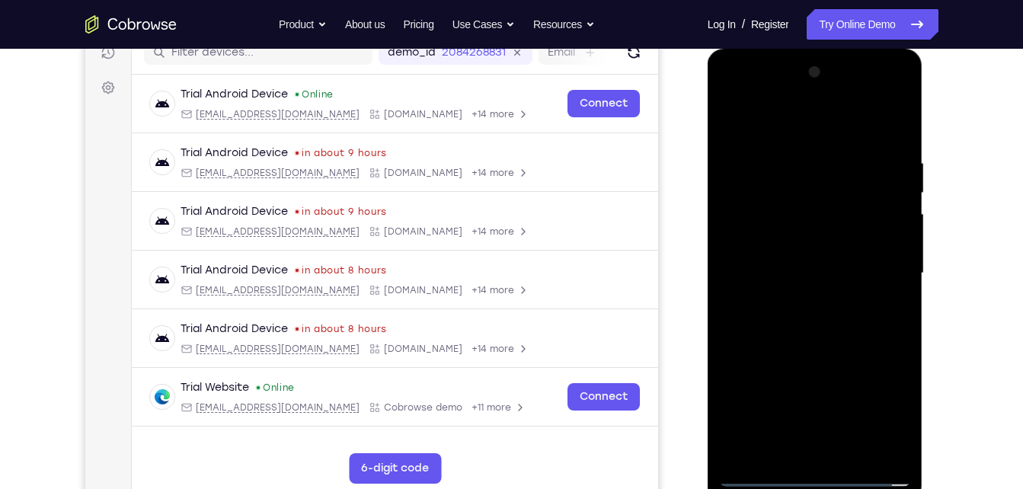
click at [795, 315] on div at bounding box center [815, 273] width 192 height 427
click at [816, 339] on div at bounding box center [815, 273] width 192 height 427
click at [893, 449] on div at bounding box center [815, 273] width 192 height 427
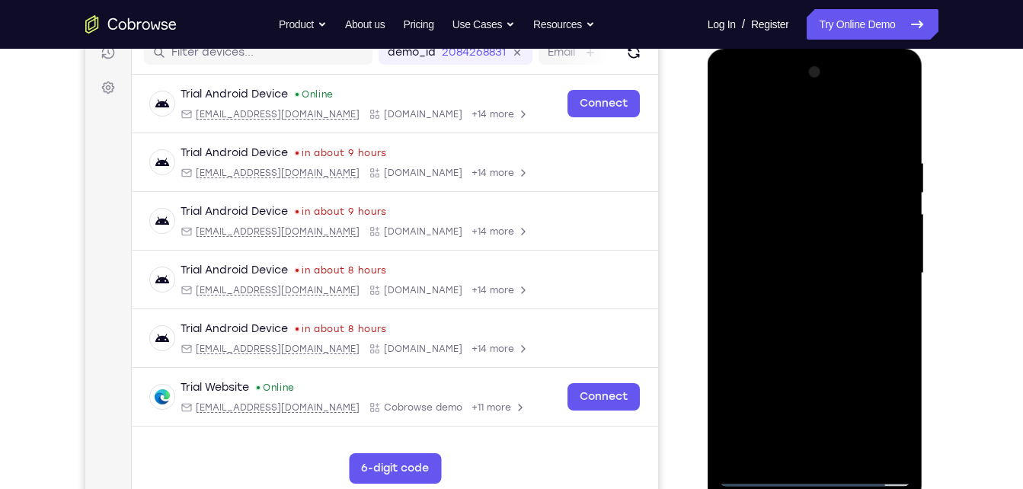
click at [792, 155] on div at bounding box center [815, 273] width 192 height 427
click at [838, 449] on div at bounding box center [815, 273] width 192 height 427
click at [765, 475] on div at bounding box center [815, 273] width 192 height 427
click at [890, 448] on div at bounding box center [815, 273] width 192 height 427
click at [896, 129] on div at bounding box center [815, 273] width 192 height 427
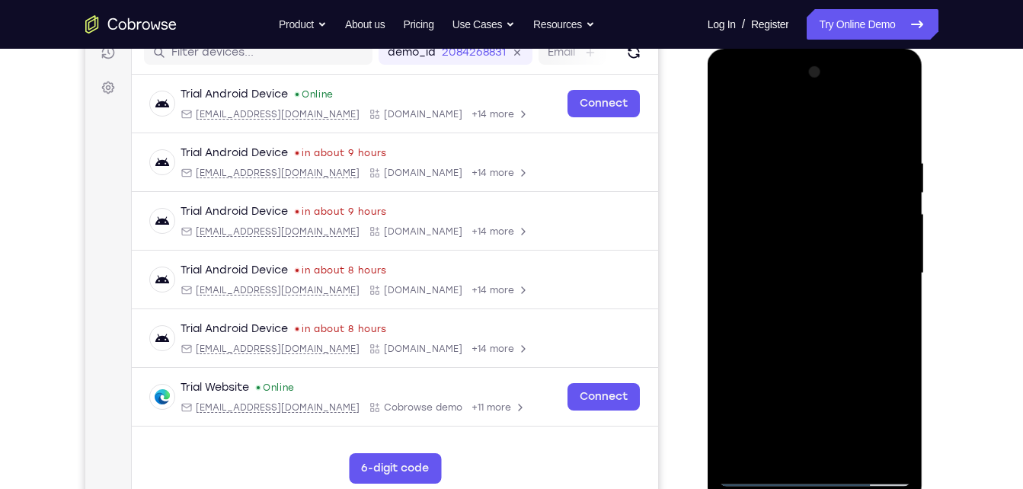
drag, startPoint x: 885, startPoint y: 161, endPoint x: 715, endPoint y: 167, distance: 170.8
click at [715, 167] on div at bounding box center [816, 276] width 216 height 454
drag, startPoint x: 887, startPoint y: 162, endPoint x: 745, endPoint y: 171, distance: 142.0
click at [745, 171] on div at bounding box center [815, 273] width 192 height 427
click at [772, 145] on div at bounding box center [815, 273] width 192 height 427
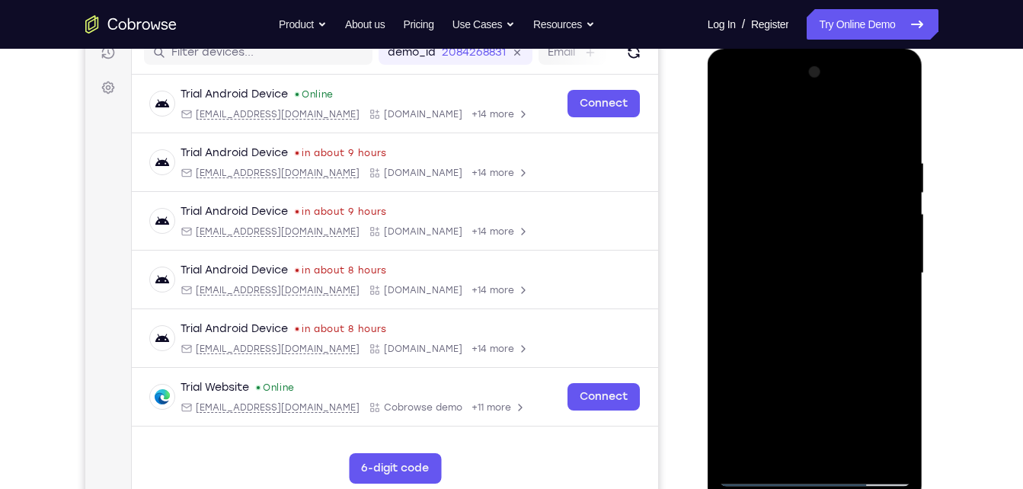
click at [904, 120] on div at bounding box center [815, 273] width 192 height 427
drag, startPoint x: 879, startPoint y: 152, endPoint x: 735, endPoint y: 165, distance: 144.6
click at [735, 165] on div at bounding box center [815, 273] width 192 height 427
drag, startPoint x: 888, startPoint y: 129, endPoint x: 783, endPoint y: 142, distance: 105.9
click at [783, 142] on div at bounding box center [815, 273] width 192 height 427
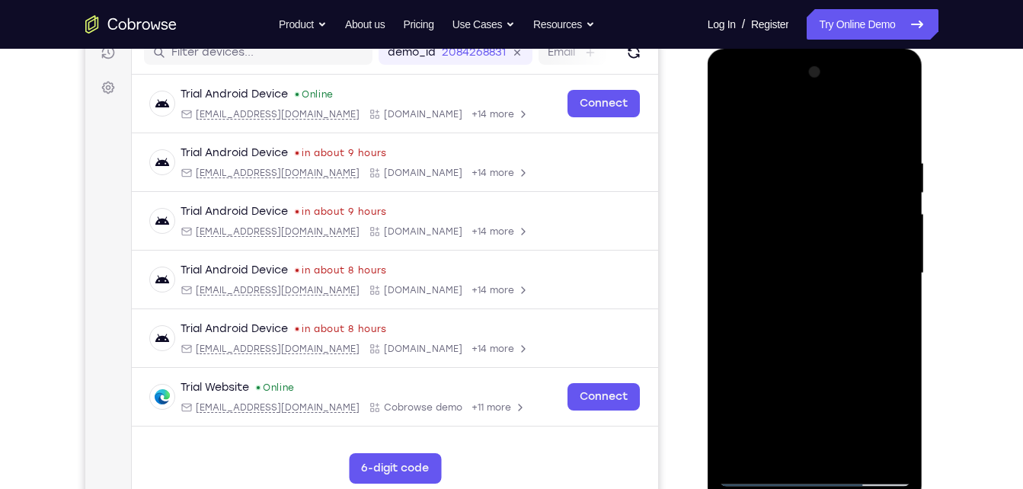
drag, startPoint x: 889, startPoint y: 157, endPoint x: 733, endPoint y: 168, distance: 156.5
click at [733, 168] on div at bounding box center [815, 273] width 192 height 427
click at [841, 160] on div at bounding box center [815, 273] width 192 height 427
click at [740, 316] on div at bounding box center [815, 273] width 192 height 427
click at [734, 305] on div at bounding box center [815, 273] width 192 height 427
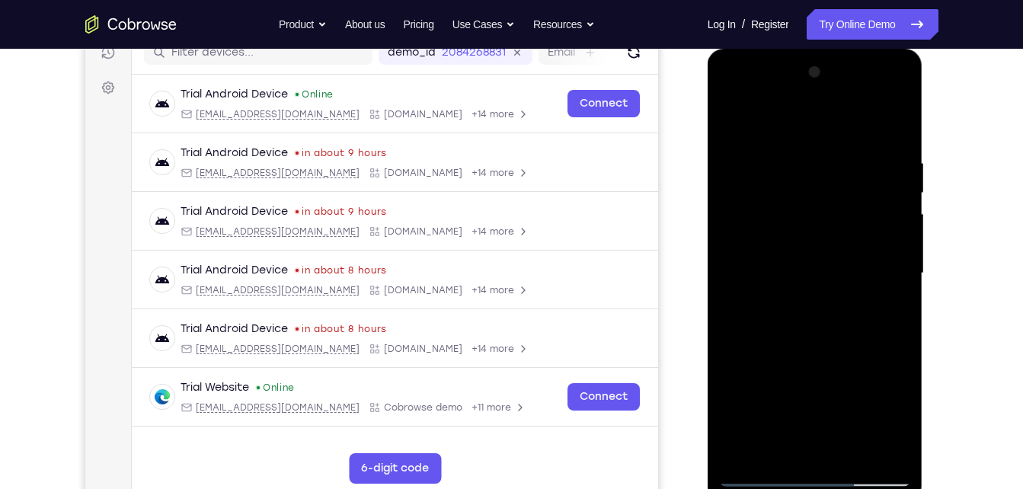
click at [878, 442] on div at bounding box center [815, 273] width 192 height 427
click at [876, 313] on div at bounding box center [815, 273] width 192 height 427
drag, startPoint x: 900, startPoint y: 187, endPoint x: 737, endPoint y: 228, distance: 168.1
click at [737, 228] on div at bounding box center [815, 273] width 192 height 427
drag, startPoint x: 899, startPoint y: 219, endPoint x: 744, endPoint y: 252, distance: 158.8
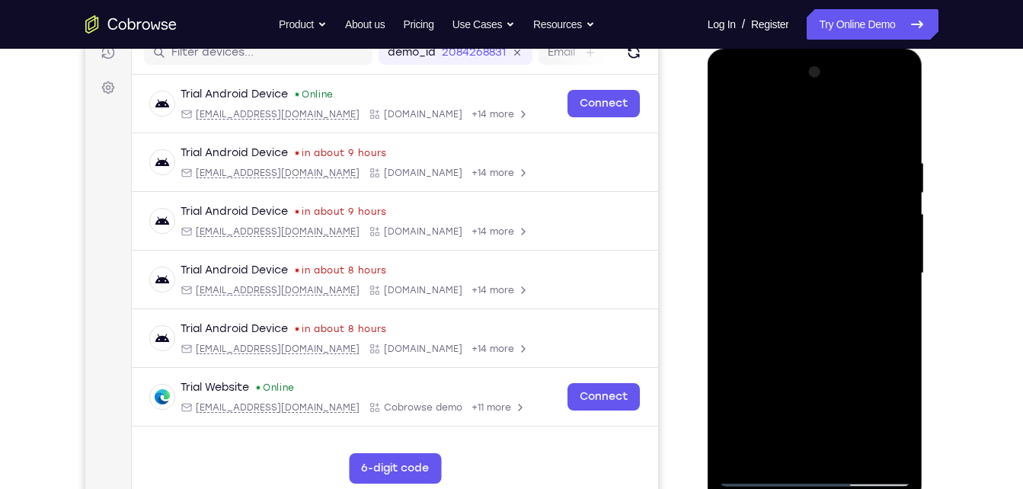
click at [744, 252] on div at bounding box center [815, 273] width 192 height 427
drag, startPoint x: 898, startPoint y: 261, endPoint x: 716, endPoint y: 281, distance: 183.1
click at [716, 281] on div at bounding box center [816, 276] width 216 height 454
drag, startPoint x: 875, startPoint y: 236, endPoint x: 708, endPoint y: 277, distance: 170.9
click at [708, 277] on div at bounding box center [816, 276] width 216 height 454
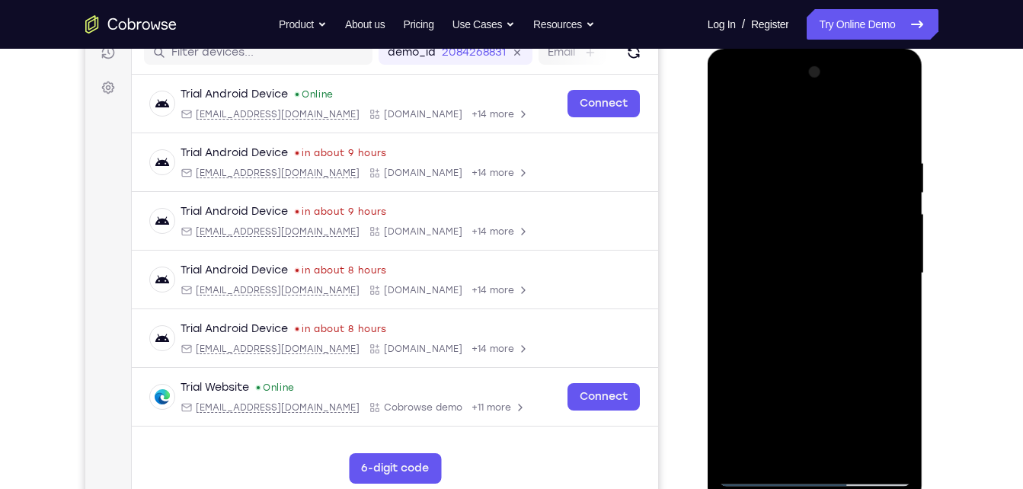
drag, startPoint x: 897, startPoint y: 235, endPoint x: 680, endPoint y: 243, distance: 216.5
click at [708, 243] on html "Online web based iOS Simulators and Android Emulators. Run iPhone, iPad, Mobile…" at bounding box center [816, 277] width 217 height 457
drag, startPoint x: 887, startPoint y: 213, endPoint x: 721, endPoint y: 235, distance: 166.8
click at [721, 235] on div at bounding box center [815, 273] width 192 height 427
click at [894, 126] on div at bounding box center [815, 273] width 192 height 427
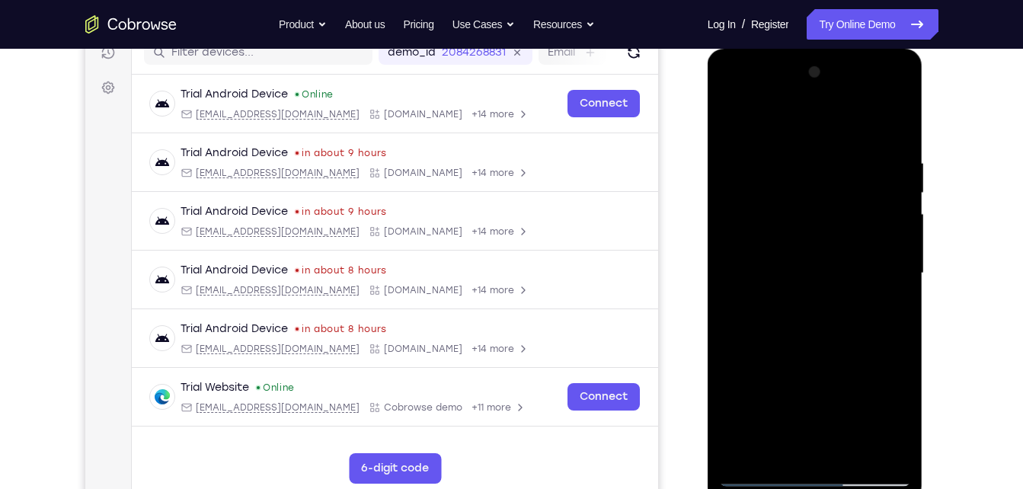
drag, startPoint x: 885, startPoint y: 154, endPoint x: 1399, endPoint y: 234, distance: 520.4
click at [708, 185] on html "Online web based iOS Simulators and Android Emulators. Run iPhone, iPad, Mobile…" at bounding box center [816, 277] width 217 height 457
click at [854, 456] on div at bounding box center [815, 273] width 192 height 427
click at [820, 353] on div at bounding box center [815, 273] width 192 height 427
drag, startPoint x: 824, startPoint y: 315, endPoint x: 828, endPoint y: 463, distance: 148.6
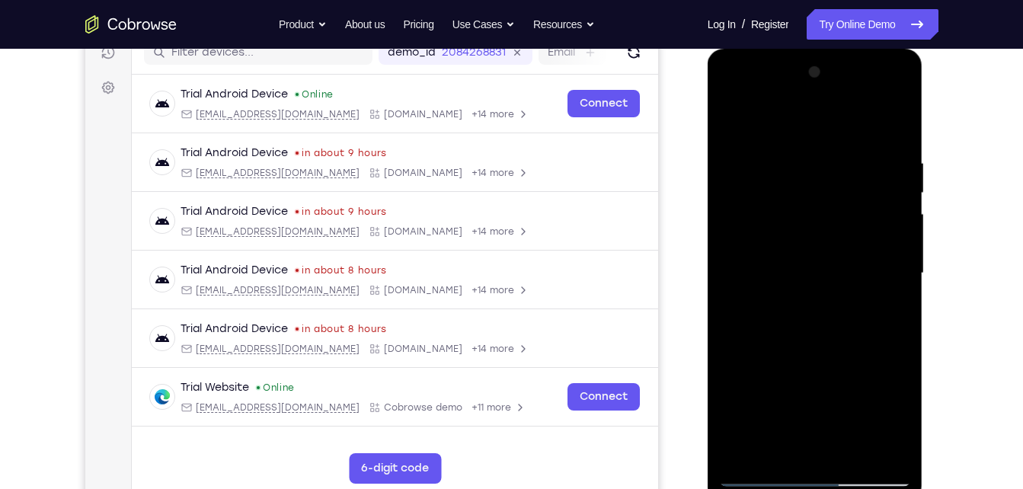
click at [828, 463] on div at bounding box center [815, 273] width 192 height 427
drag, startPoint x: 875, startPoint y: 178, endPoint x: 705, endPoint y: 186, distance: 169.3
click at [708, 186] on html "Online web based iOS Simulators and Android Emulators. Run iPhone, iPad, Mobile…" at bounding box center [816, 277] width 217 height 457
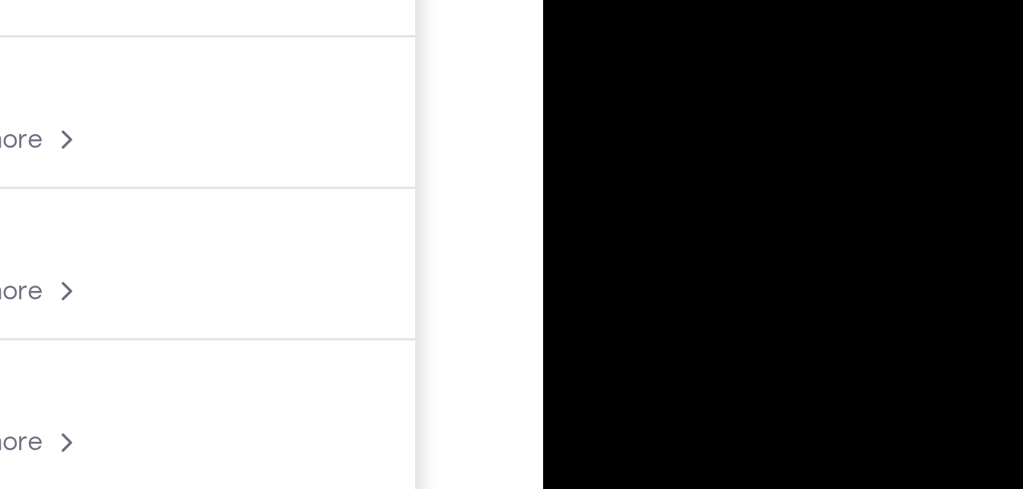
drag, startPoint x: 699, startPoint y: -34, endPoint x: 681, endPoint y: -34, distance: 17.5
click at [681, 0] on div at bounding box center [651, 44] width 192 height 427
drag, startPoint x: 702, startPoint y: -46, endPoint x: 596, endPoint y: -43, distance: 106.7
click at [596, 0] on div at bounding box center [651, 44] width 192 height 427
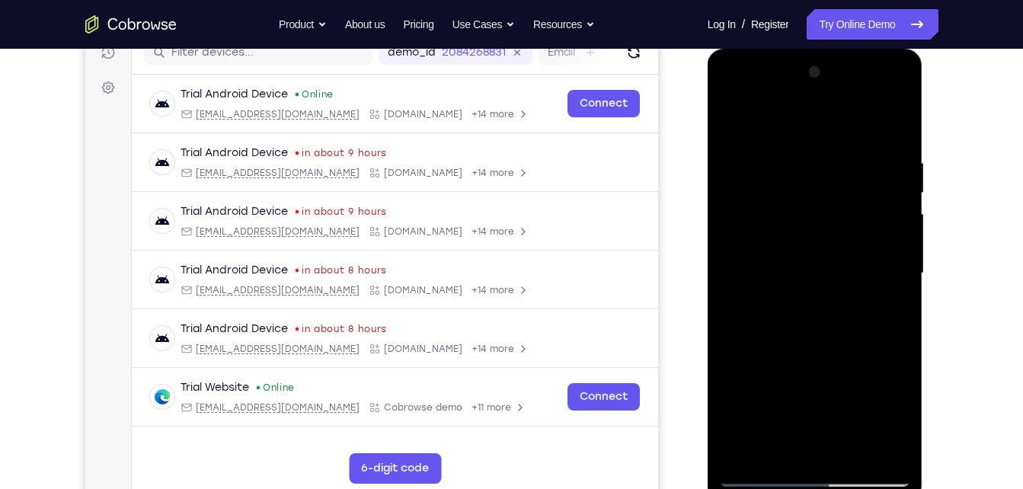
click at [763, 488] on div at bounding box center [816, 276] width 216 height 454
click at [763, 483] on div at bounding box center [815, 273] width 192 height 427
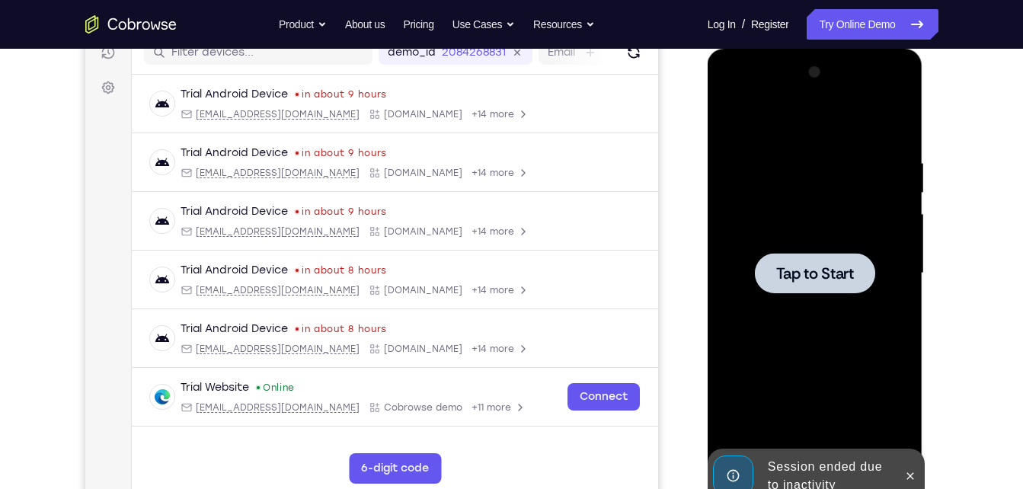
click at [814, 223] on div at bounding box center [815, 273] width 192 height 427
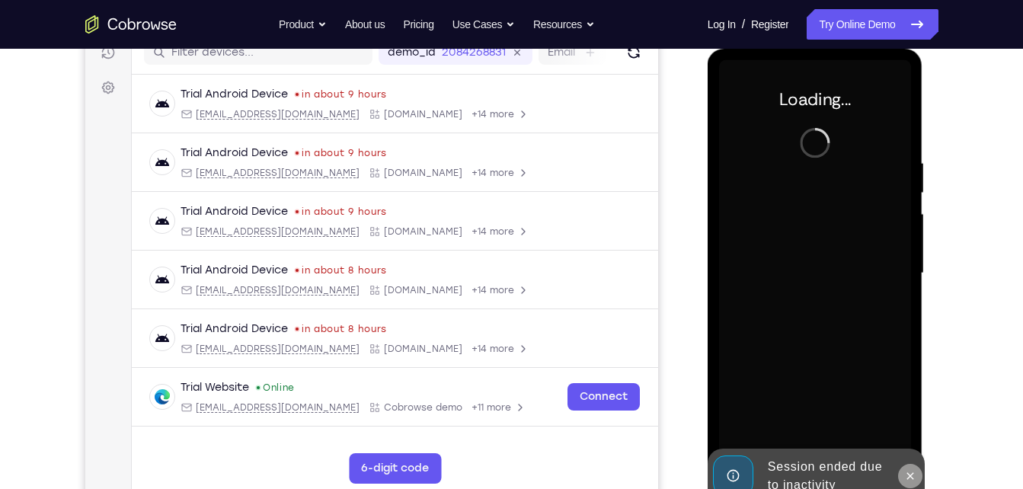
click at [913, 472] on icon at bounding box center [910, 476] width 12 height 12
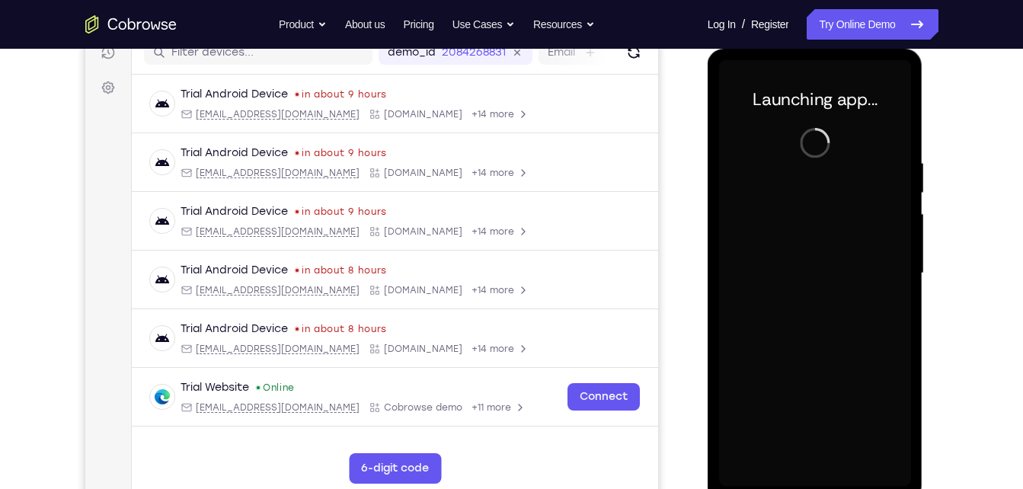
click at [913, 472] on div "Launching app..." at bounding box center [816, 276] width 216 height 454
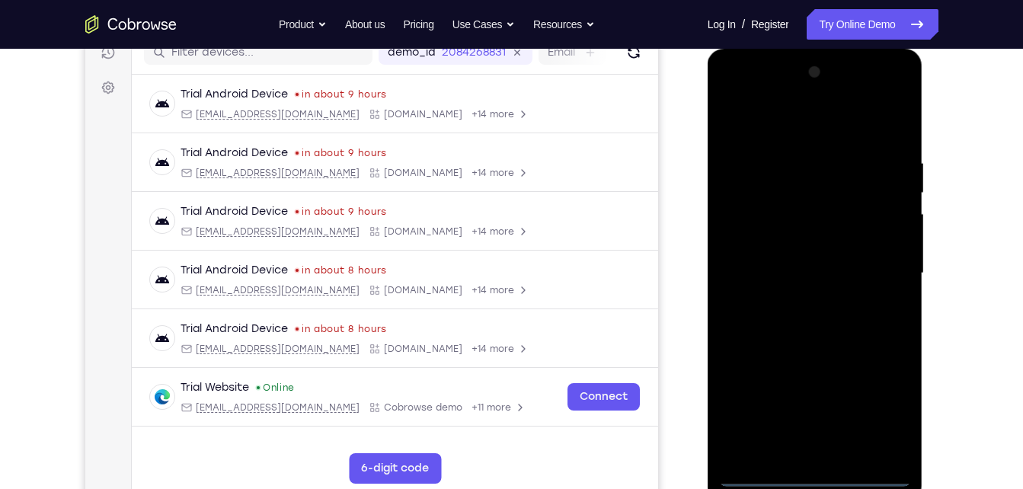
click at [822, 475] on div at bounding box center [815, 273] width 192 height 427
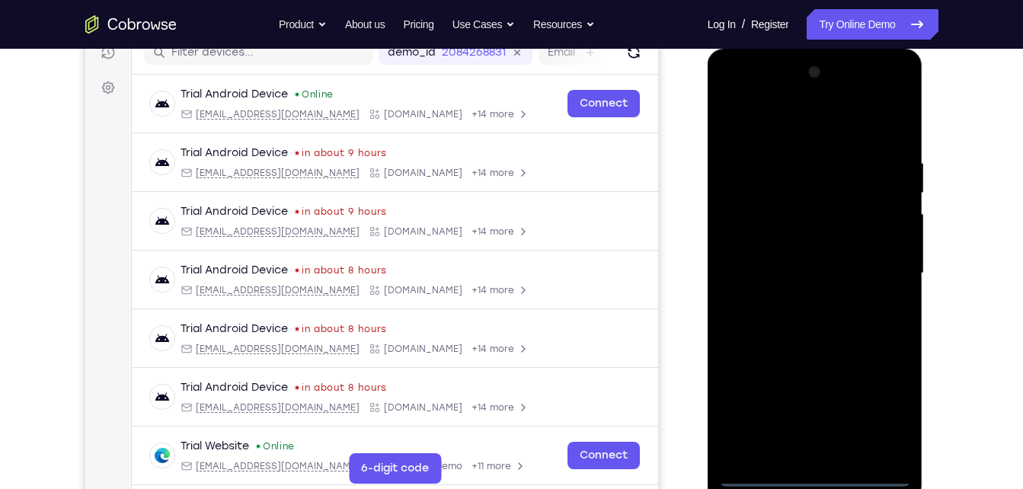
click at [881, 413] on div at bounding box center [815, 273] width 192 height 427
click at [817, 124] on div at bounding box center [815, 273] width 192 height 427
click at [748, 228] on div at bounding box center [815, 273] width 192 height 427
click at [772, 281] on div at bounding box center [815, 273] width 192 height 427
click at [779, 264] on div at bounding box center [815, 273] width 192 height 427
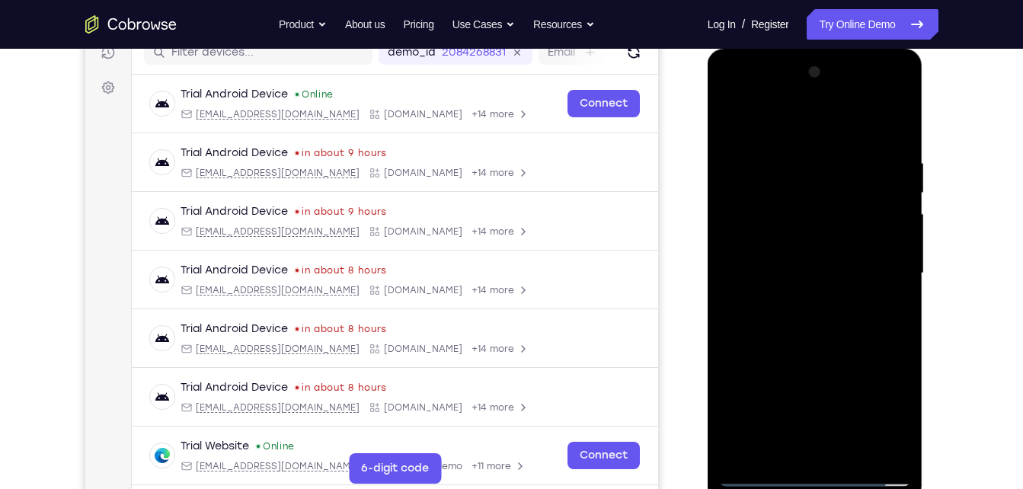
click at [775, 292] on div at bounding box center [815, 273] width 192 height 427
click at [834, 347] on div at bounding box center [815, 273] width 192 height 427
drag, startPoint x: 834, startPoint y: 347, endPoint x: 852, endPoint y: 262, distance: 87.3
click at [852, 262] on div at bounding box center [815, 273] width 192 height 427
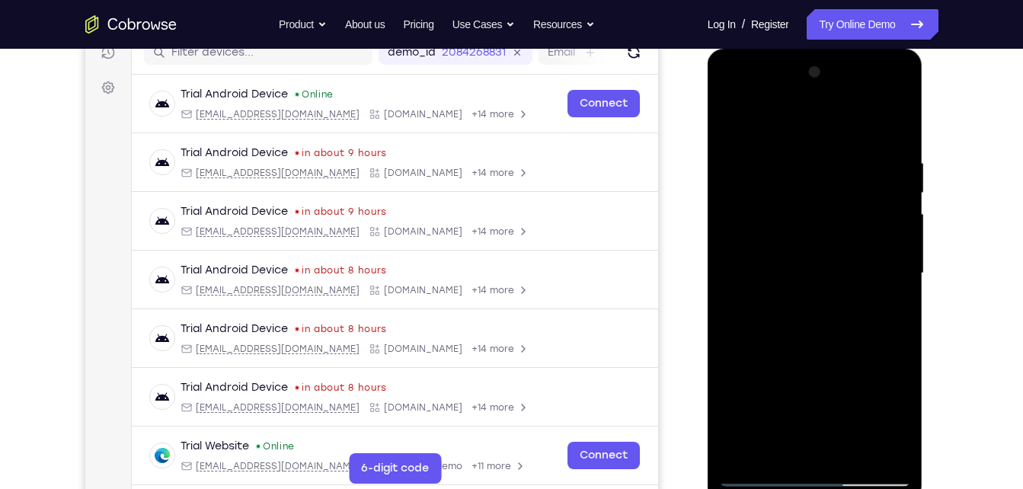
click at [830, 438] on div at bounding box center [815, 273] width 192 height 427
click at [866, 135] on div at bounding box center [815, 273] width 192 height 427
click at [742, 116] on div at bounding box center [815, 273] width 192 height 427
click at [907, 99] on div at bounding box center [815, 273] width 192 height 427
click at [830, 376] on div at bounding box center [815, 273] width 192 height 427
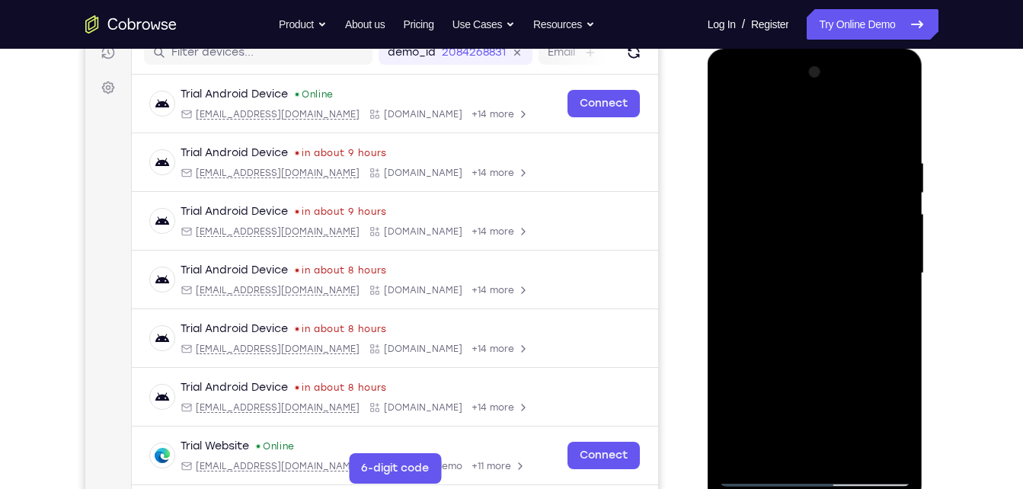
click at [811, 102] on div at bounding box center [815, 273] width 192 height 427
click at [776, 126] on div at bounding box center [815, 273] width 192 height 427
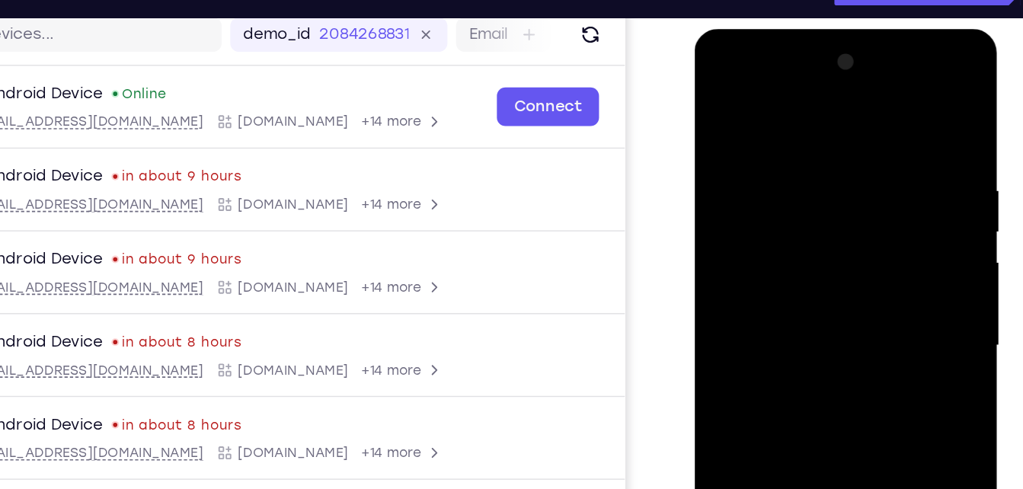
click at [857, 275] on div at bounding box center [801, 253] width 192 height 427
click at [787, 69] on div at bounding box center [801, 253] width 192 height 427
click at [766, 104] on div at bounding box center [801, 253] width 192 height 427
click at [732, 98] on div at bounding box center [801, 253] width 192 height 427
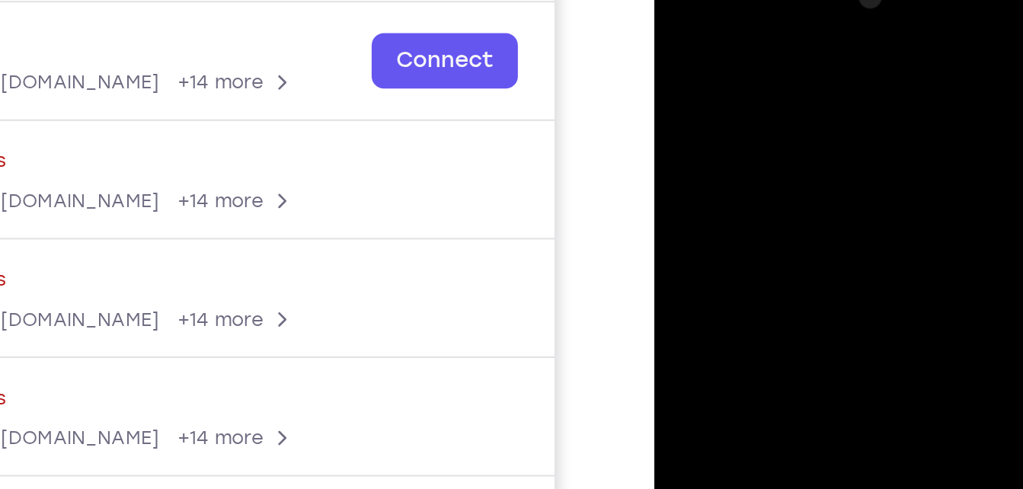
click at [752, 107] on div at bounding box center [761, 176] width 192 height 427
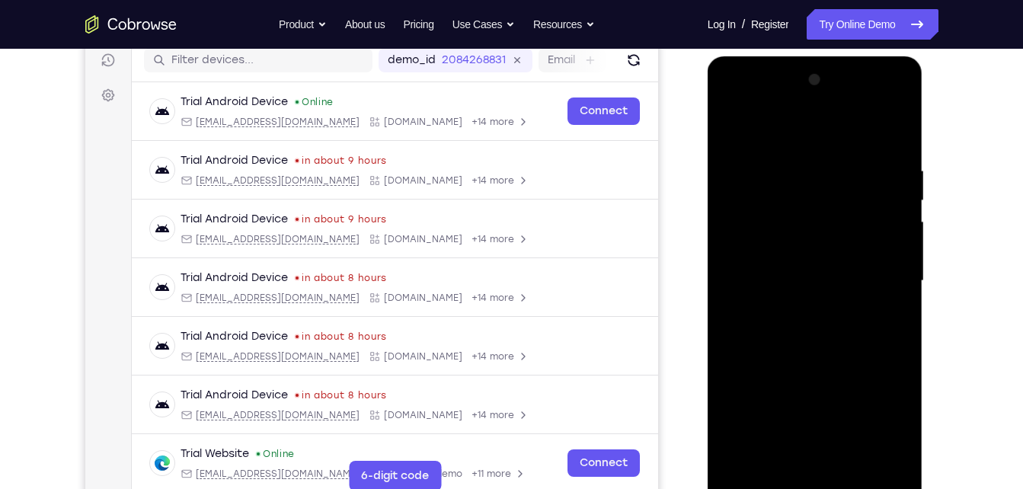
scroll to position [275, 0]
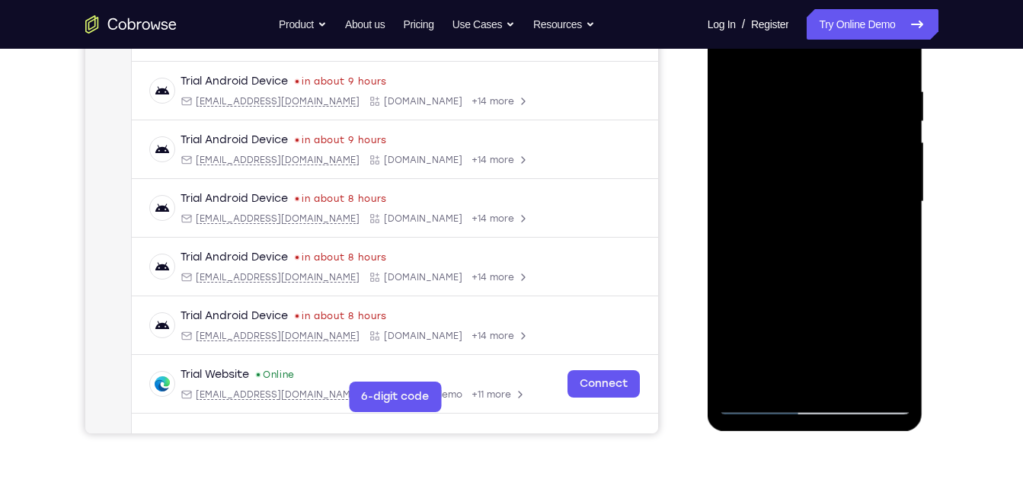
click at [757, 408] on div at bounding box center [815, 202] width 192 height 427
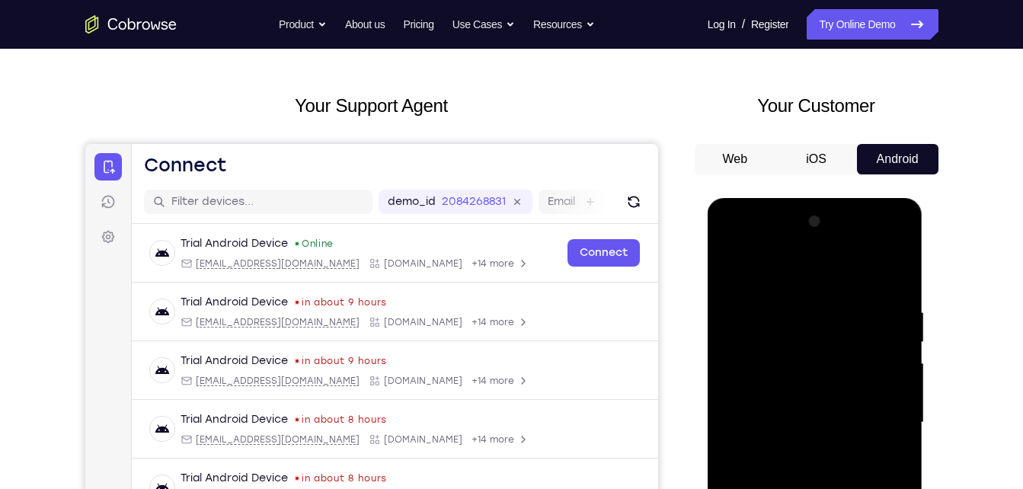
scroll to position [51, 0]
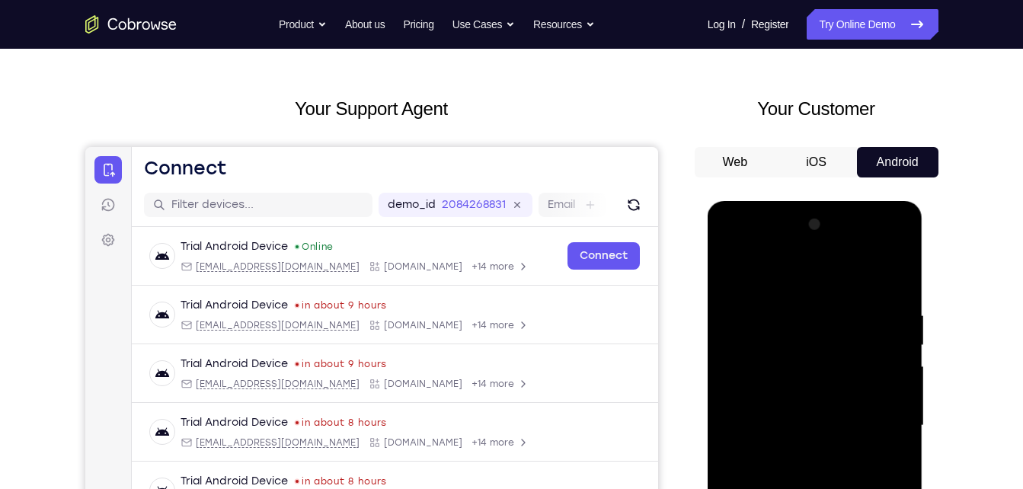
drag, startPoint x: 824, startPoint y: 384, endPoint x: 892, endPoint y: 528, distance: 159.1
click at [892, 488] on div at bounding box center [815, 426] width 192 height 427
drag, startPoint x: 826, startPoint y: 325, endPoint x: 880, endPoint y: 528, distance: 210.5
click at [880, 488] on div at bounding box center [815, 426] width 192 height 427
drag, startPoint x: 894, startPoint y: 312, endPoint x: 901, endPoint y: 528, distance: 216.5
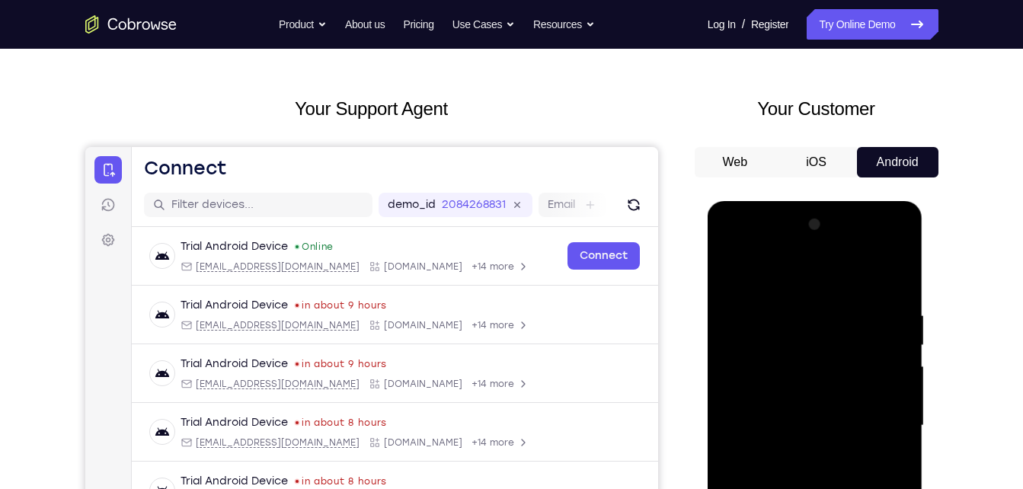
click at [901, 488] on div at bounding box center [815, 426] width 192 height 427
click at [766, 277] on div at bounding box center [815, 426] width 192 height 427
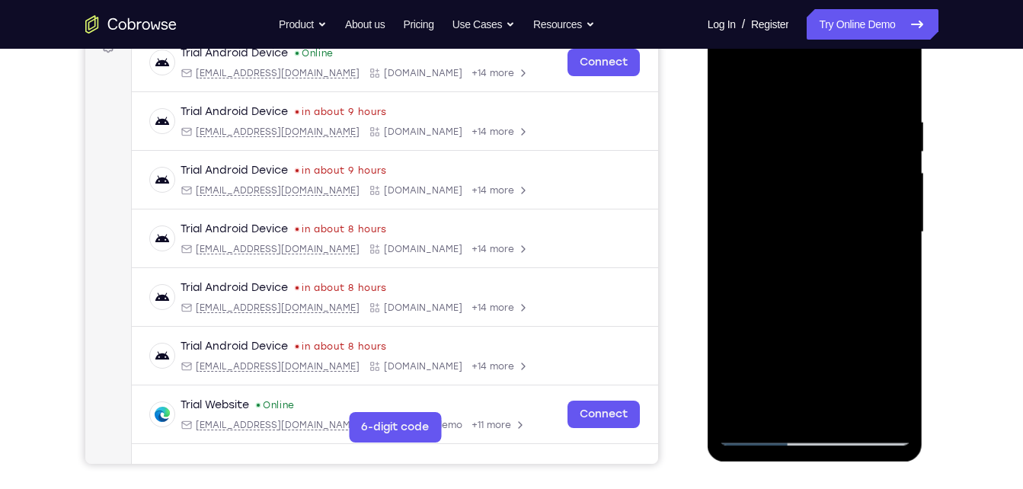
scroll to position [208, 0]
